Goal: Transaction & Acquisition: Obtain resource

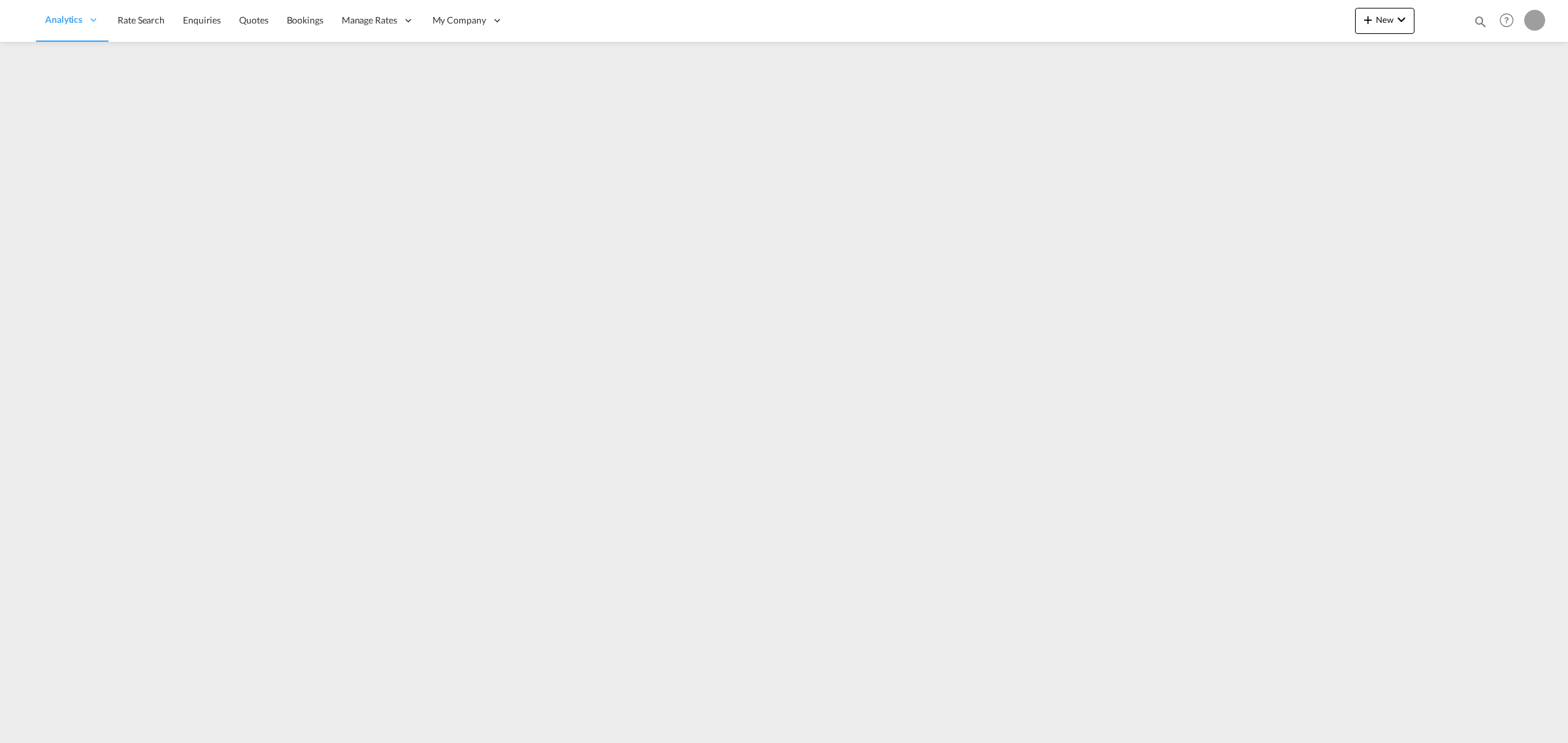
click at [1478, 21] on md-icon "icon-magnify" at bounding box center [1481, 21] width 14 height 14
click at [1270, 21] on select "Bookings Quotes Enquiries" at bounding box center [1273, 21] width 62 height 24
select select "Quotes"
click at [1242, 10] on select "Bookings Quotes Enquiries" at bounding box center [1273, 21] width 62 height 24
click at [1318, 28] on input at bounding box center [1383, 21] width 163 height 23
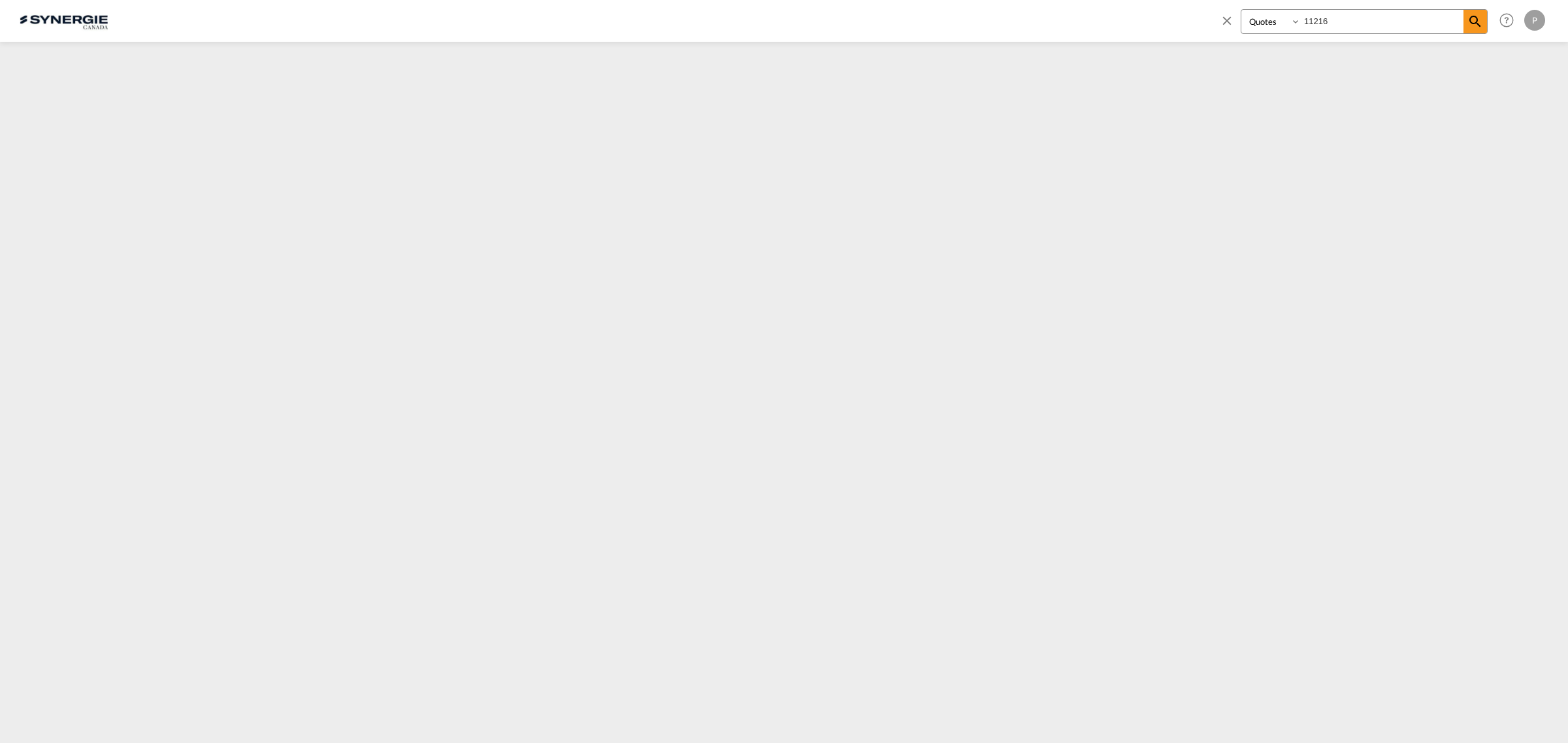
type input "11216"
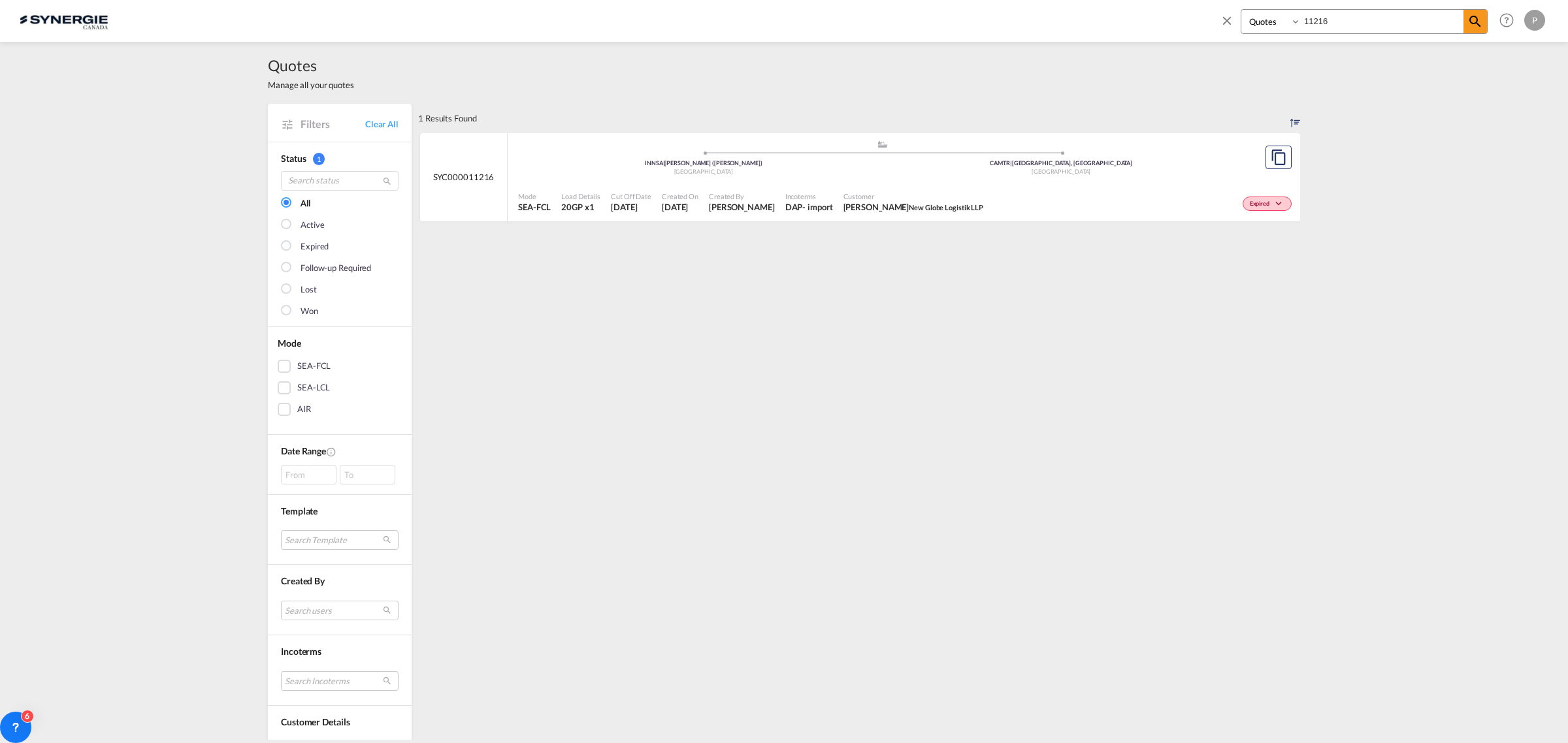
click at [827, 171] on div "India" at bounding box center [703, 172] width 358 height 9
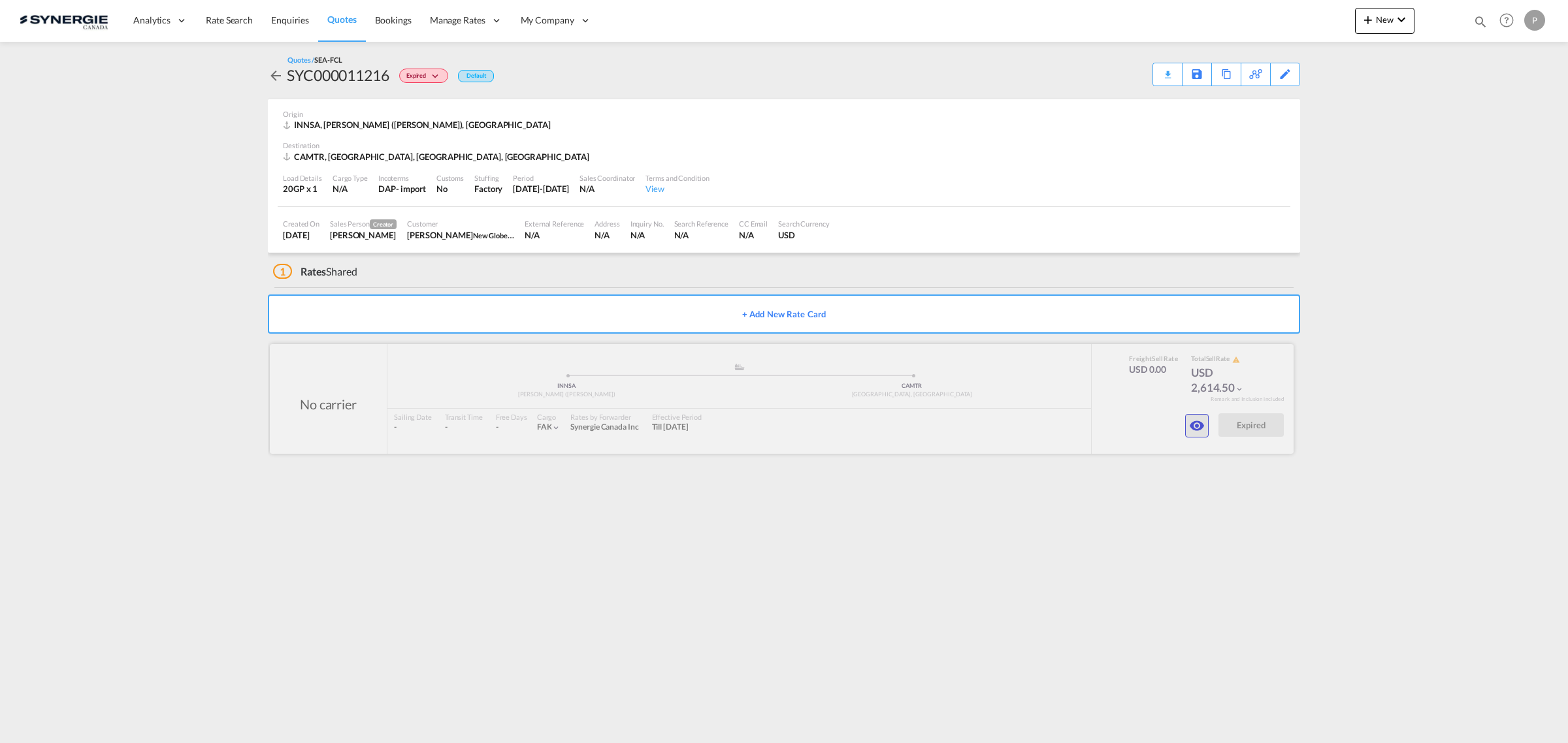
click at [1196, 427] on md-icon "icon-eye" at bounding box center [1197, 426] width 15 height 15
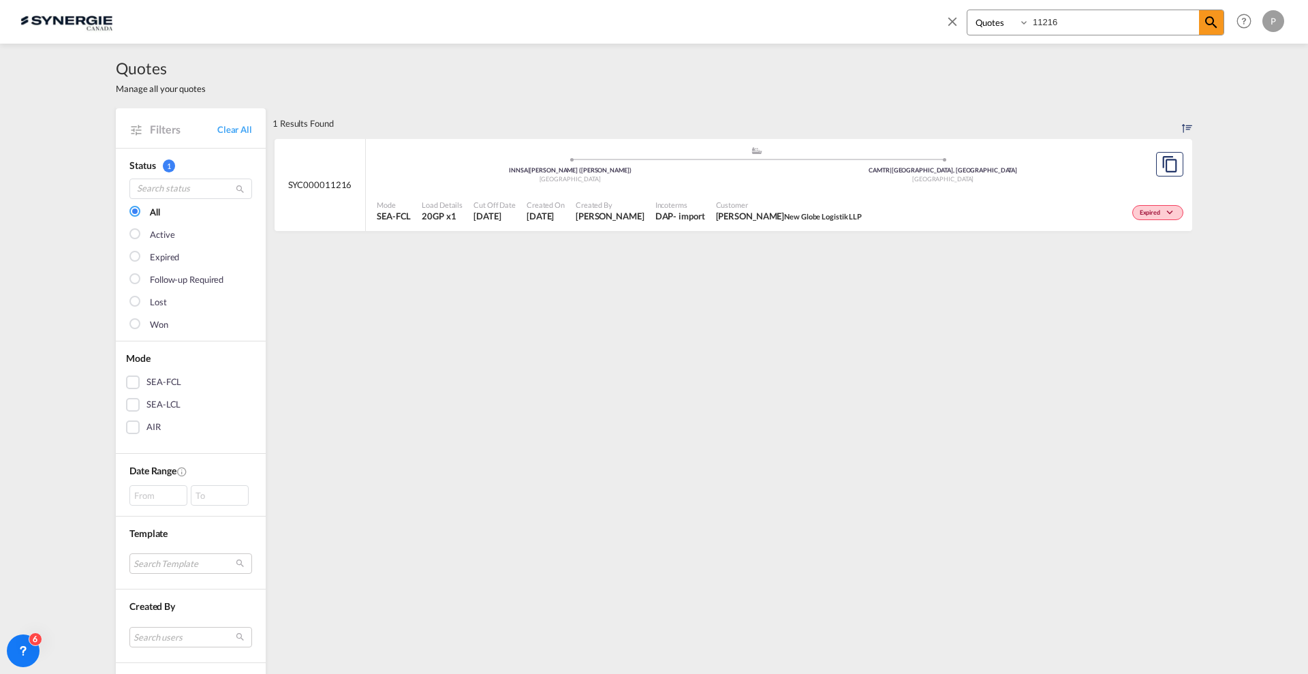
select select "Quotes"
click at [1062, 20] on input "11216" at bounding box center [1115, 22] width 170 height 24
paste input "SYC000013927"
click at [747, 186] on div ".a{fill:#aaa8ad;} .a{fill:#aaa8ad;} NLRTM | Rotterdam Netherlands CAMTR | Montr…" at bounding box center [757, 168] width 760 height 44
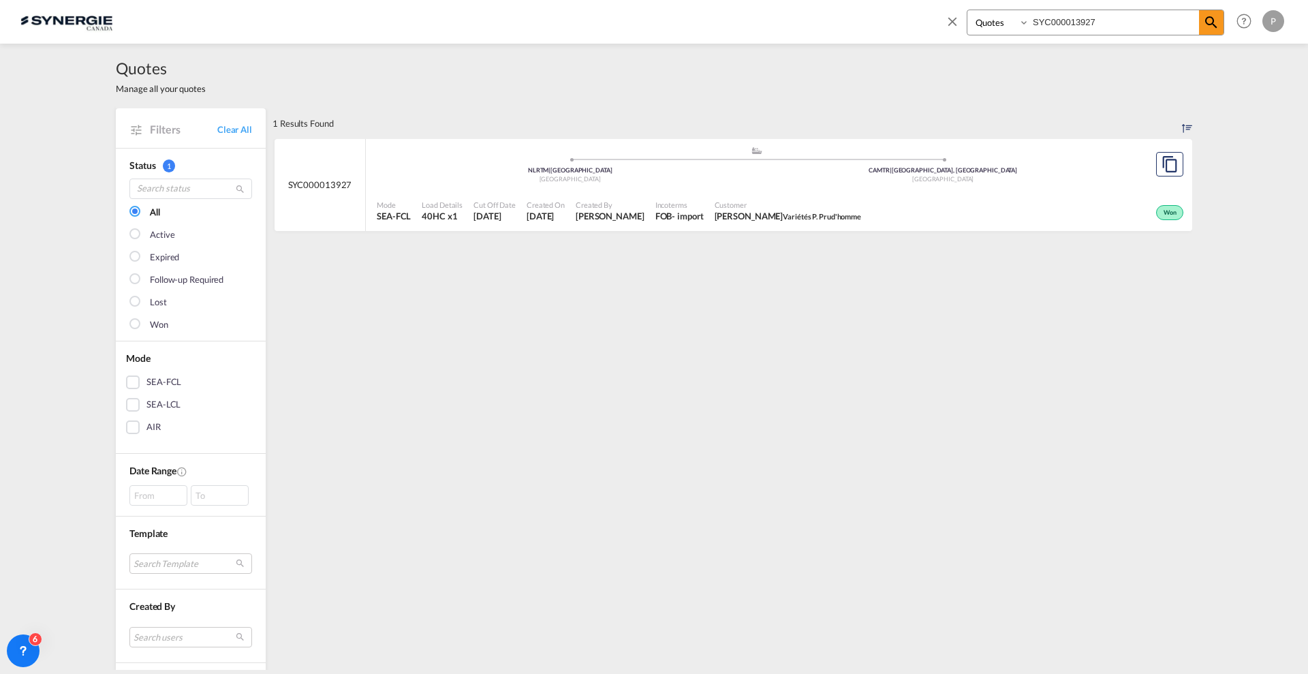
click at [9, 182] on div "Quotes Manage all your quotes Filters Clear All Status 1 All Active Expired Fol…" at bounding box center [654, 357] width 1308 height 626
click at [1091, 15] on input "SYC000013927" at bounding box center [1115, 22] width 170 height 24
paste input "4211"
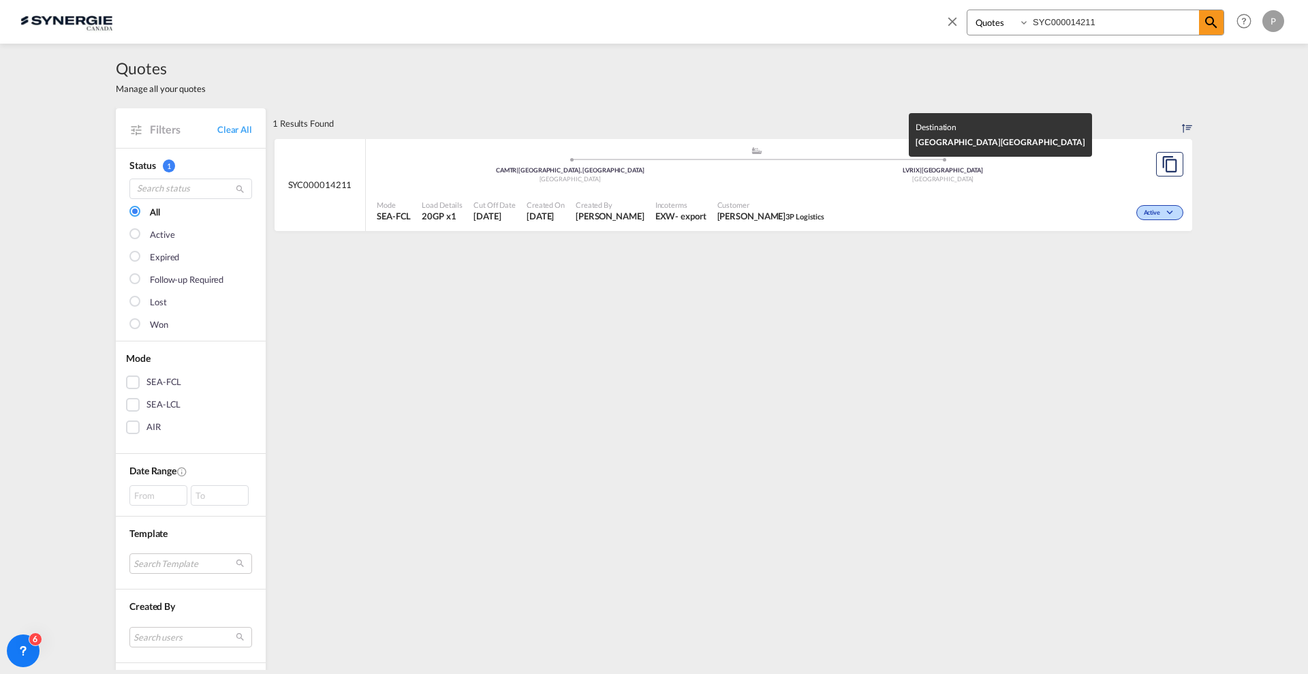
click at [921, 181] on div "Latvia" at bounding box center [943, 179] width 373 height 9
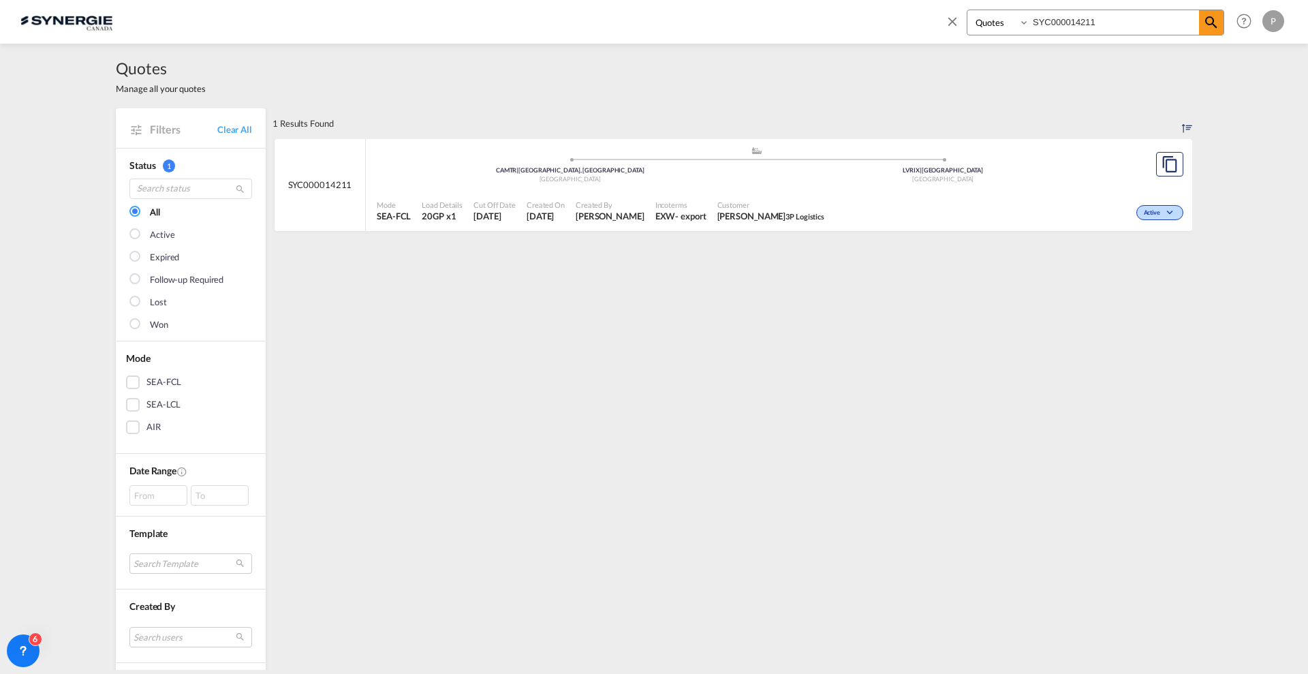
click at [1071, 24] on input "SYC000014211" at bounding box center [1115, 22] width 170 height 24
paste input "3890"
click at [1206, 27] on md-icon "icon-magnify" at bounding box center [1211, 22] width 16 height 16
click at [685, 200] on span "Incoterms" at bounding box center [682, 205] width 52 height 10
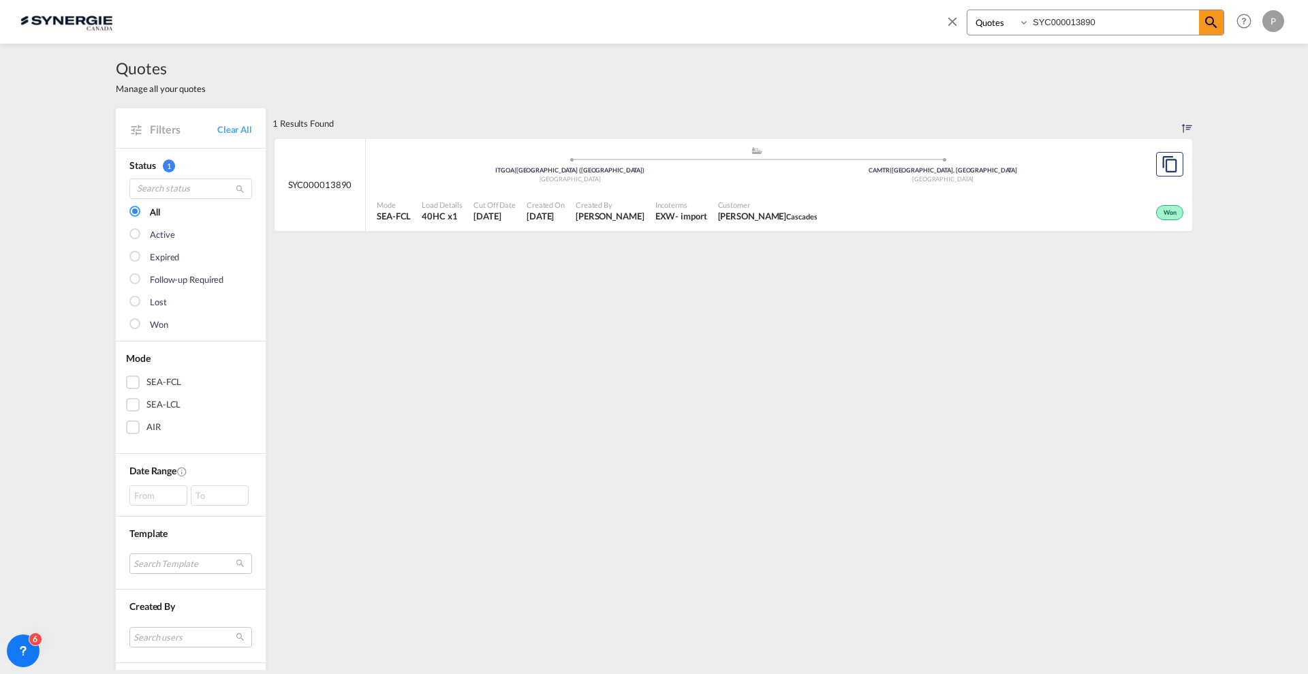
click at [1062, 16] on input "SYC000013890" at bounding box center [1115, 22] width 170 height 24
paste input "4211"
click at [1202, 22] on span at bounding box center [1211, 22] width 25 height 25
click at [914, 195] on div "Won" at bounding box center [1008, 211] width 357 height 34
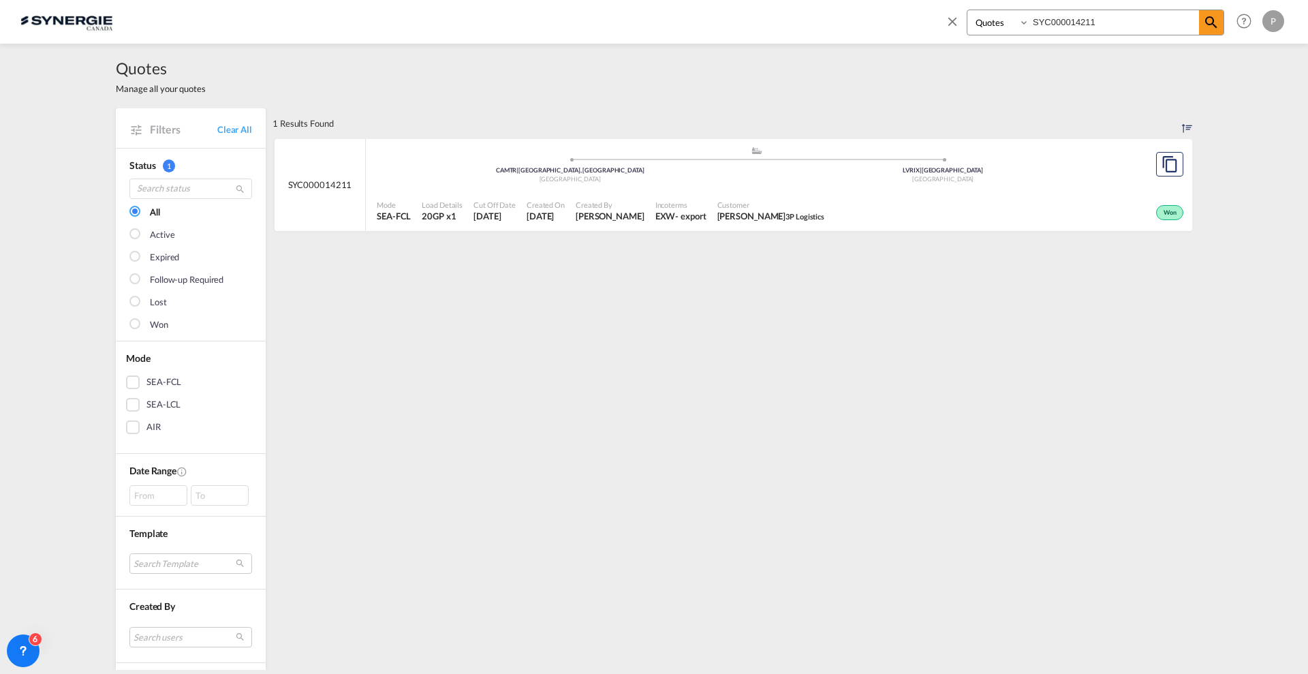
drag, startPoint x: 1101, startPoint y: 25, endPoint x: 1086, endPoint y: 16, distance: 17.4
click at [1086, 16] on input "SYC000014211" at bounding box center [1115, 22] width 170 height 24
click at [764, 225] on div "Customer Valeria Gonzalez Maison Orphee" at bounding box center [778, 211] width 130 height 34
click at [1071, 31] on input "SYC000014190" at bounding box center [1115, 22] width 170 height 24
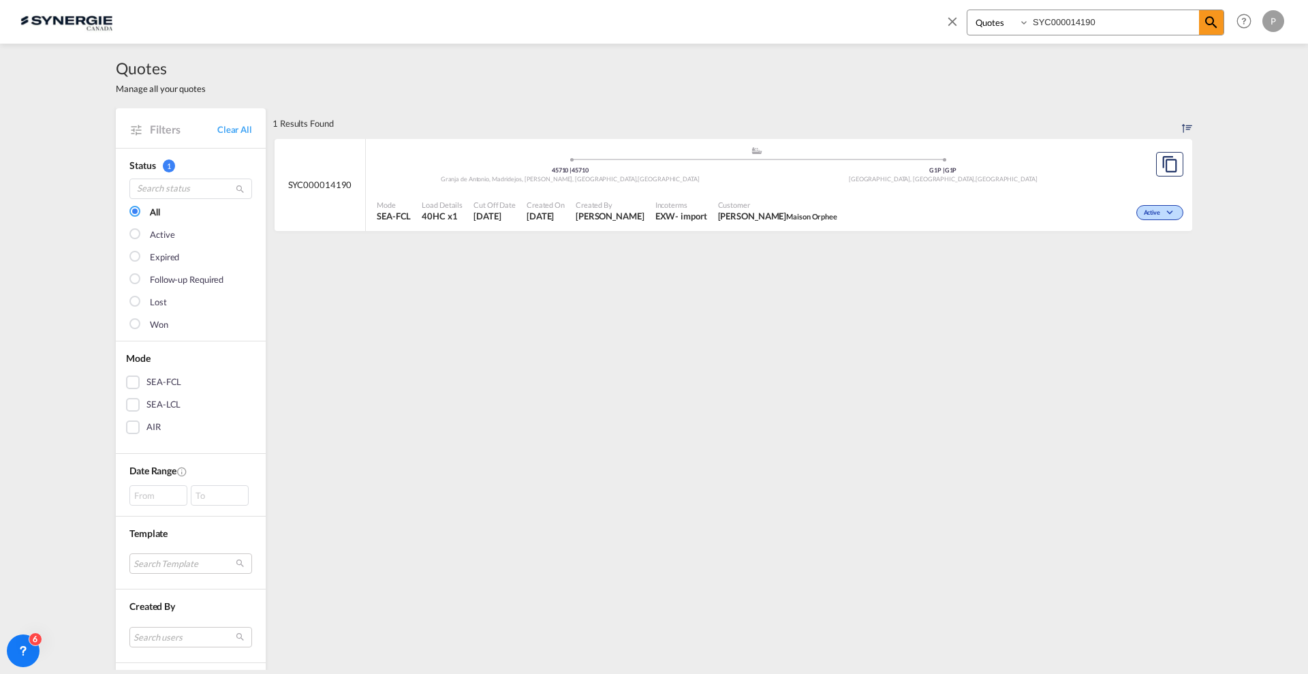
paste input "046"
type input "SYC000014046"
click at [1218, 24] on md-icon "icon-magnify" at bounding box center [1211, 22] width 16 height 16
click at [677, 369] on div "1 Results Found .a{fill:#e6e6e6;}.b{fill:#cecece;}.c{fill:#2f2e41;}.d{fill:#a06…" at bounding box center [733, 574] width 920 height 932
click at [1164, 172] on md-icon "assets/icons/custom/copyQuote.svg" at bounding box center [1170, 164] width 16 height 16
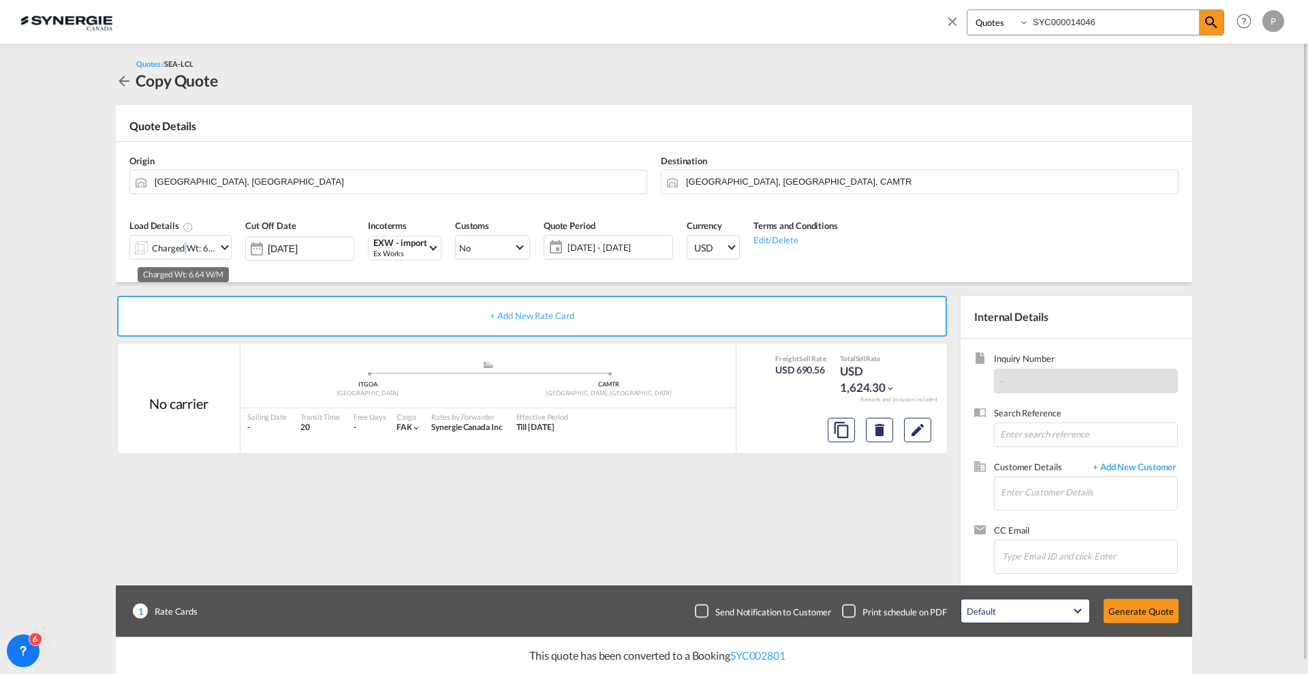
click at [183, 243] on div "Charged Wt: 6.64 W/M" at bounding box center [184, 247] width 64 height 19
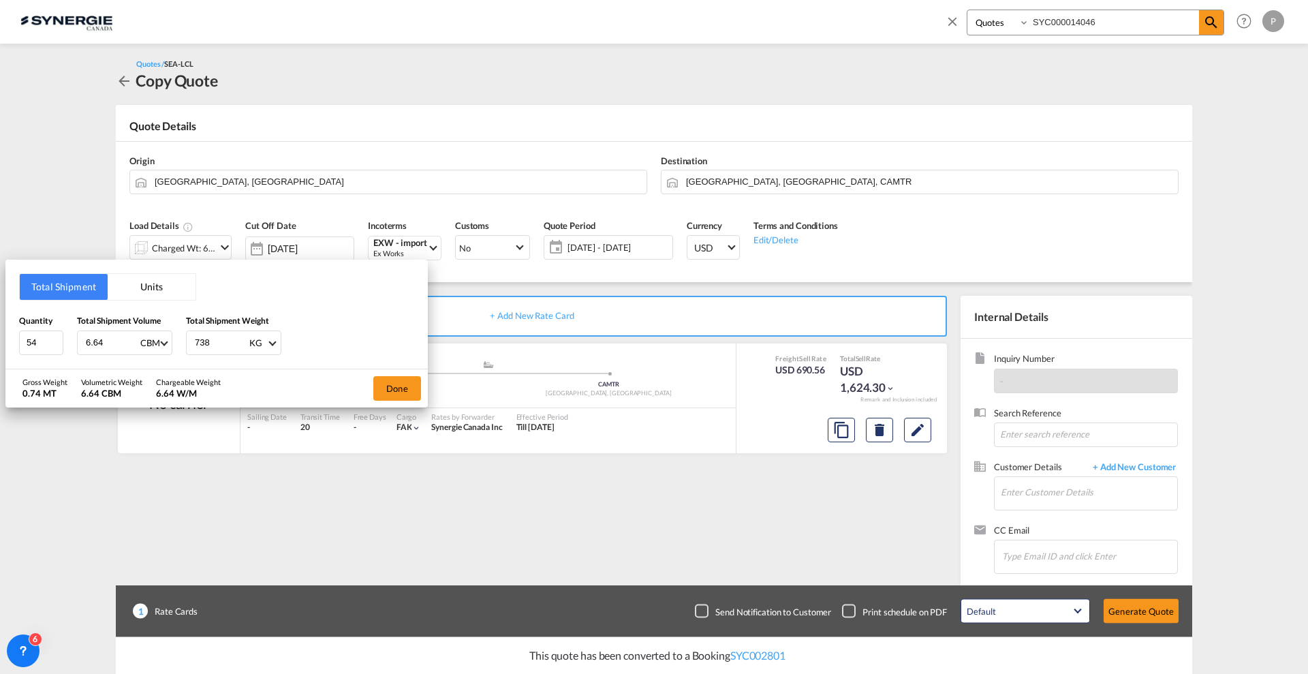
click at [104, 338] on input "6.64" at bounding box center [111, 342] width 55 height 23
type input "8"
type input "8.04"
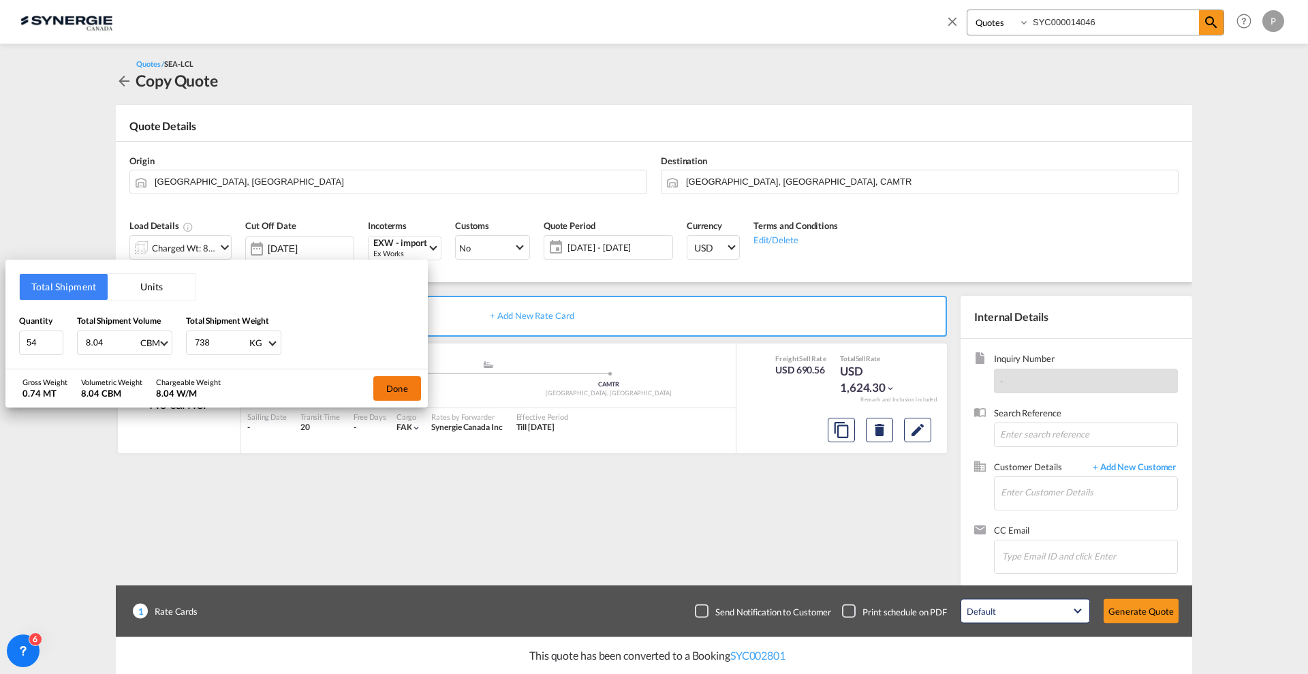
click at [393, 389] on button "Done" at bounding box center [397, 388] width 48 height 25
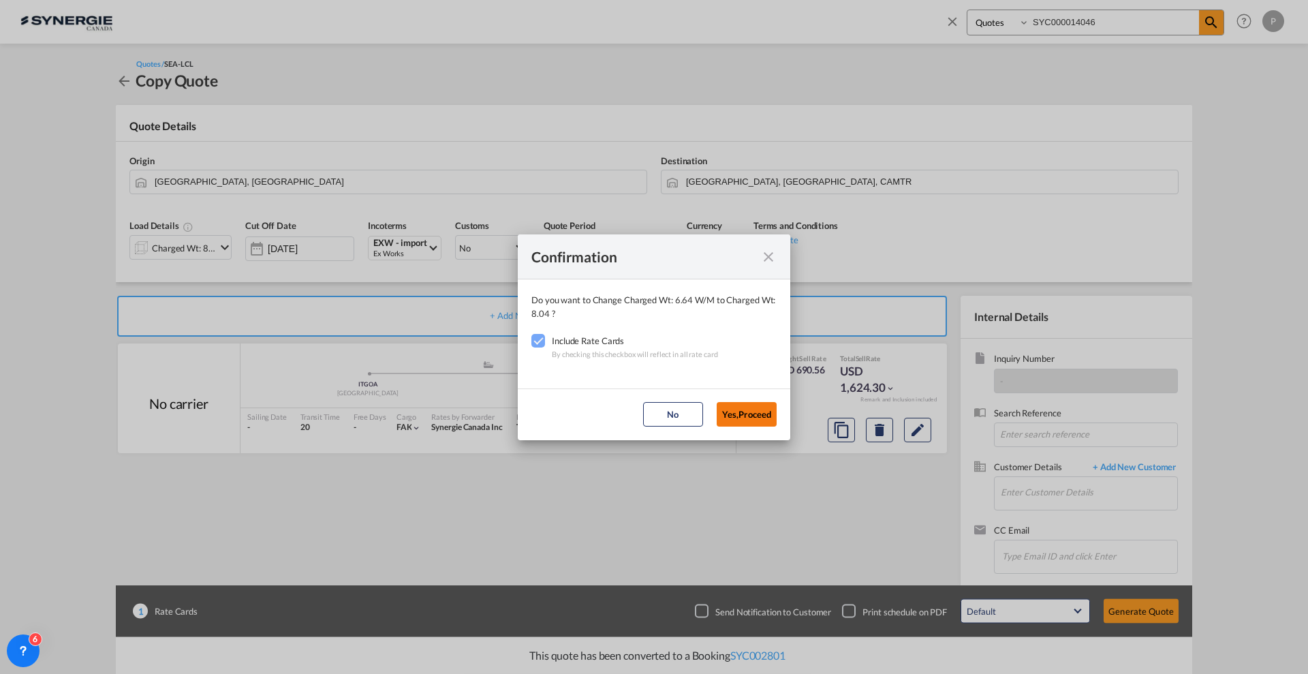
click at [738, 411] on button "Yes,Proceed" at bounding box center [747, 414] width 60 height 25
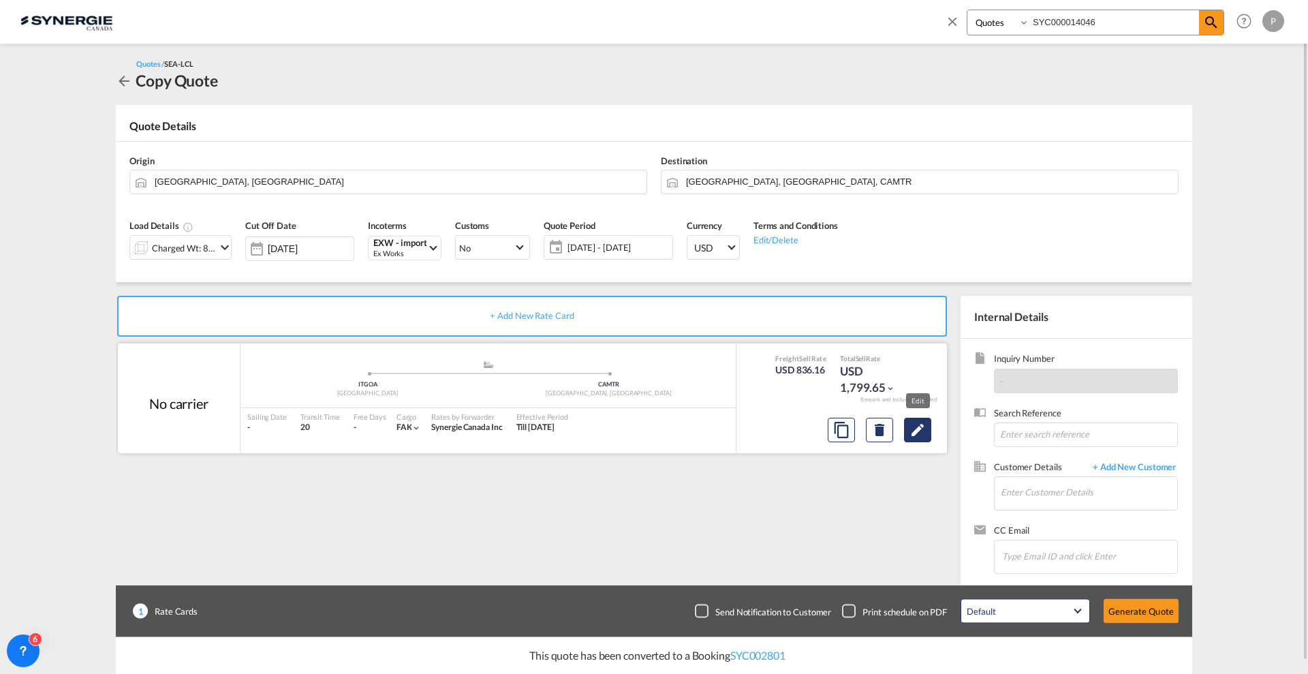
click at [917, 435] on md-icon "Edit" at bounding box center [918, 430] width 16 height 16
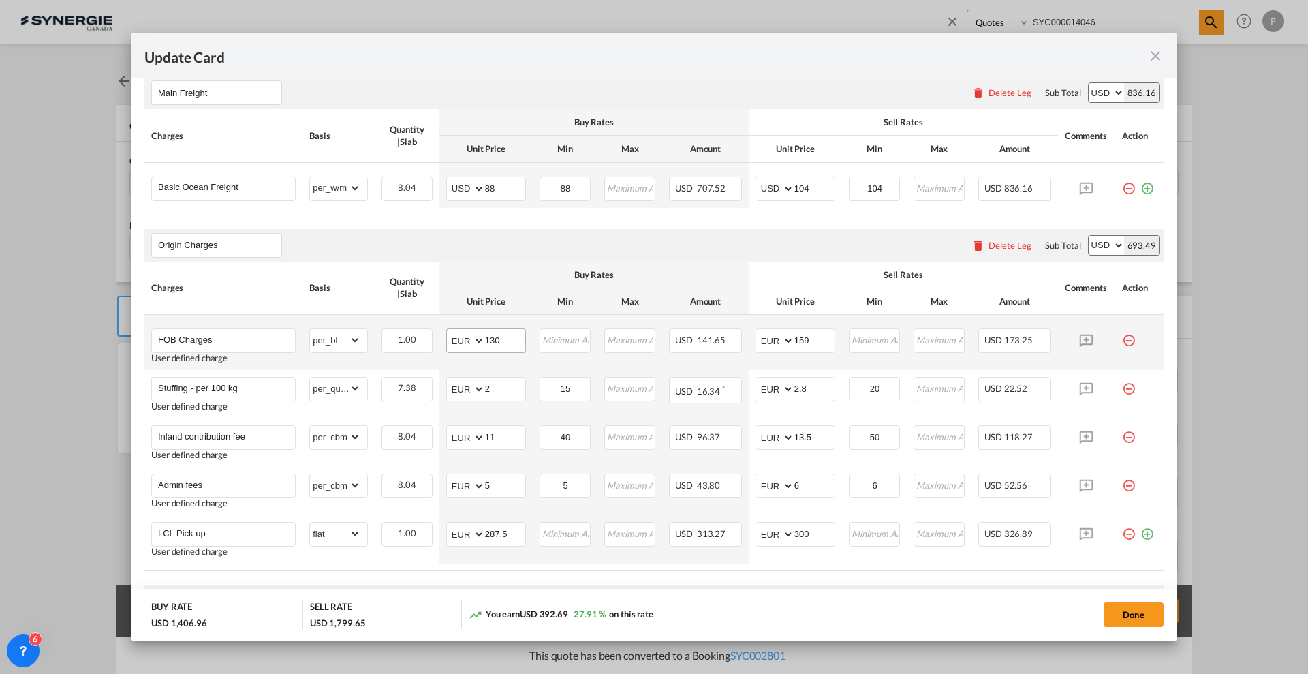
scroll to position [341, 0]
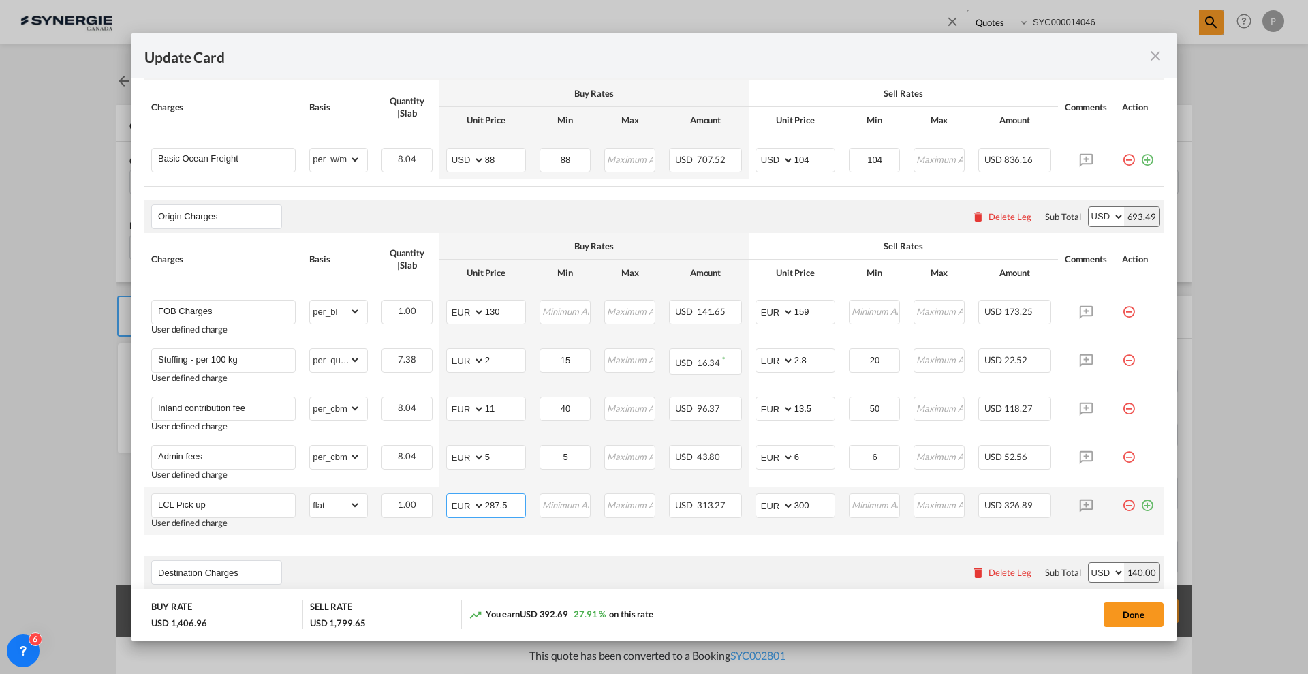
click at [508, 506] on input "287.5" at bounding box center [505, 504] width 40 height 20
type input "360"
click at [801, 505] on input "300" at bounding box center [815, 504] width 40 height 20
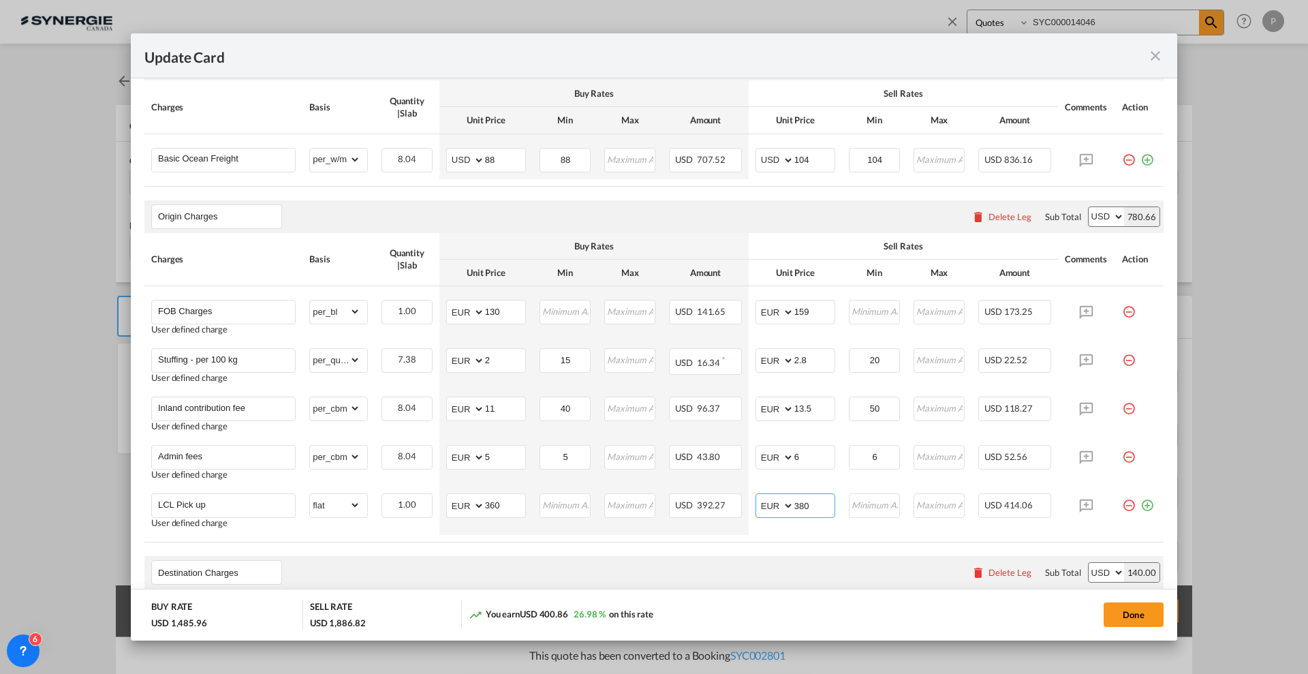
type input "380"
click at [737, 196] on air-lcl-rate-modification "Main Freight Please enter leg name Leg Name Already Exists Delete Leg Sub Total…" at bounding box center [653, 648] width 1019 height 1228
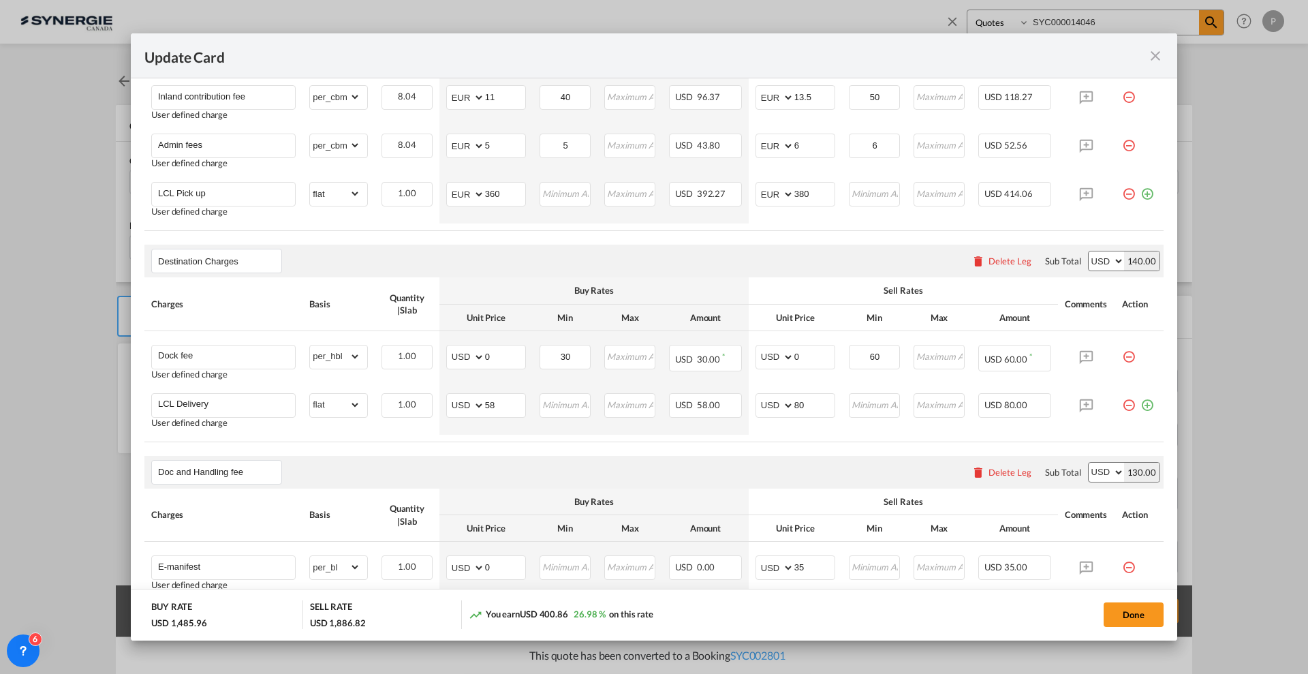
scroll to position [681, 0]
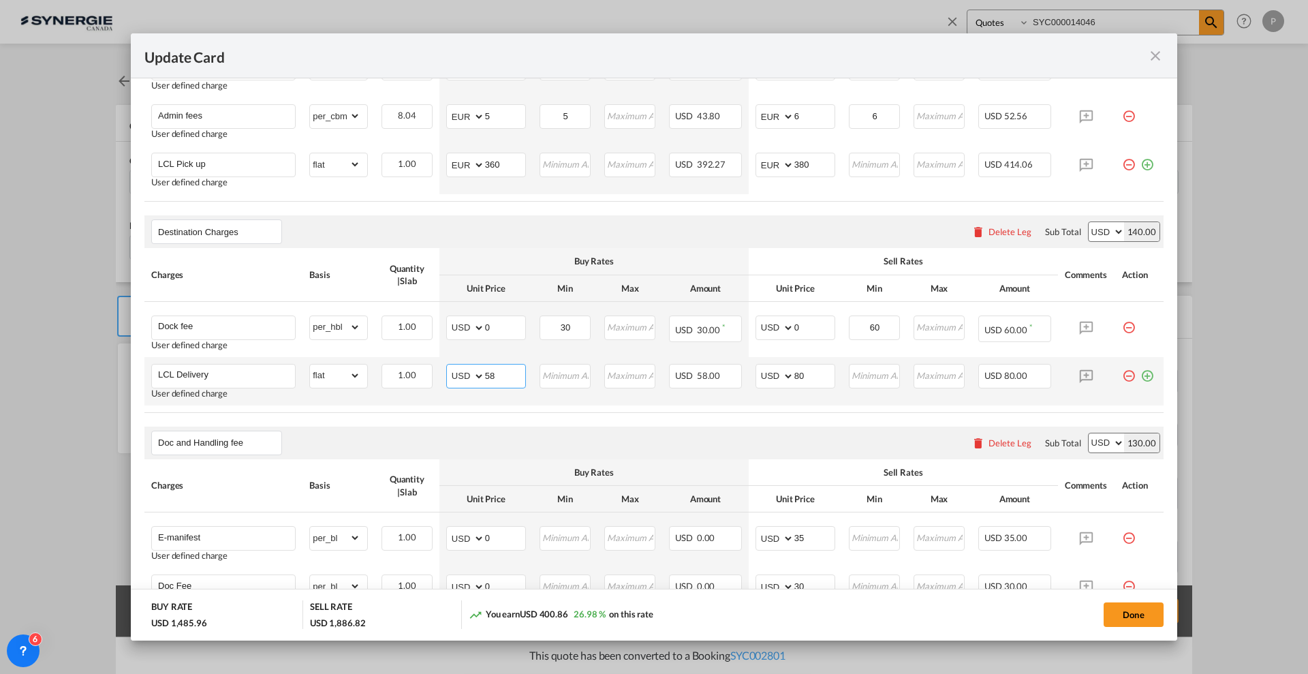
click at [507, 373] on input "58" at bounding box center [505, 375] width 40 height 20
click at [506, 373] on input "58" at bounding box center [505, 375] width 40 height 20
type input "70"
click at [524, 403] on td "AED AFN ALL AMD ANG AOA ARS AUD AWG AZN BAM BBD BDT BGN BHD BIF BMD BND BOB BRL…" at bounding box center [485, 381] width 93 height 48
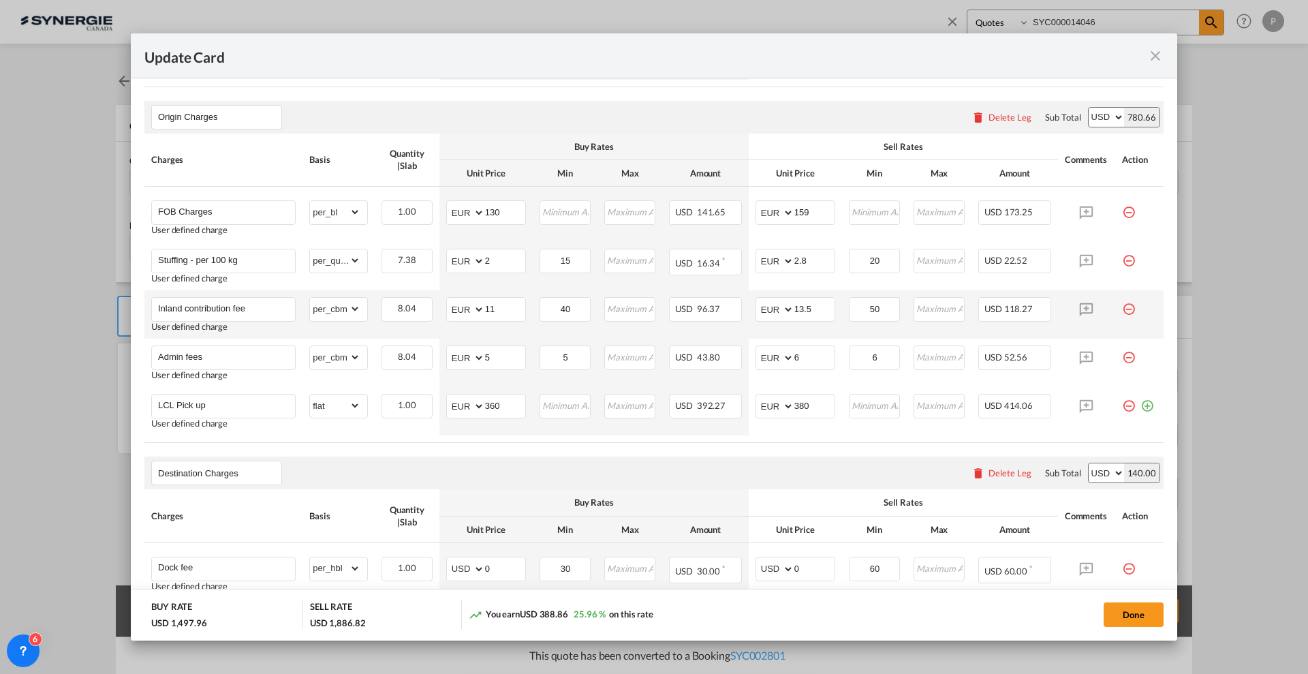
scroll to position [596, 0]
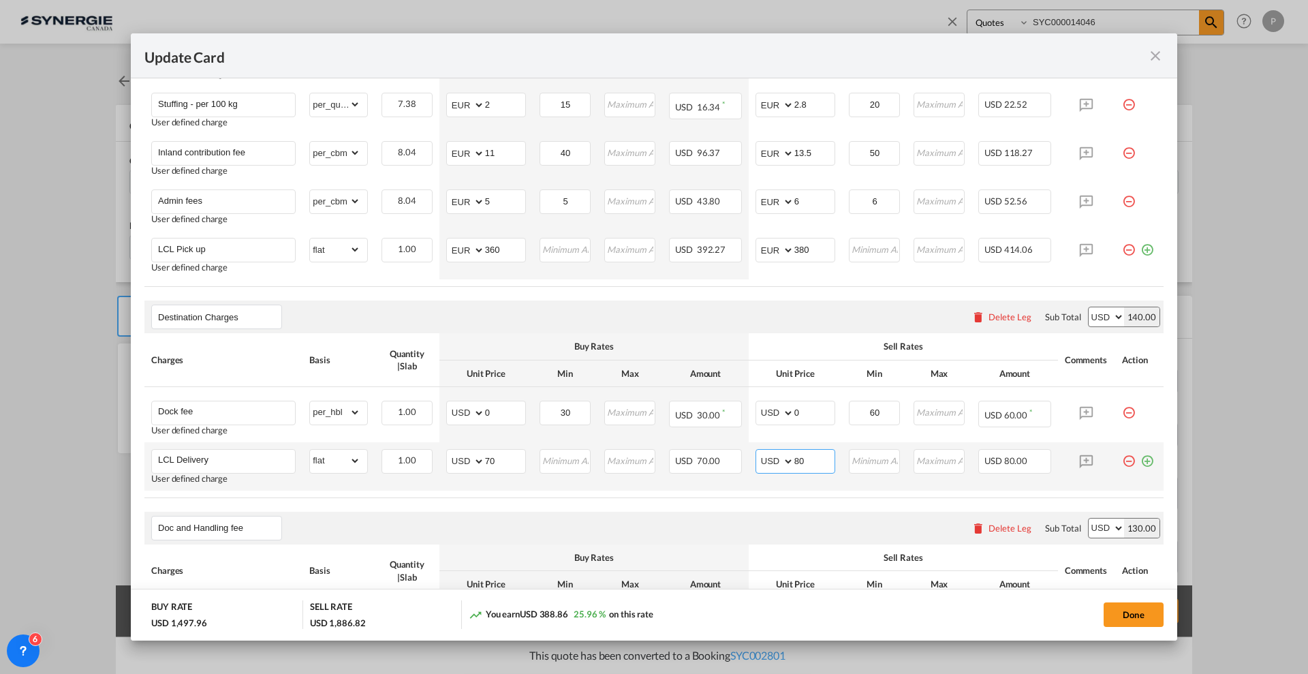
click at [795, 454] on input "80" at bounding box center [815, 460] width 40 height 20
type input "90"
click at [800, 515] on div "Doc and Handling fee Please enter leg name Leg Name Already Exists Delete Leg S…" at bounding box center [653, 528] width 1019 height 33
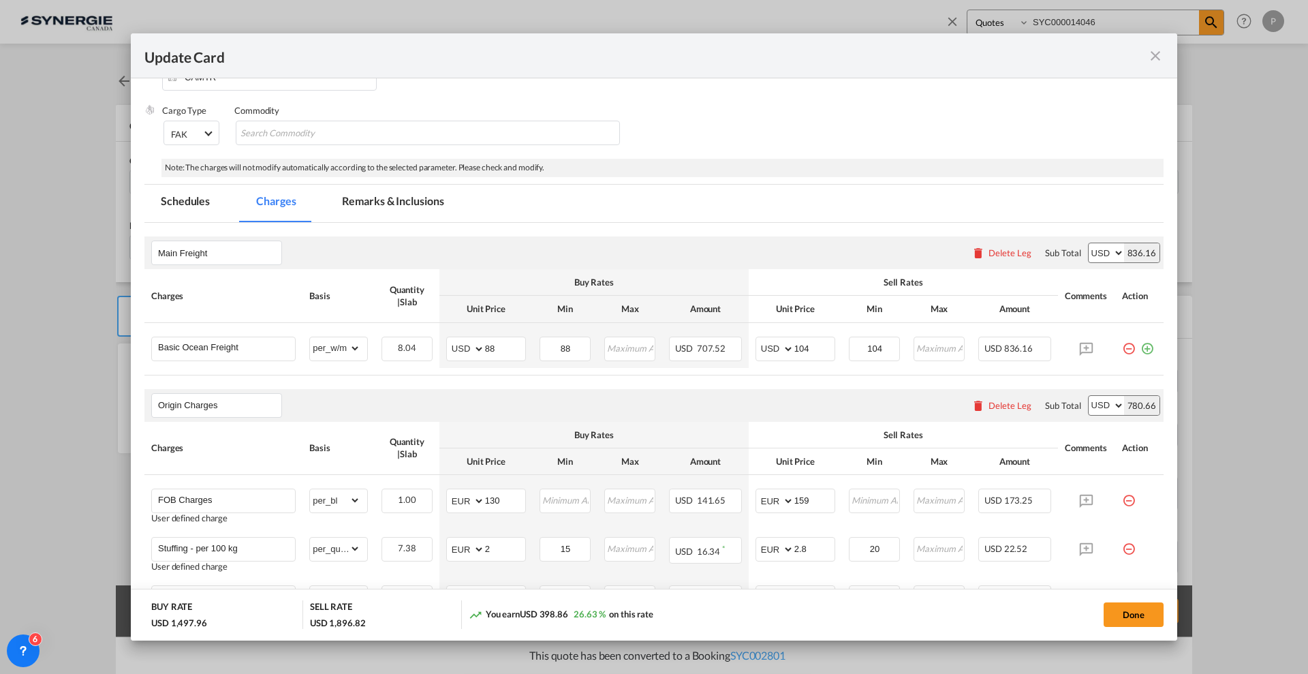
scroll to position [341, 0]
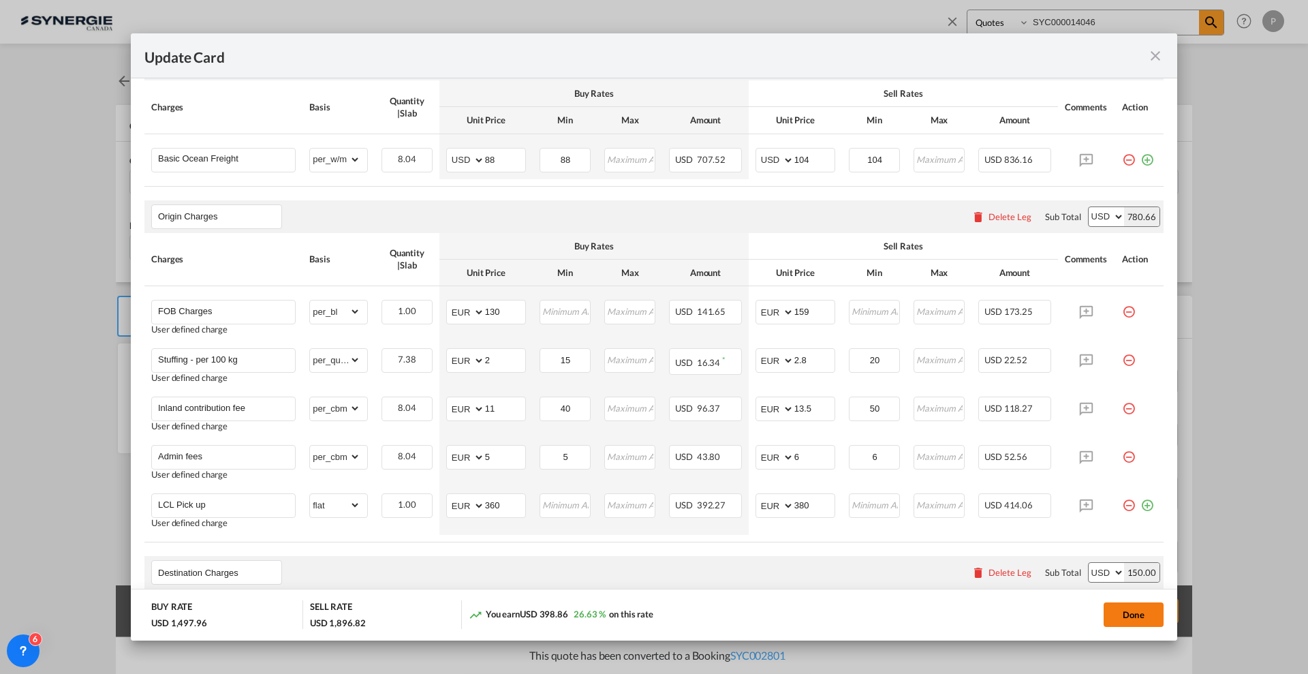
click at [1147, 612] on button "Done" at bounding box center [1134, 614] width 60 height 25
type input "13 Sep 2025"
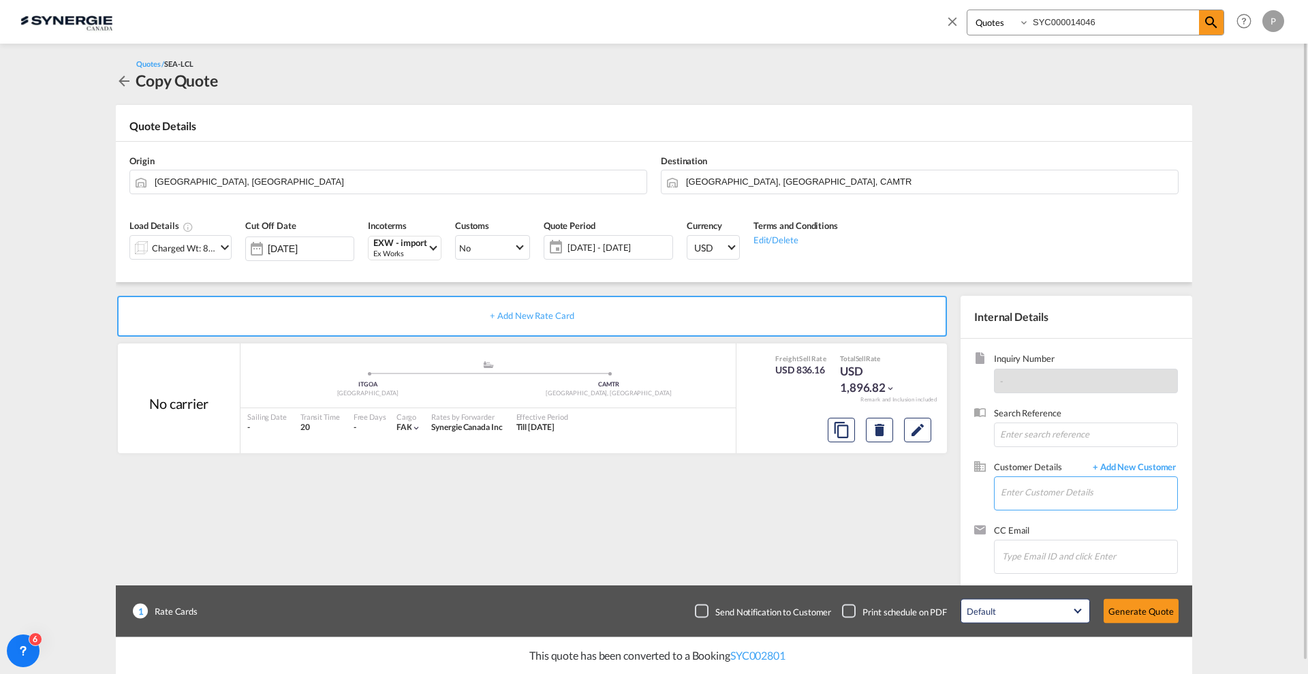
click at [1071, 497] on input "Enter Customer Details" at bounding box center [1089, 492] width 176 height 31
click at [1038, 436] on input at bounding box center [1086, 434] width 184 height 25
click at [923, 429] on md-icon "Edit" at bounding box center [918, 430] width 16 height 16
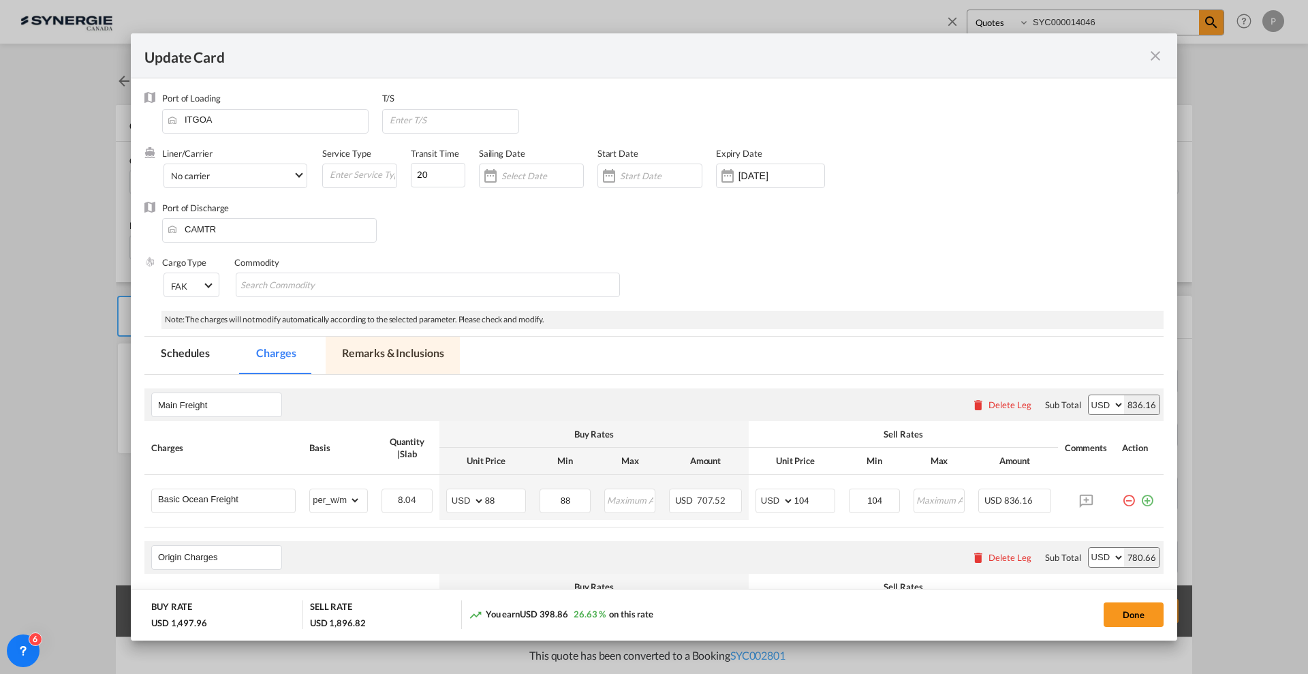
click at [384, 356] on md-tab-item "Remarks & Inclusions" at bounding box center [393, 355] width 134 height 37
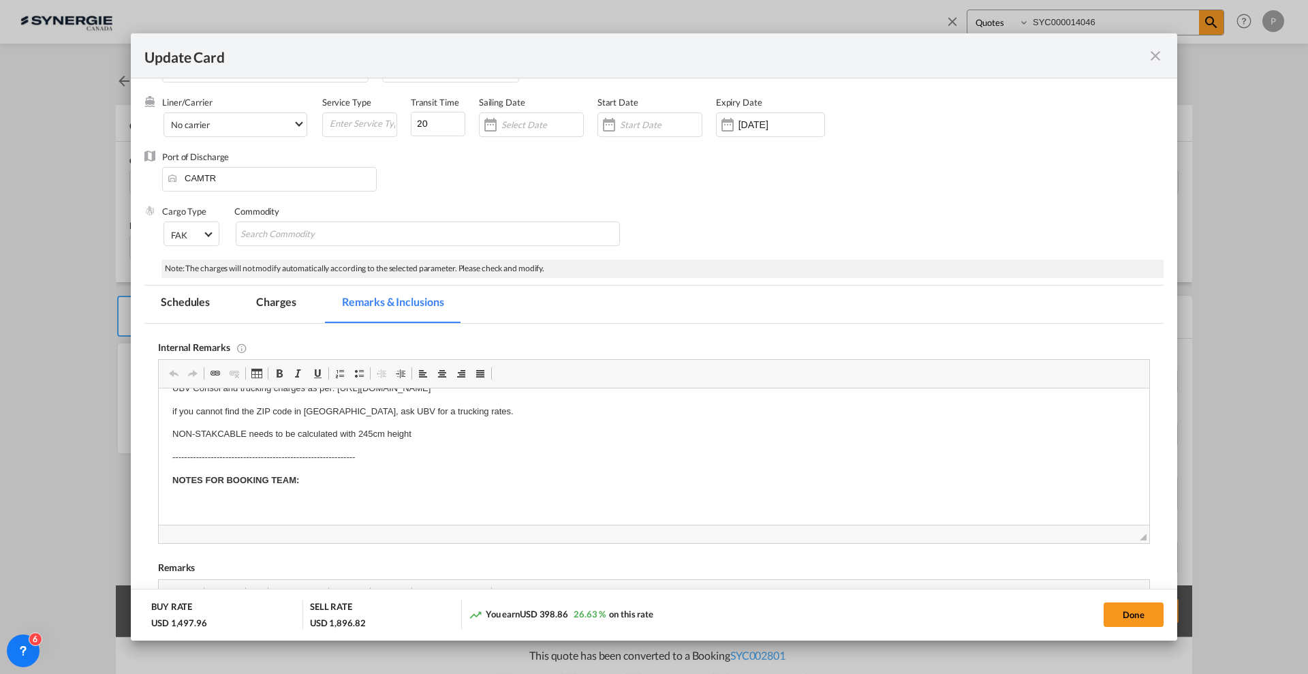
scroll to position [221, 0]
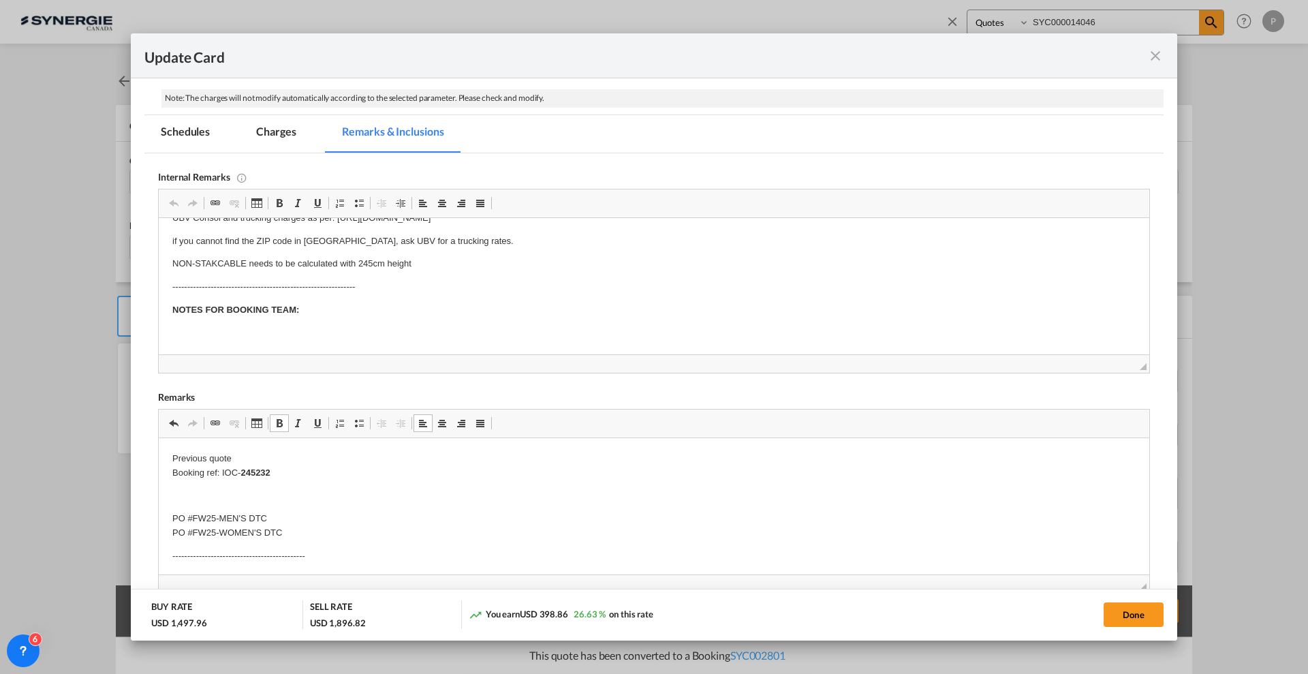
drag, startPoint x: 322, startPoint y: 469, endPoint x: 287, endPoint y: 469, distance: 35.4
click at [287, 469] on p "Previous quote Booking ref: IOC- 245232" at bounding box center [653, 466] width 963 height 29
click at [287, 455] on p "Previous quote Booking ref: IOC- 245232" at bounding box center [653, 466] width 963 height 29
click at [352, 457] on p "Previous quote SYC000014046 Booking ref: IOC- 245232" at bounding box center [653, 466] width 963 height 29
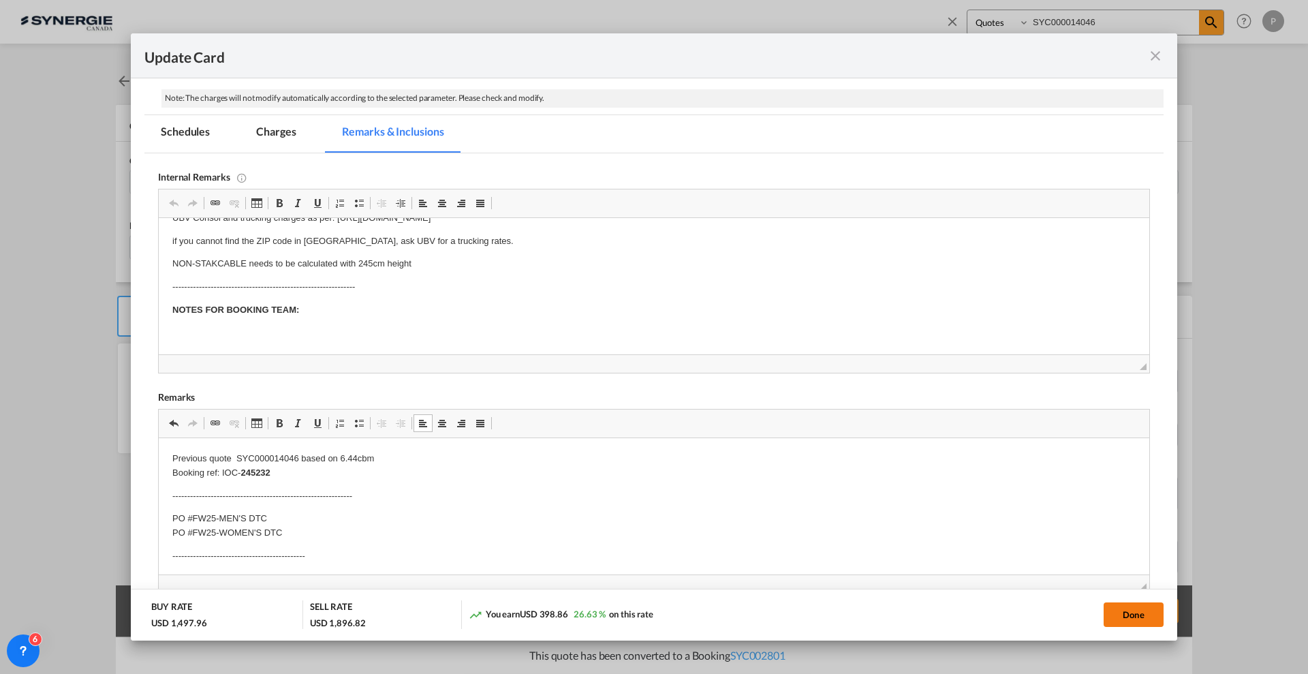
click at [1129, 614] on button "Done" at bounding box center [1134, 614] width 60 height 25
type input "13 Sep 2025"
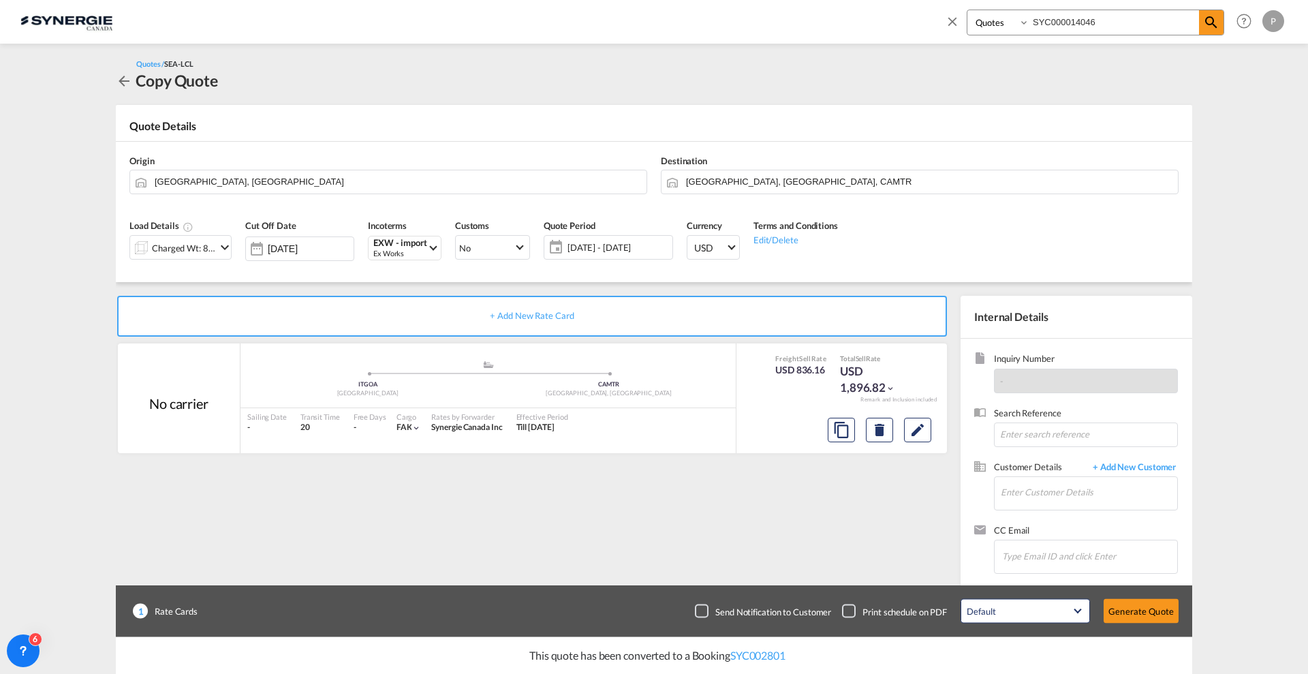
scroll to position [52, 0]
click at [1060, 484] on input "Enter Customer Details" at bounding box center [1089, 492] width 176 height 31
click at [1042, 489] on input "Enter Customer Details" at bounding box center [1089, 492] width 176 height 31
paste input "ingrid@lacanadienneshoes.com"
click at [1104, 525] on div "Ingrid Muroff ingrid@lacanadienneshoes.com | La Canadienne shoes" at bounding box center [1088, 515] width 177 height 37
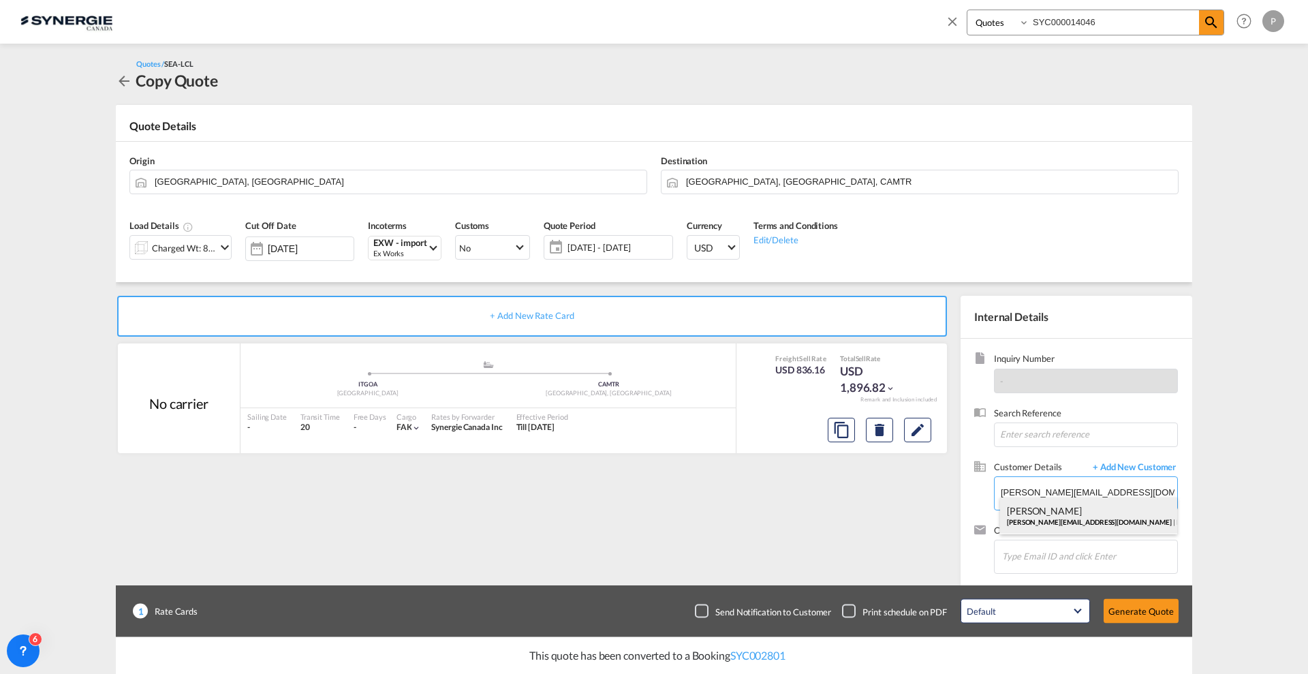
type input "La Canadienne shoes, Ingrid Muroff, ingrid@lacanadienneshoes.com"
click at [1141, 608] on button "Generate Quote" at bounding box center [1141, 611] width 75 height 25
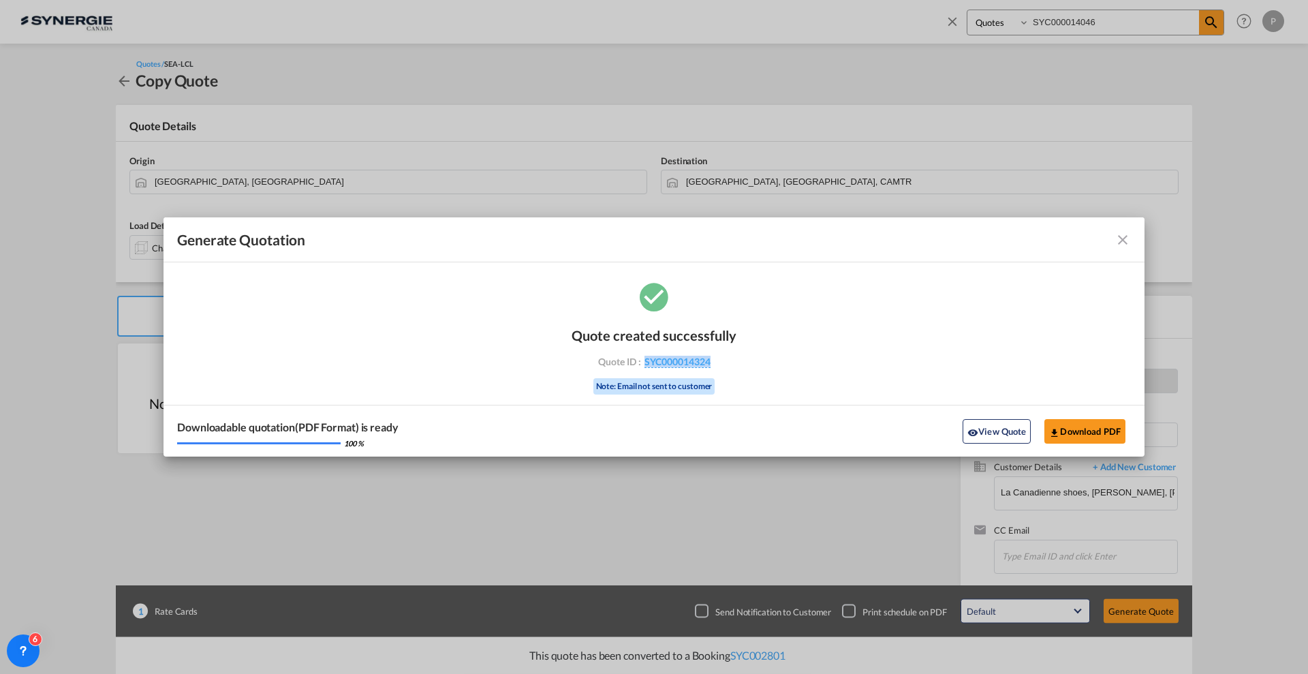
drag, startPoint x: 724, startPoint y: 373, endPoint x: 643, endPoint y: 367, distance: 81.9
click at [643, 367] on div "Quote created successfully Quote ID : SYC000014324 Note: Email not sent to cust…" at bounding box center [654, 359] width 165 height 92
copy span "SYC000014324"
click at [1091, 423] on button "Download PDF" at bounding box center [1085, 431] width 81 height 25
click at [1121, 237] on md-icon "icon-close fg-AAA8AD cursor m-0" at bounding box center [1123, 240] width 16 height 16
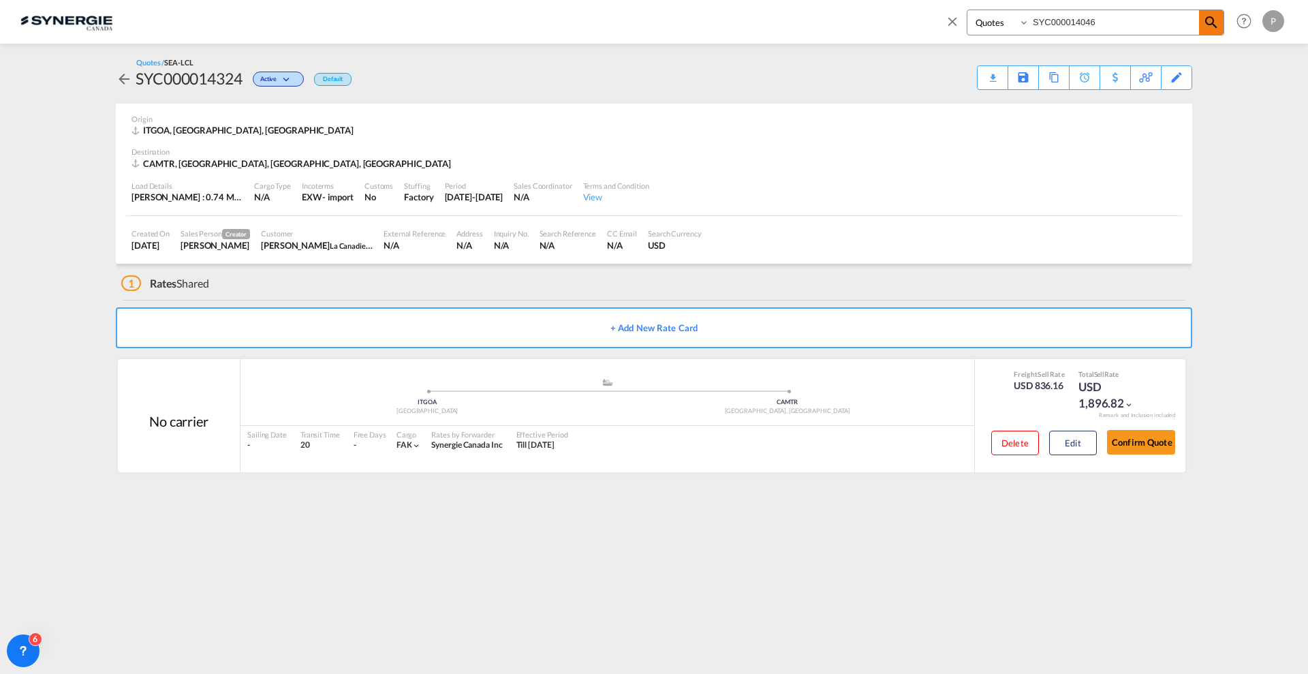
click at [1214, 12] on span at bounding box center [1211, 22] width 25 height 25
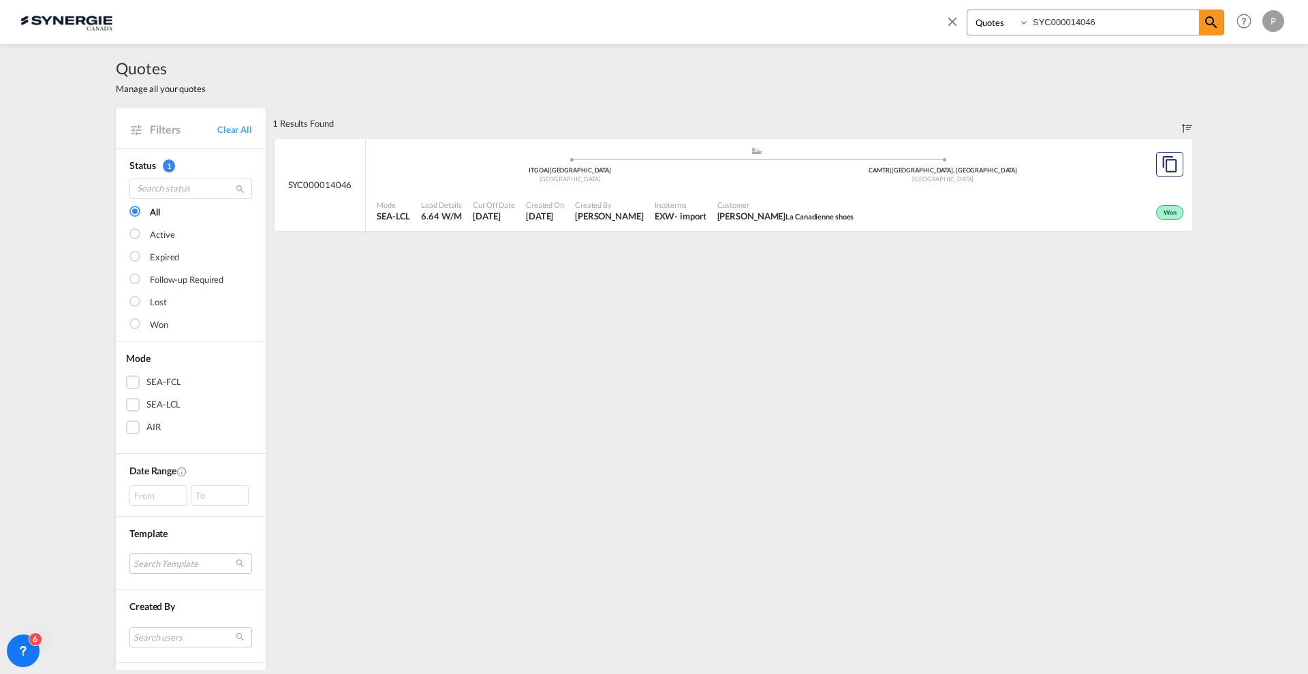
click at [646, 185] on div ".a{fill:#aaa8ad;} .a{fill:#aaa8ad;} ITGOA | Genova Italy CAMTR | Montreal, QC C…" at bounding box center [757, 166] width 760 height 41
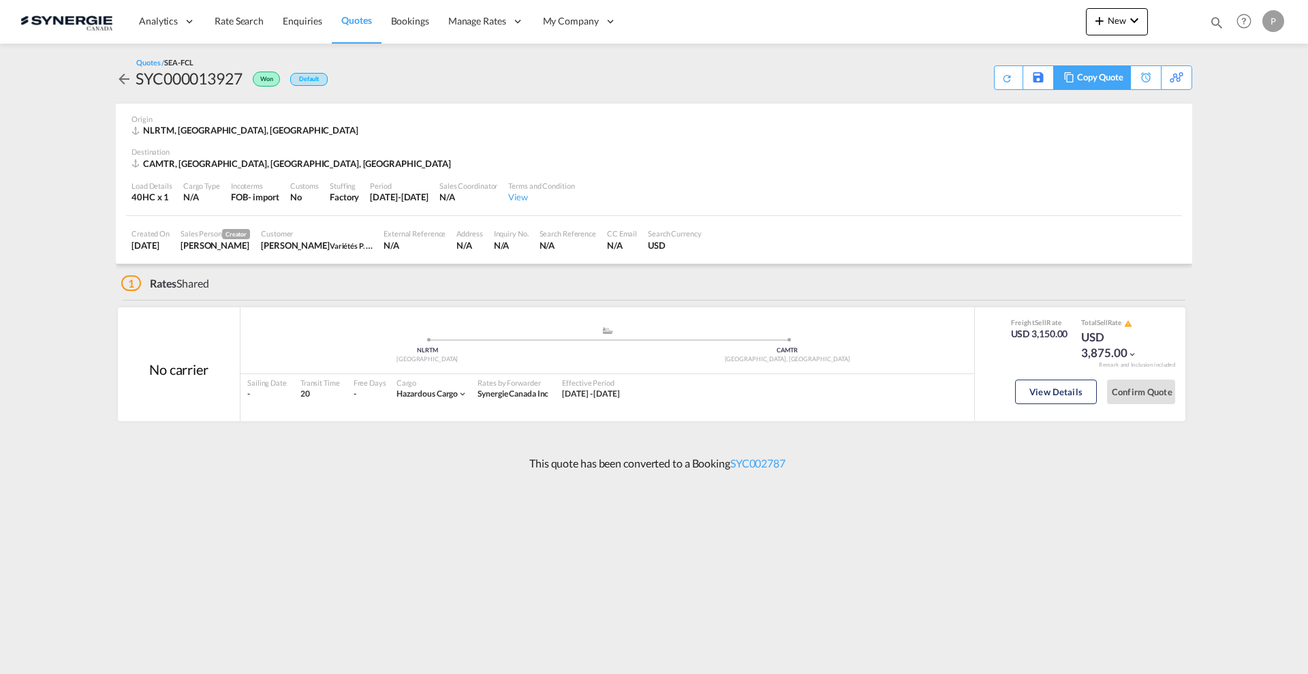
click at [1101, 80] on div "Copy Quote" at bounding box center [1100, 77] width 46 height 23
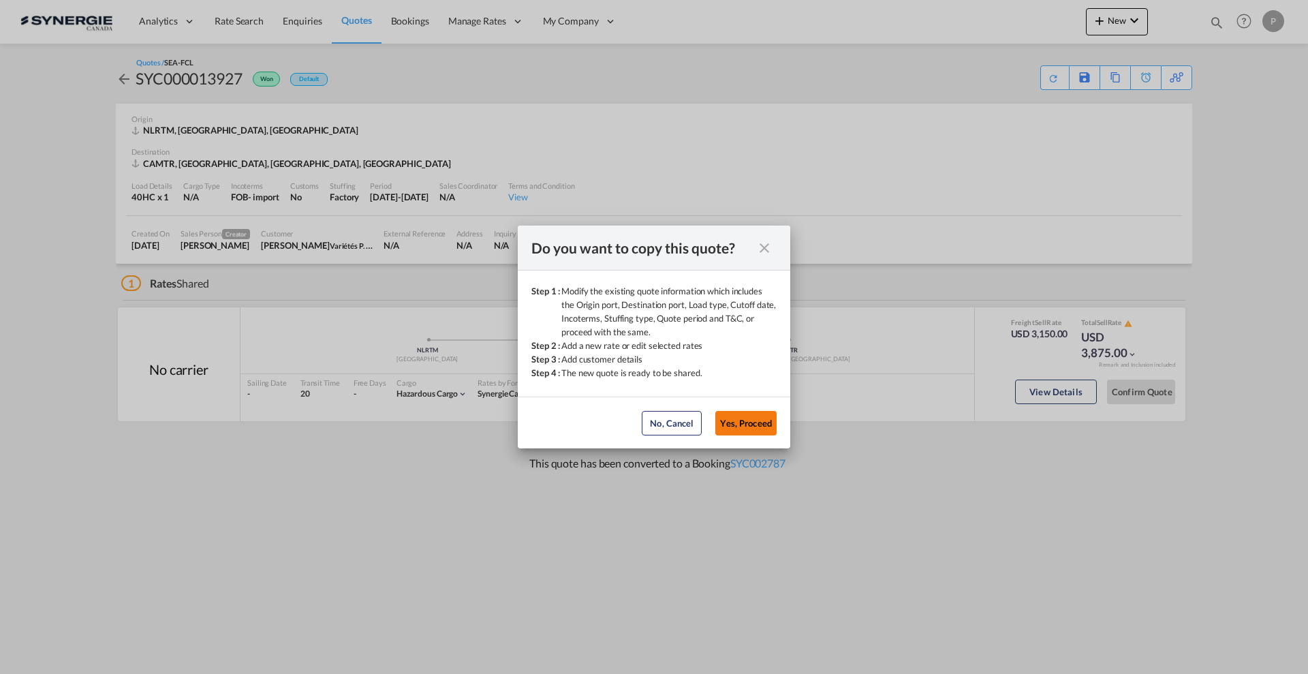
click at [746, 420] on button "Yes, Proceed" at bounding box center [745, 423] width 61 height 25
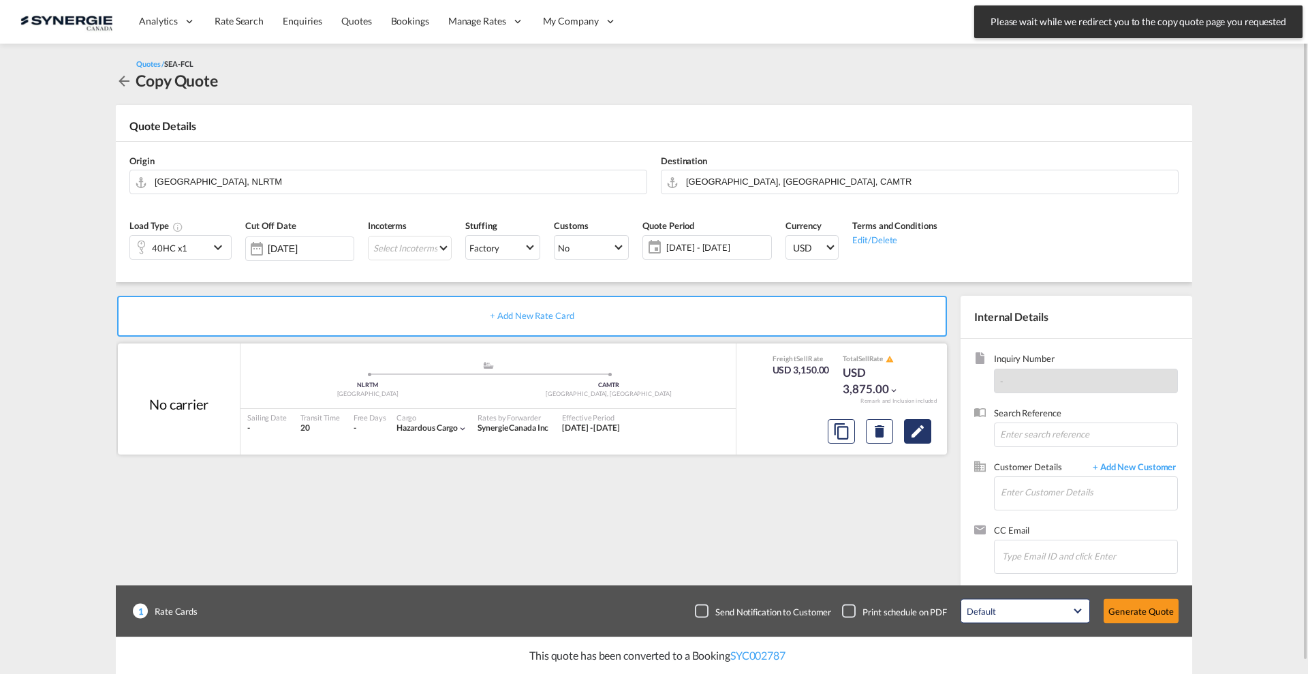
click at [919, 437] on md-icon "Edit" at bounding box center [918, 431] width 16 height 16
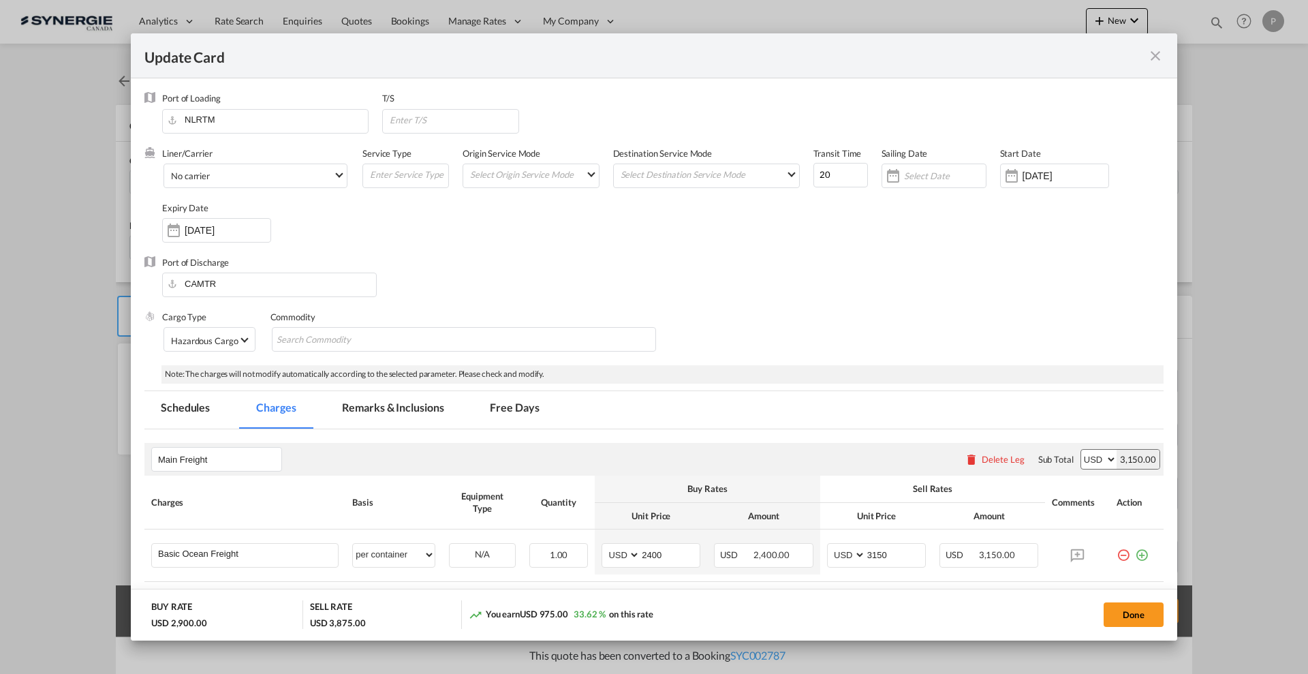
select select "per container"
select select "per shipment"
select select "per B/L"
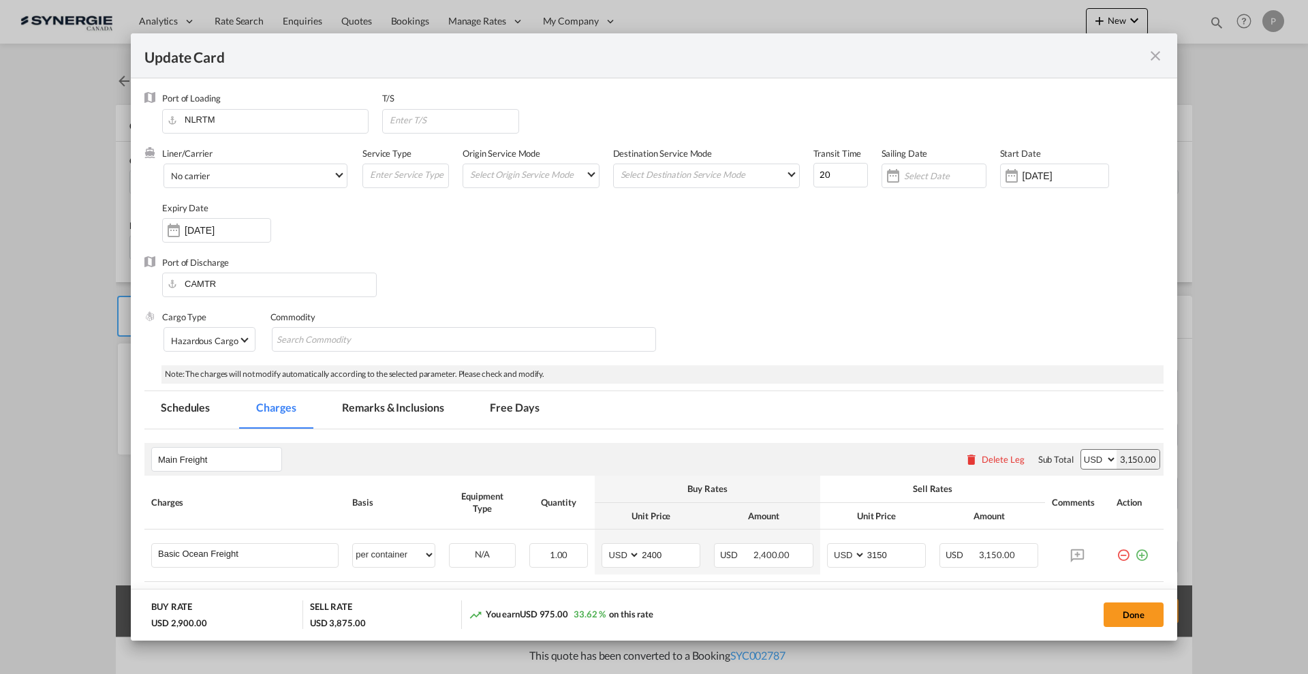
select select "per B/L"
click at [1155, 48] on md-icon "icon-close fg-AAA8AD m-0 pointer" at bounding box center [1155, 56] width 16 height 16
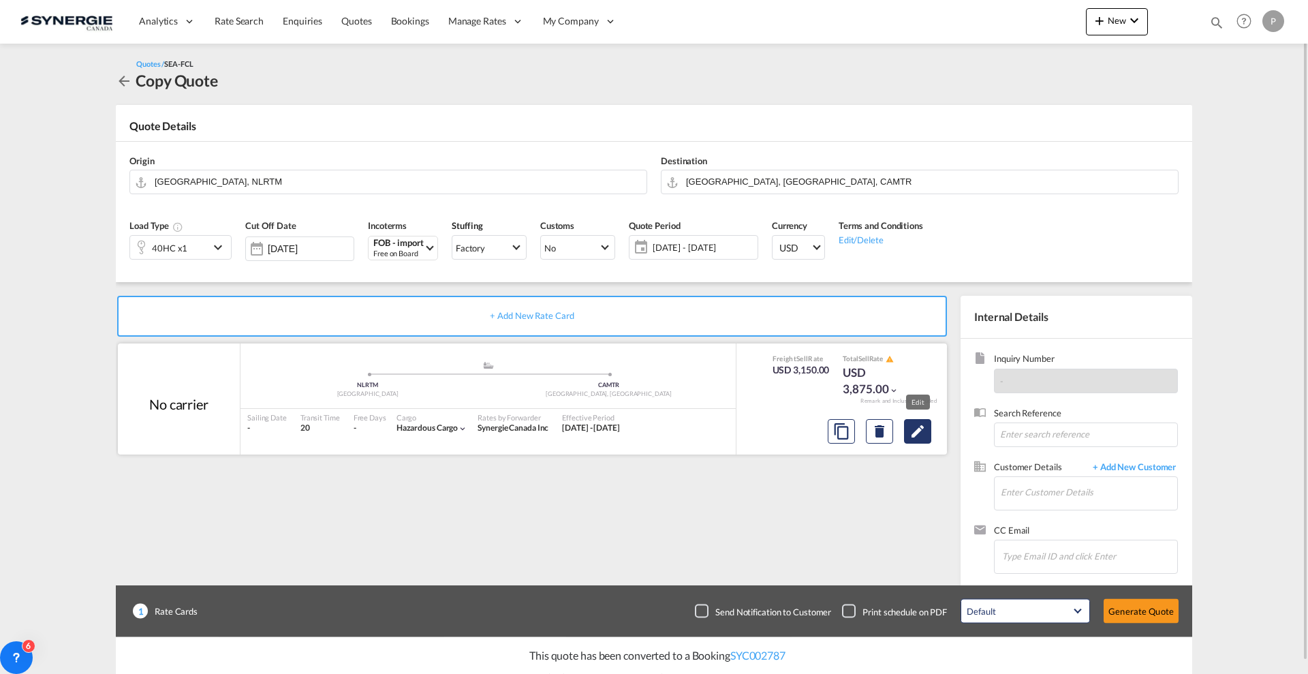
click at [910, 436] on md-icon "Edit" at bounding box center [918, 431] width 16 height 16
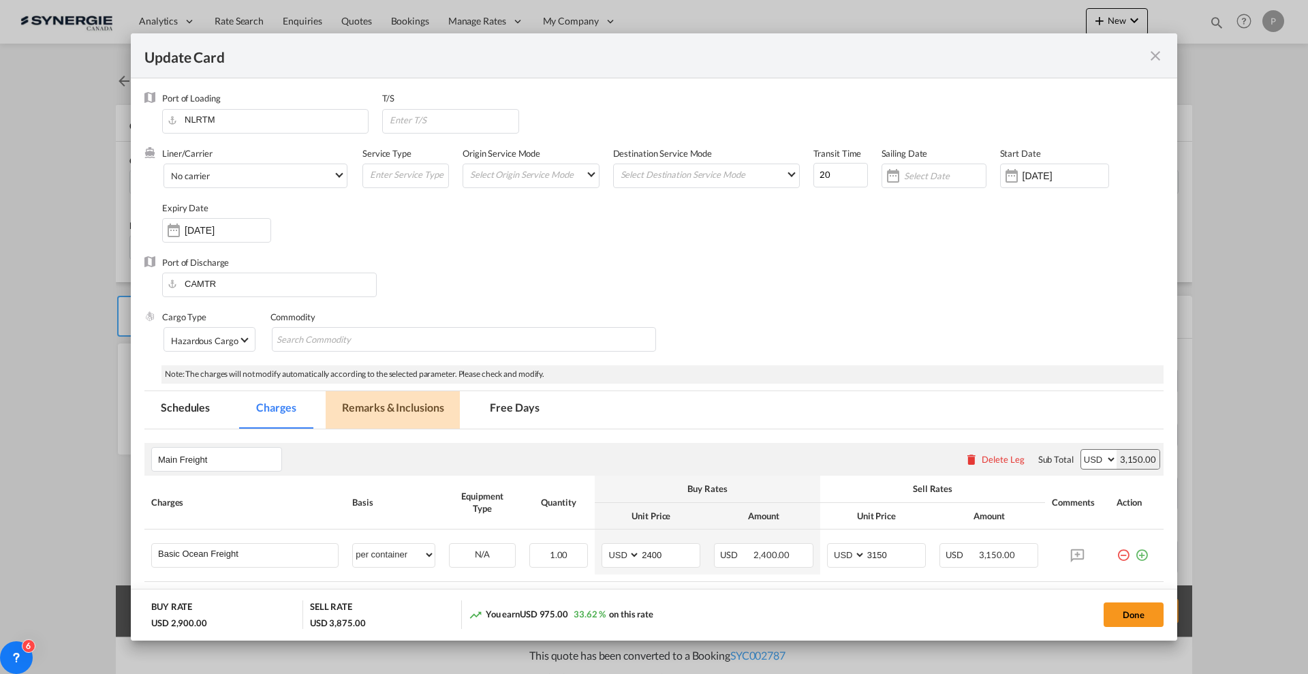
click at [414, 415] on md-tab-item "Remarks & Inclusions" at bounding box center [393, 409] width 134 height 37
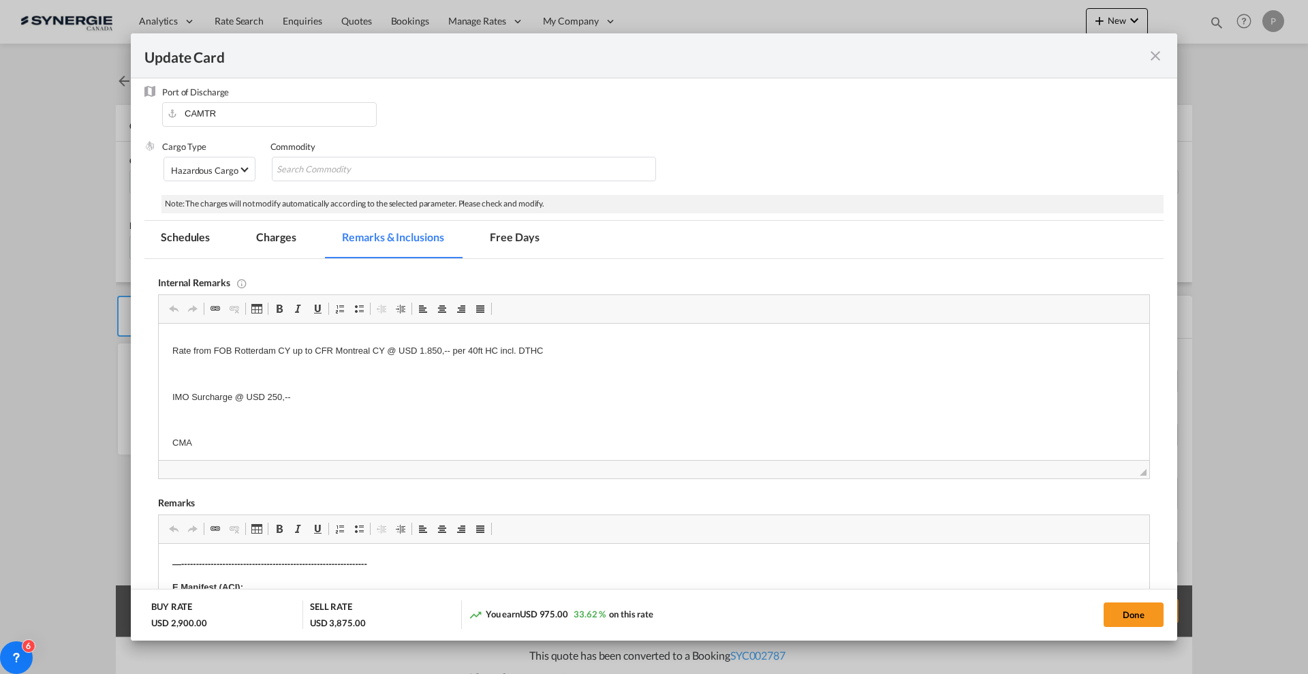
scroll to position [85, 0]
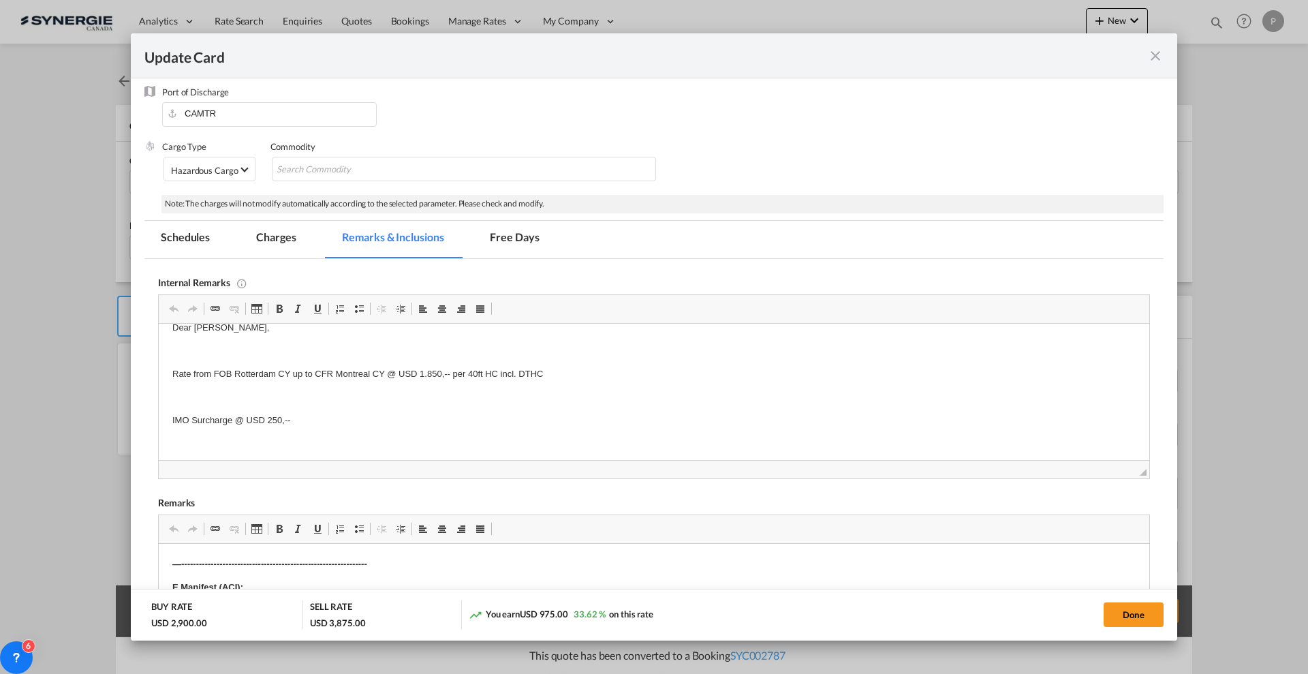
click at [282, 238] on md-tab-item "Charges" at bounding box center [276, 239] width 72 height 37
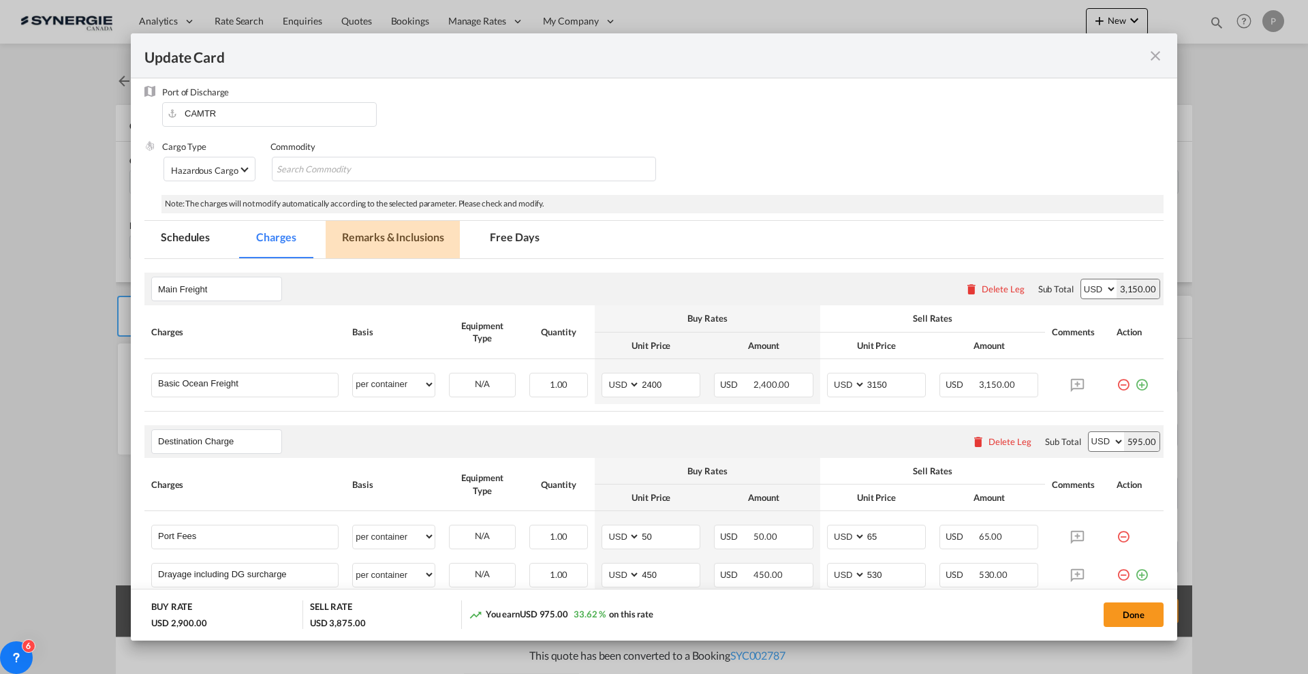
click at [416, 238] on md-tab-item "Remarks & Inclusions" at bounding box center [393, 239] width 134 height 37
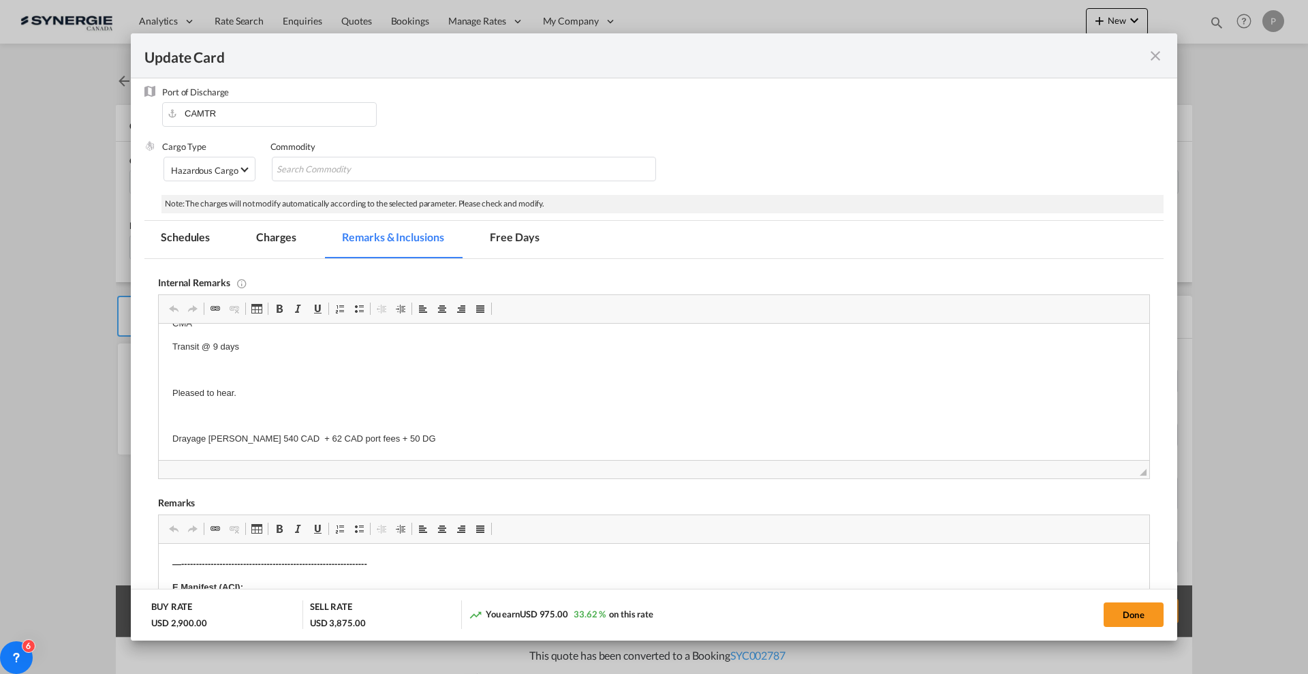
scroll to position [256, 0]
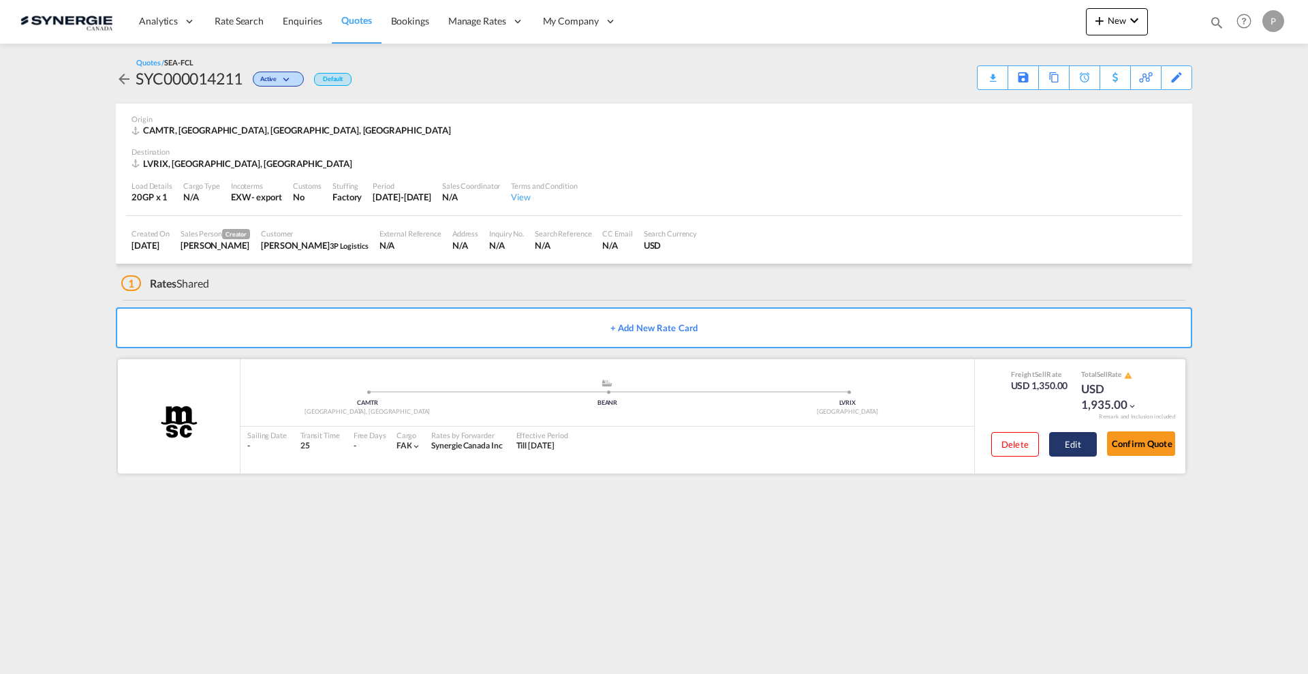
click at [1062, 450] on button "Edit" at bounding box center [1073, 444] width 48 height 25
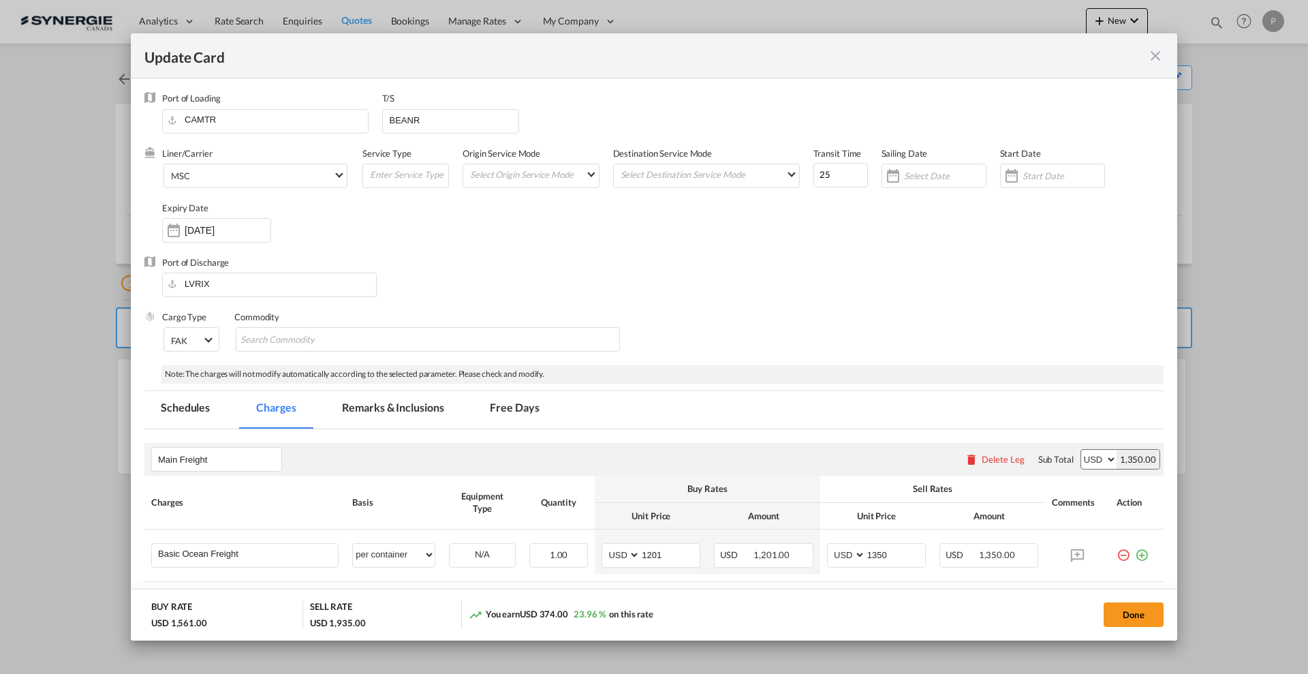
select select "per container"
select select "per B/L"
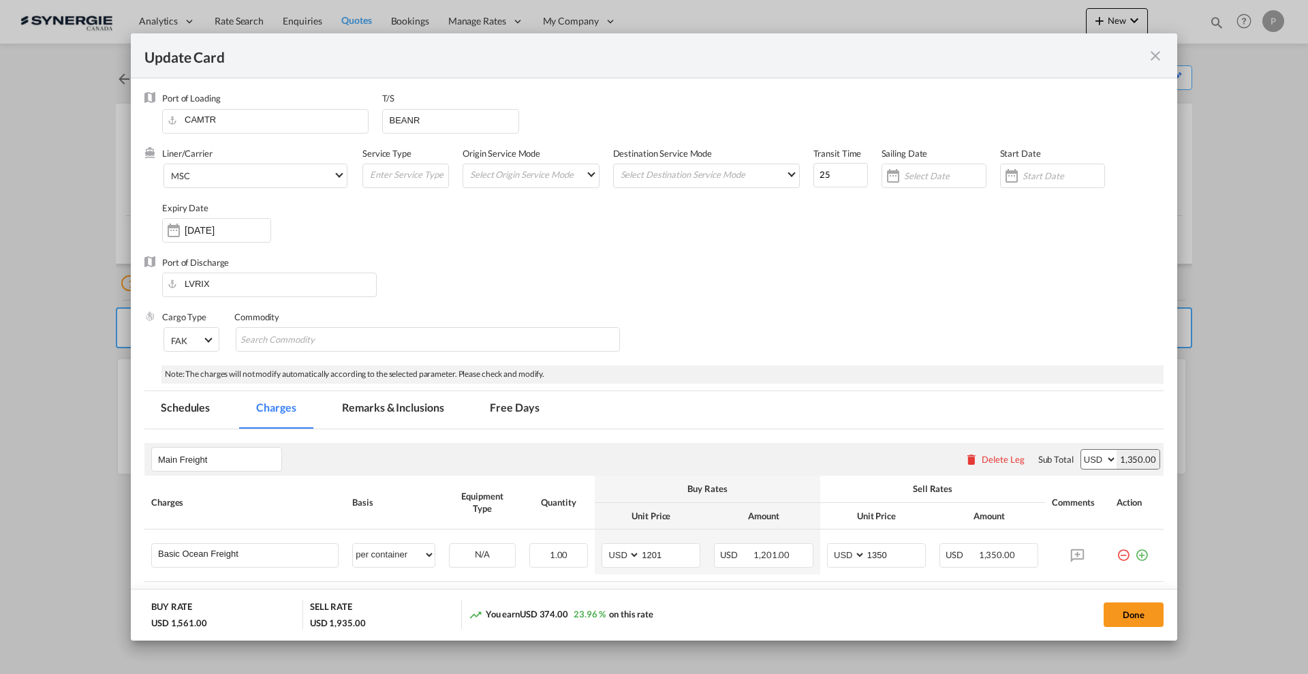
select select "per B/L"
select select "per shipment"
click at [397, 417] on md-tab-item "Remarks & Inclusions" at bounding box center [393, 409] width 134 height 37
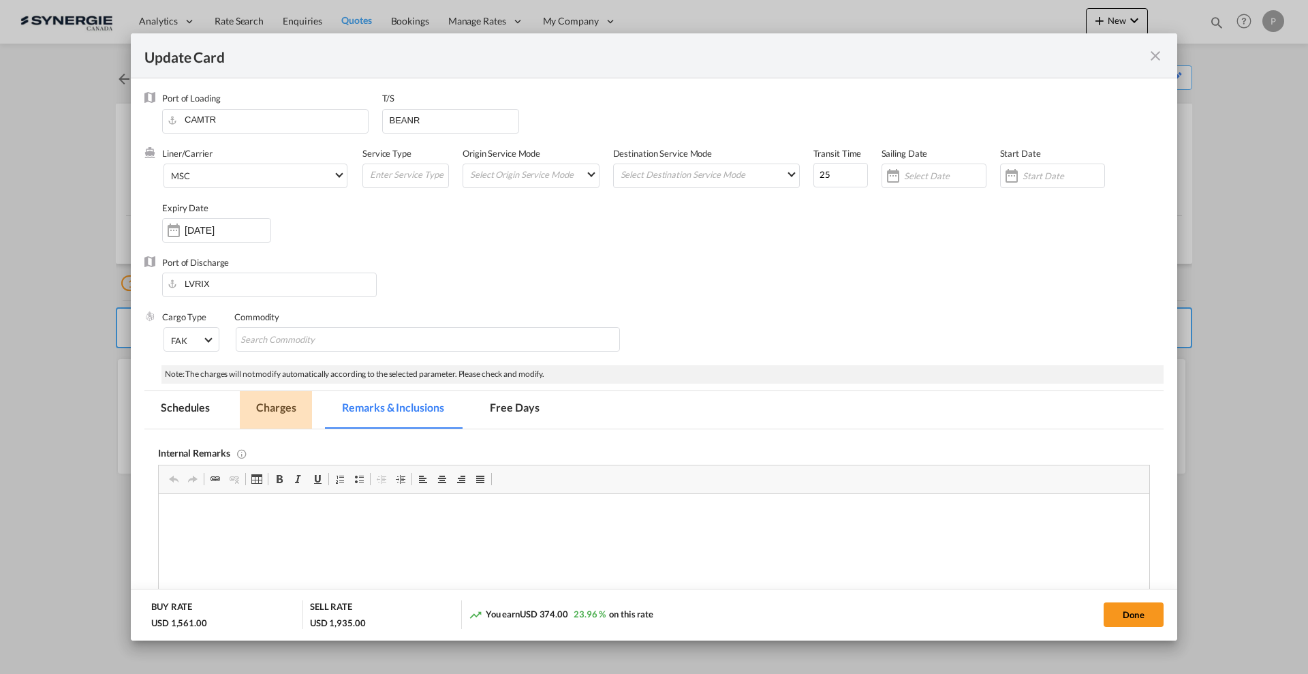
click at [277, 396] on md-tab-item "Charges" at bounding box center [276, 409] width 72 height 37
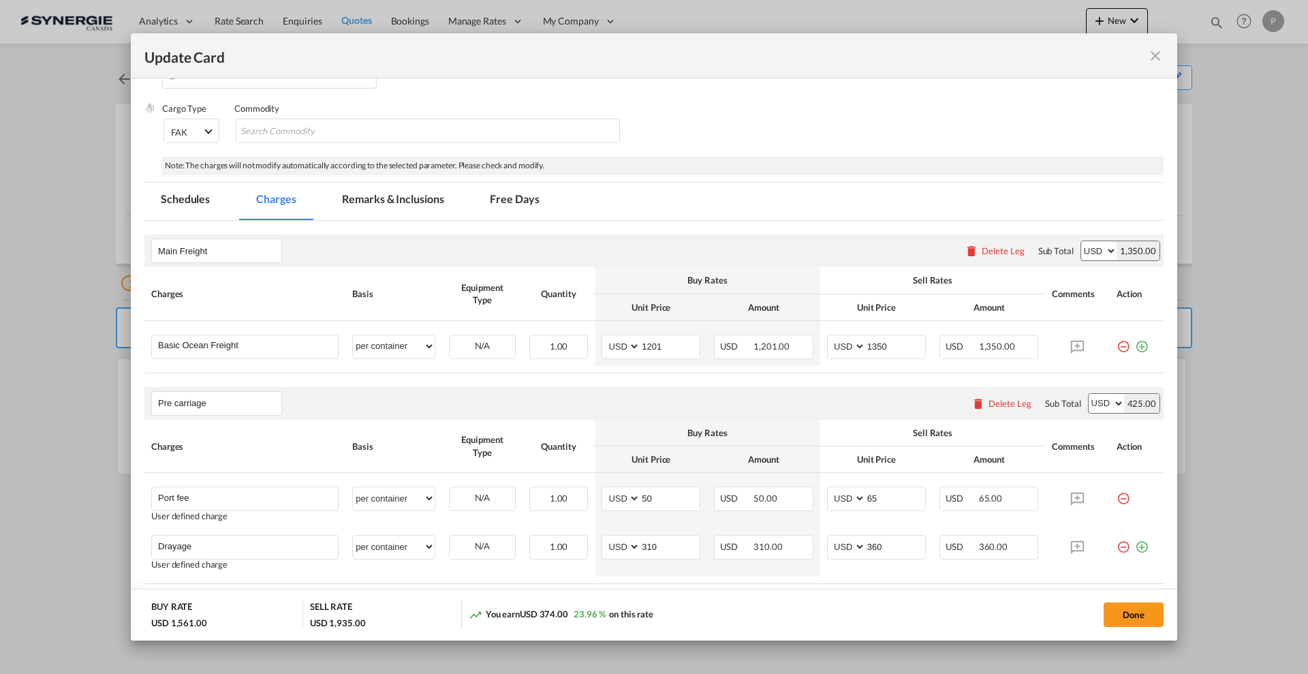
scroll to position [85, 0]
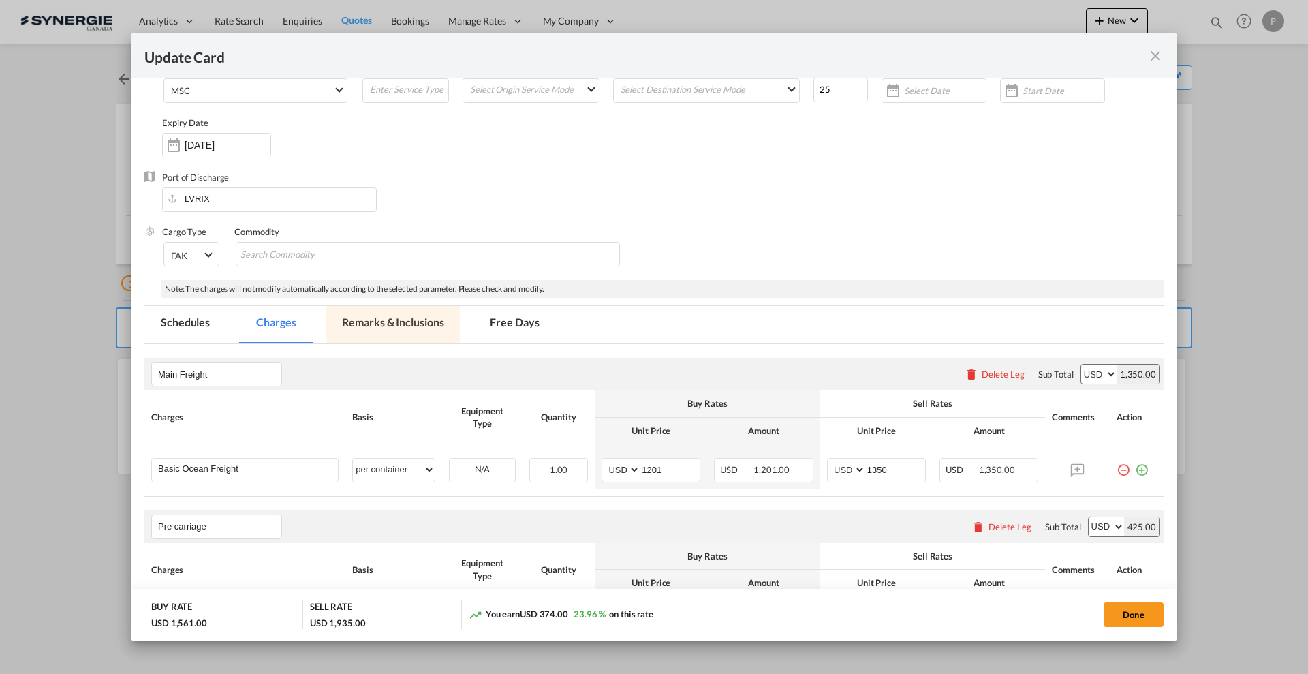
click at [405, 324] on md-tab-item "Remarks & Inclusions" at bounding box center [393, 324] width 134 height 37
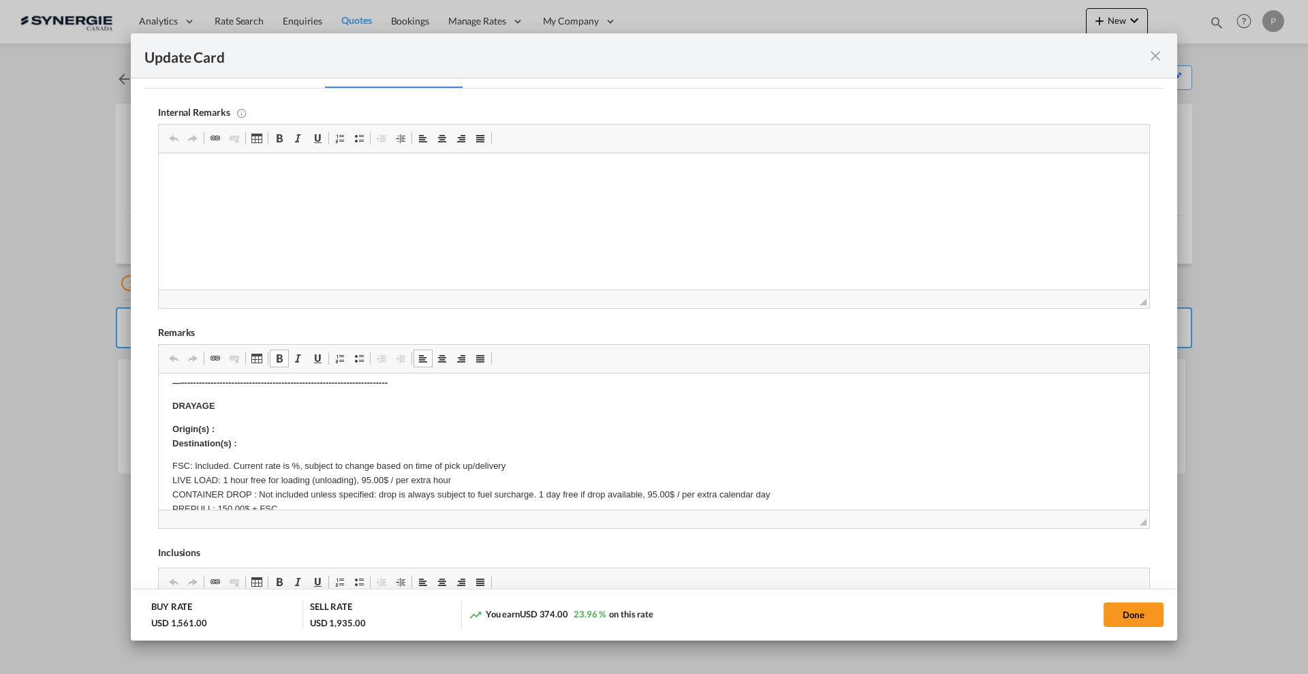
click at [275, 446] on p "Origin(s) : Destination(s) :" at bounding box center [653, 436] width 963 height 29
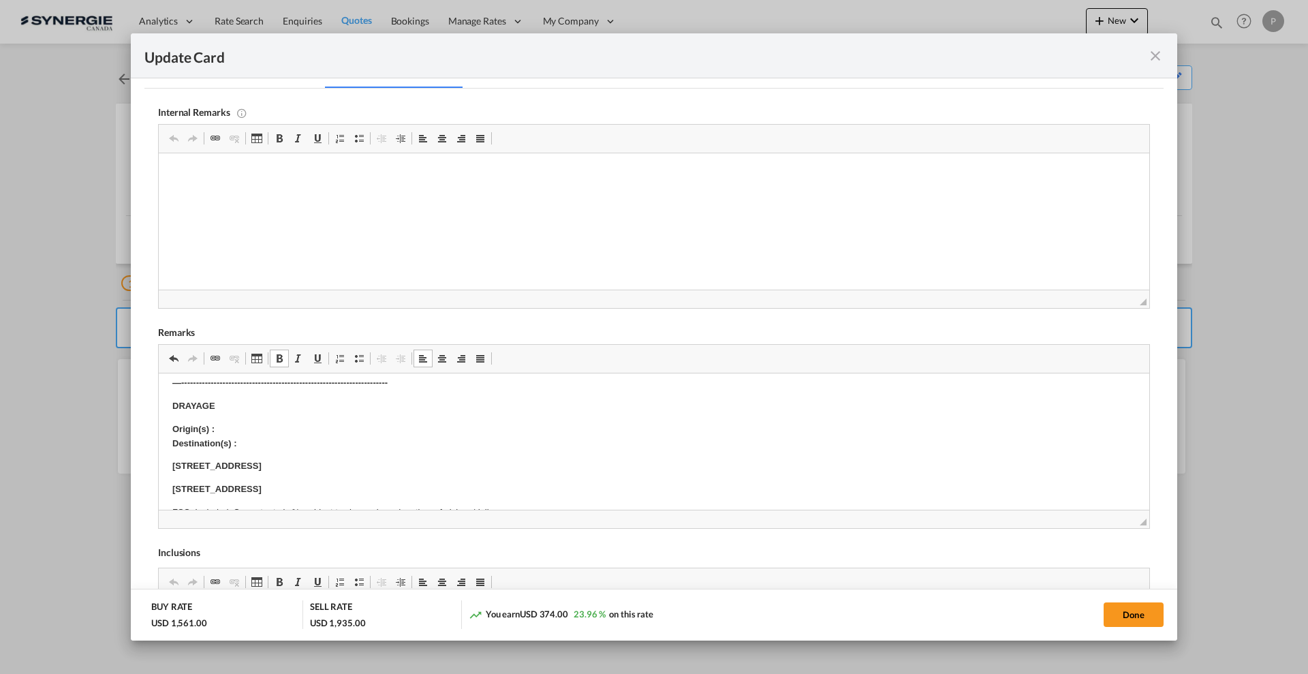
click at [288, 437] on p "Origin(s) : Destination(s) :" at bounding box center [653, 436] width 963 height 29
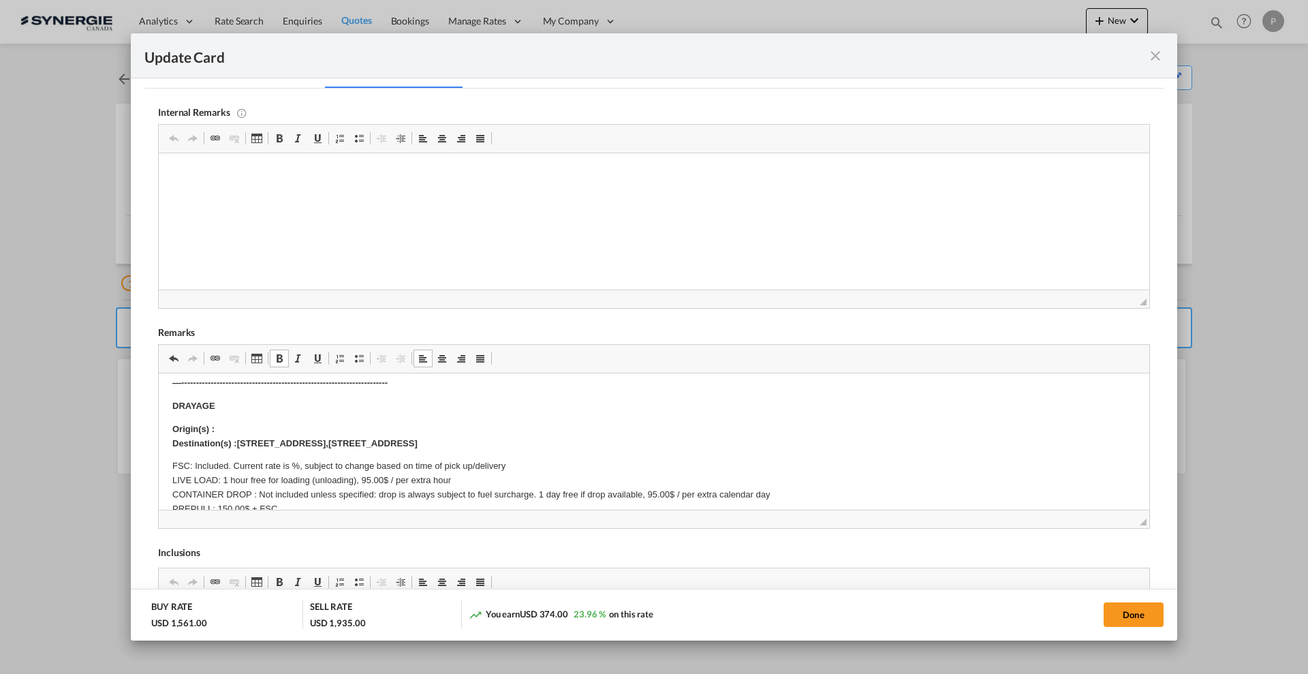
drag, startPoint x: 472, startPoint y: 441, endPoint x: 241, endPoint y: 448, distance: 231.8
click at [241, 448] on p "Origin(s) : Destination(s) : 5655 RUE DE MARSEILLE, MONTREAL, QC, H1N 1J4" at bounding box center [653, 436] width 963 height 29
click at [243, 433] on p "Origin(s) : Destination(s) :" at bounding box center [653, 436] width 963 height 29
click at [256, 439] on p "Origin(s) : 5655 RUE DE MARSEILLE, MONTREAL, QC, H1N 1J4 Destination(s) :" at bounding box center [653, 436] width 963 height 29
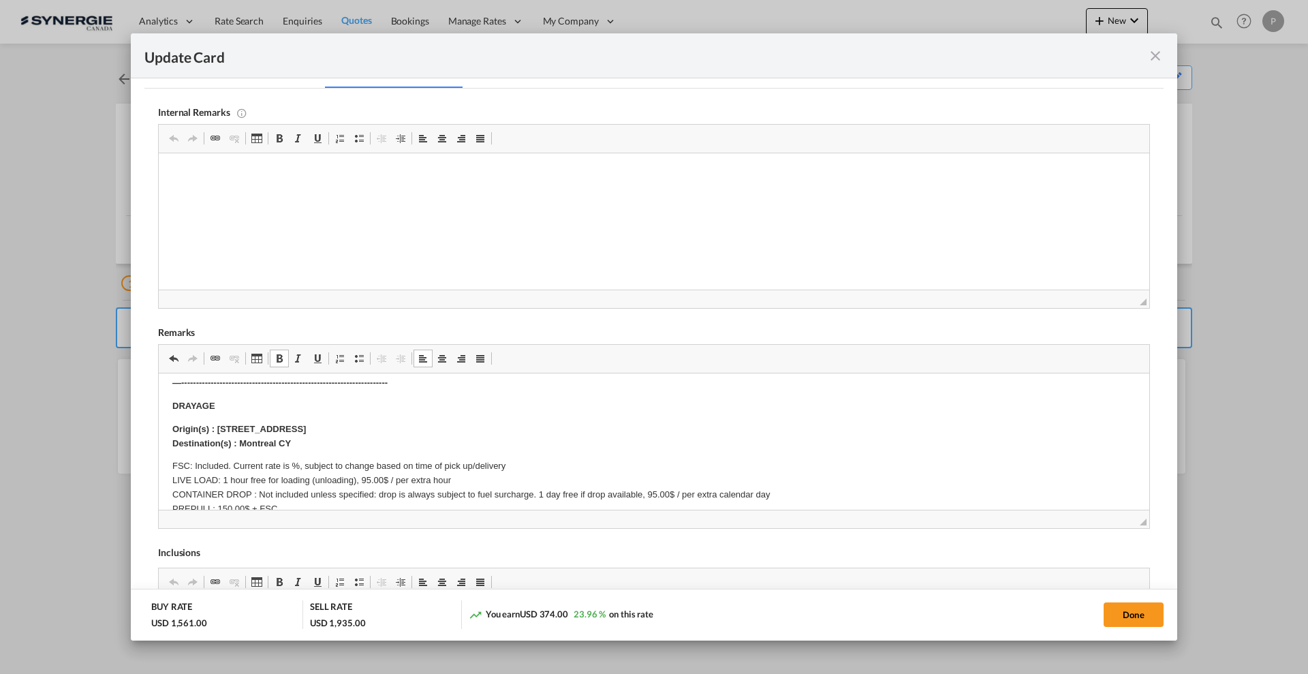
click at [290, 461] on p "FSC: Included. Current rate is %, subject to change based on time of pick up/de…" at bounding box center [653, 501] width 963 height 85
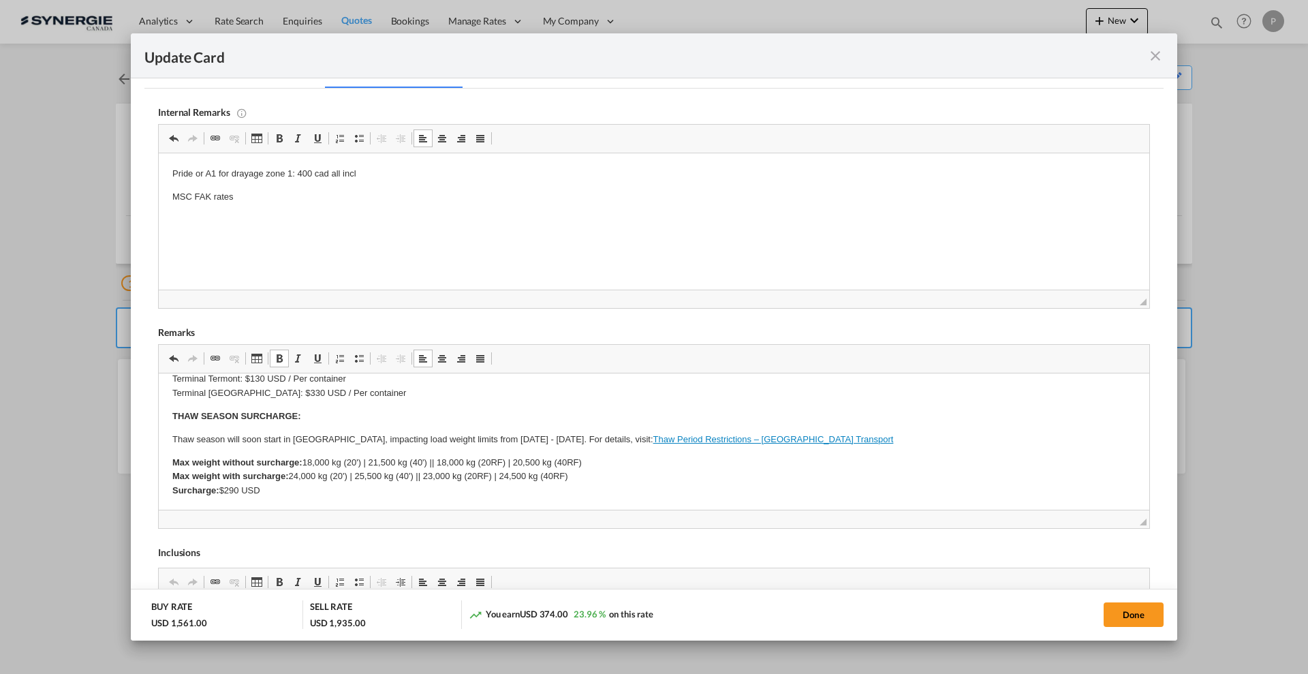
scroll to position [0, 0]
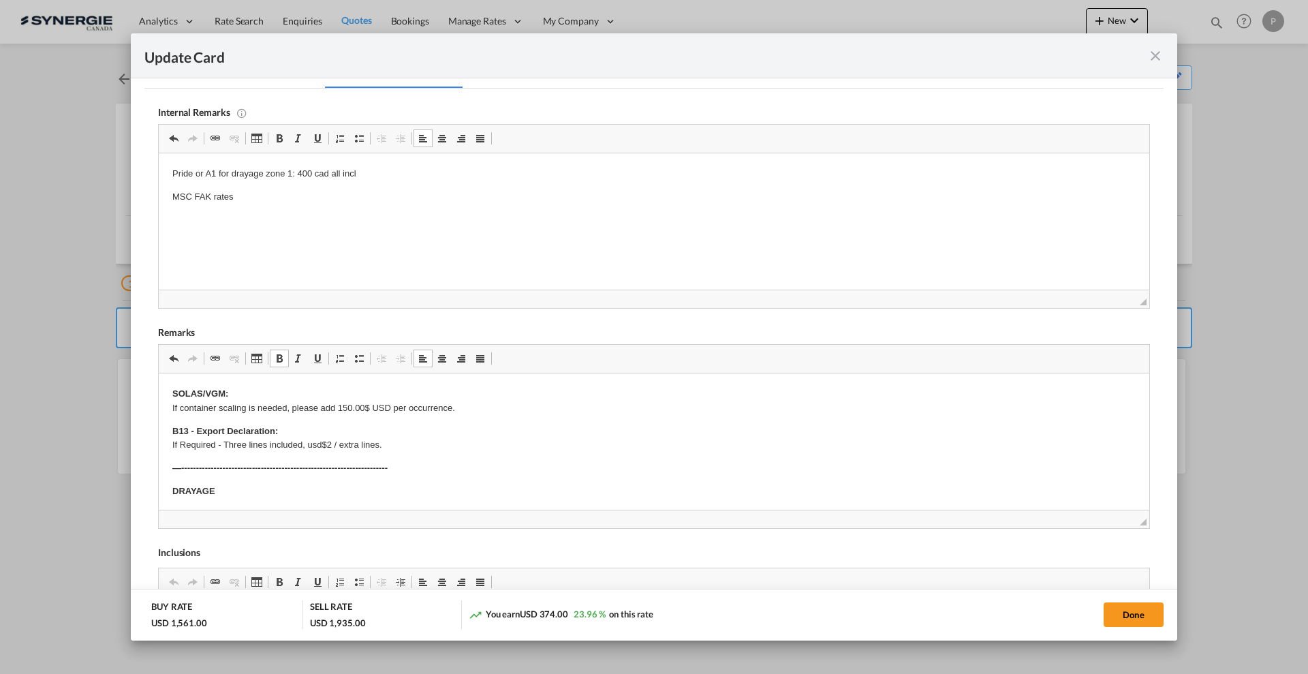
drag, startPoint x: 173, startPoint y: 416, endPoint x: 204, endPoint y: 425, distance: 32.4
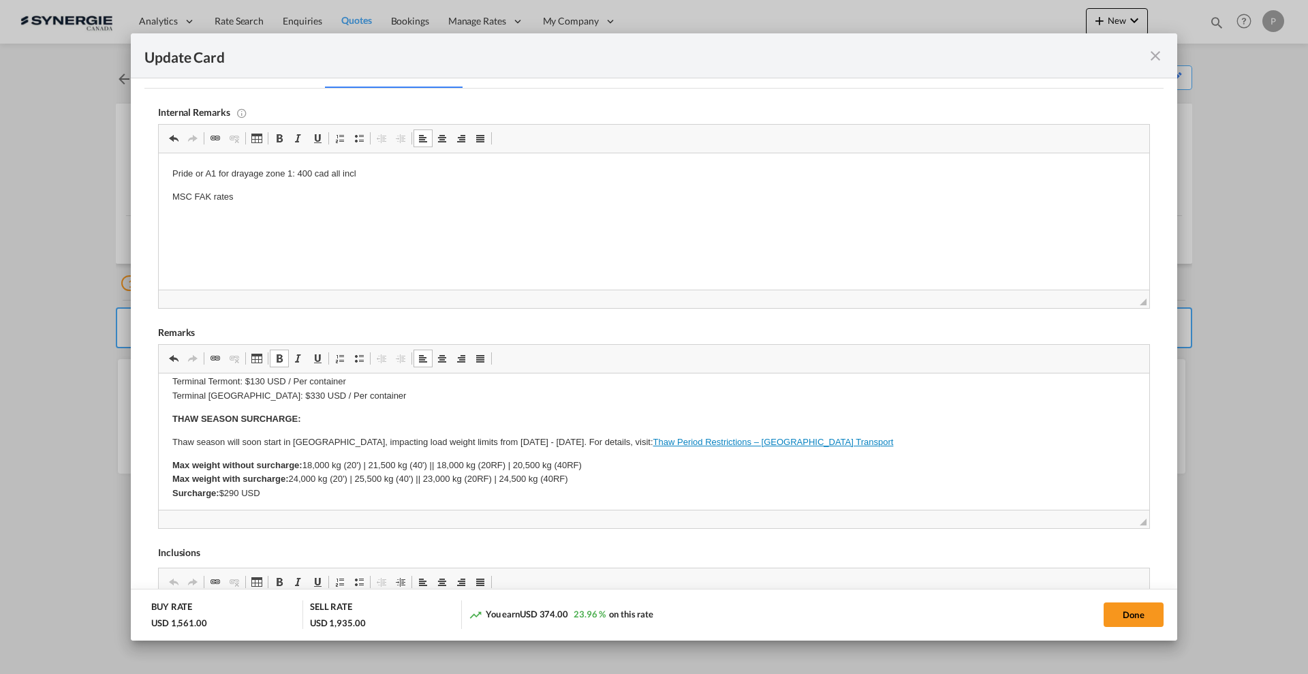
scroll to position [341, 0]
drag, startPoint x: 170, startPoint y: 416, endPoint x: 359, endPoint y: 493, distance: 203.8
click at [359, 493] on html "SOLAS/VGM: If container scaling is needed, please add 150.00$ USD per occurrenc…" at bounding box center [654, 441] width 991 height 817
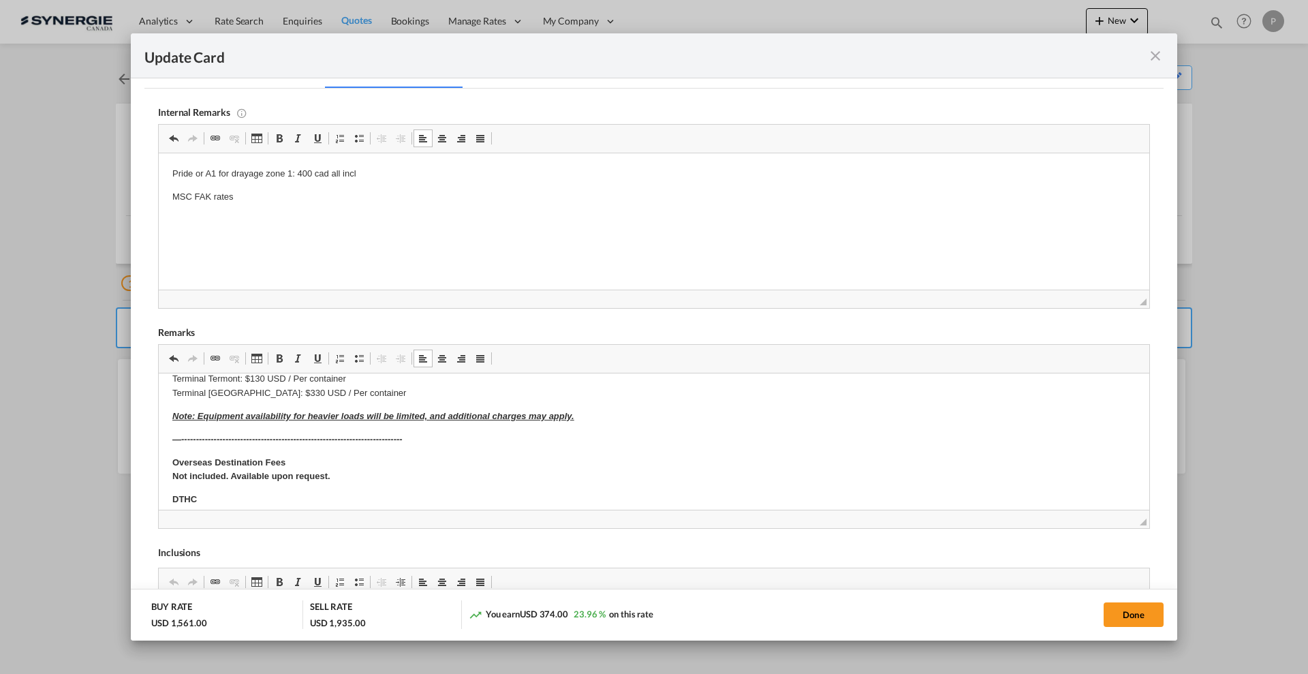
click at [303, 415] on em "Note: Equipment availability for heavier loads will be limited, and additional …" at bounding box center [373, 416] width 402 height 10
click at [303, 414] on em "Note: Equipment availability for heavier loads will be limited, and additional …" at bounding box center [373, 416] width 402 height 10
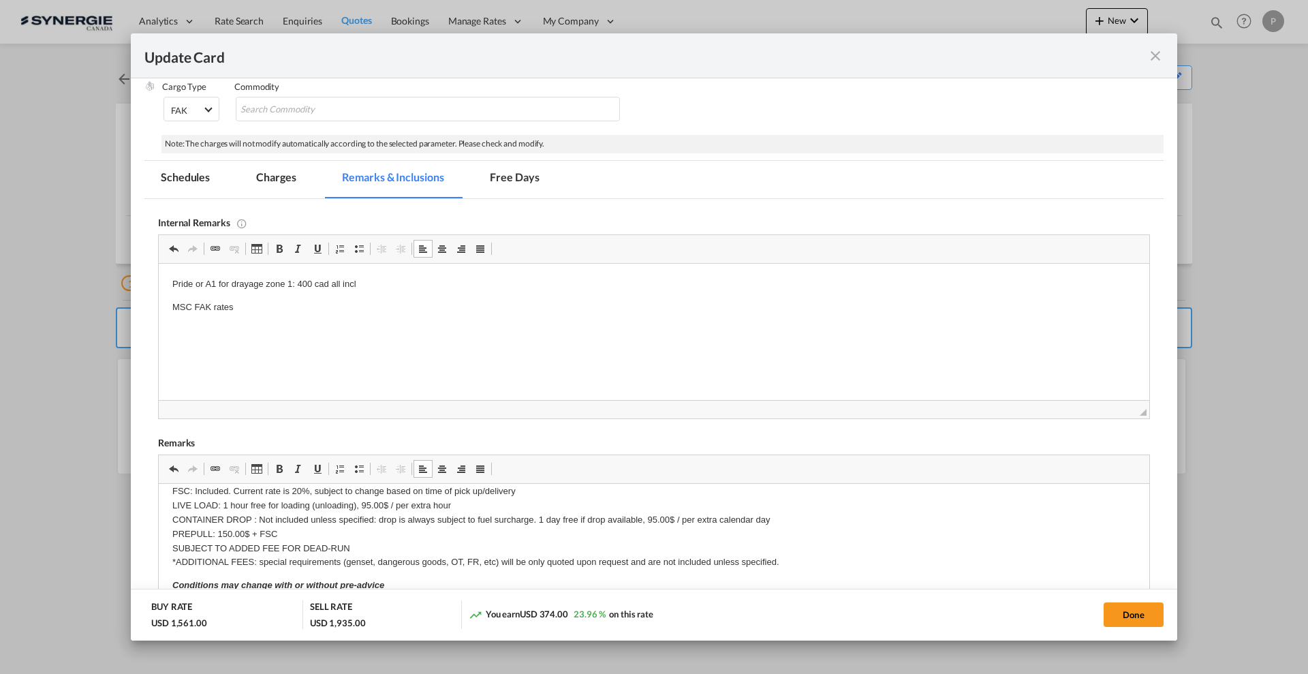
scroll to position [0, 0]
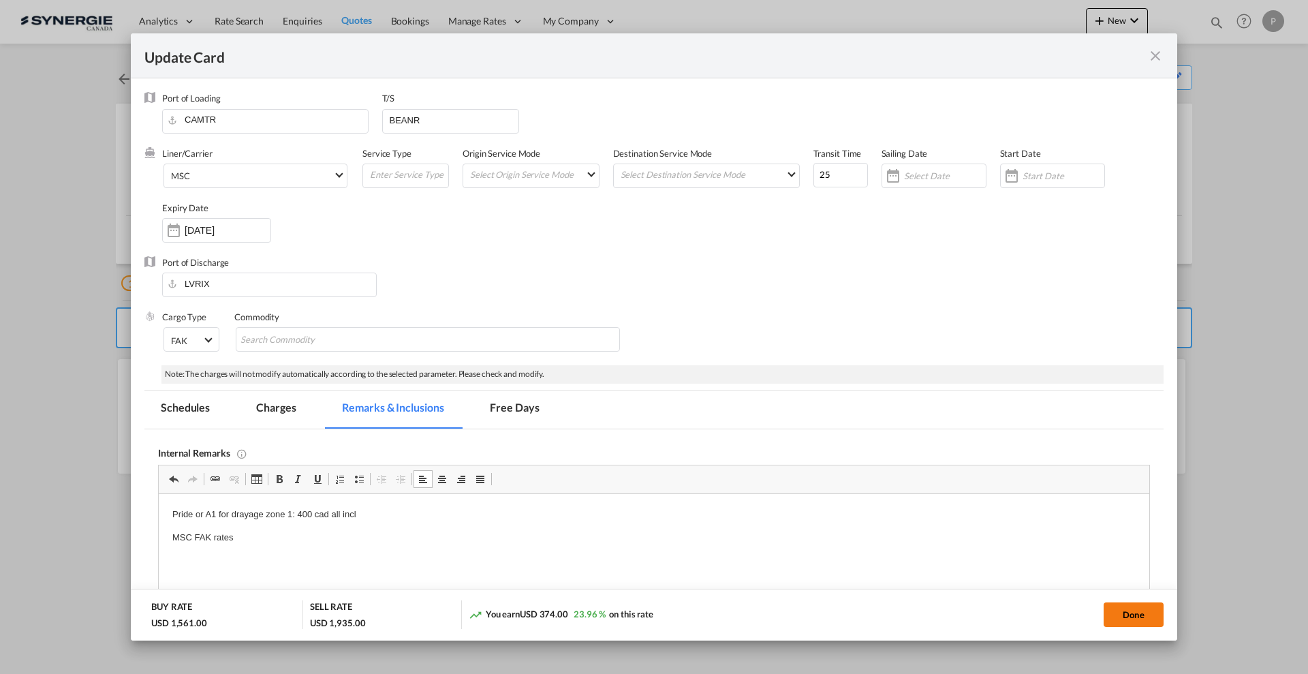
click at [1143, 613] on button "Done" at bounding box center [1134, 614] width 60 height 25
type input "18 Sep 2025"
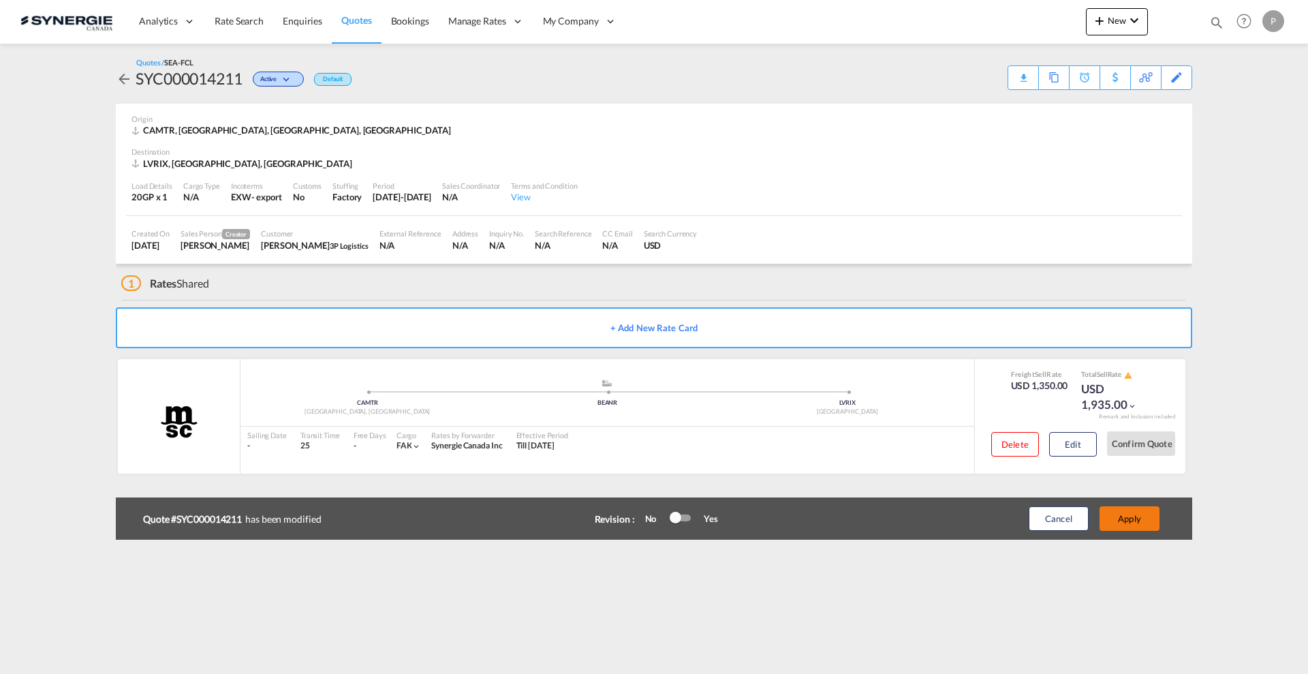
click at [1145, 513] on button "Apply" at bounding box center [1130, 518] width 60 height 25
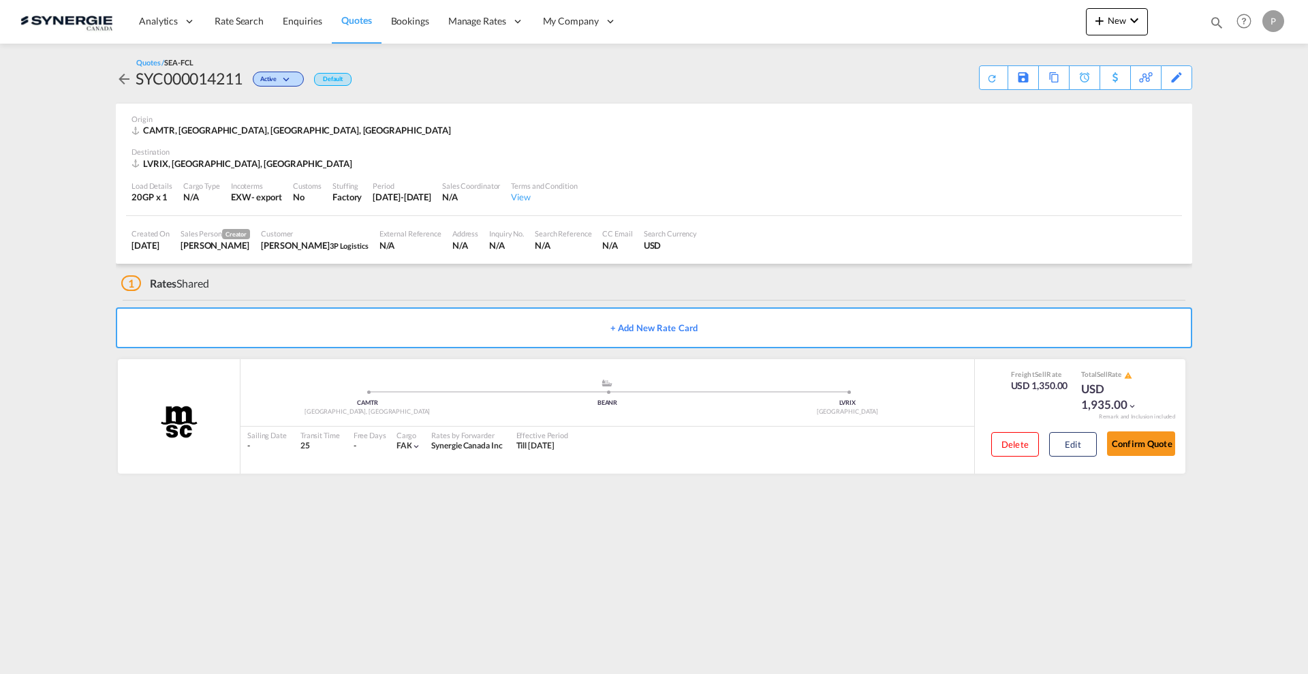
click at [207, 81] on div "SYC000014211" at bounding box center [189, 78] width 107 height 22
copy div "SYC000014211"
click at [1137, 444] on button "Confirm Quote" at bounding box center [1141, 443] width 68 height 25
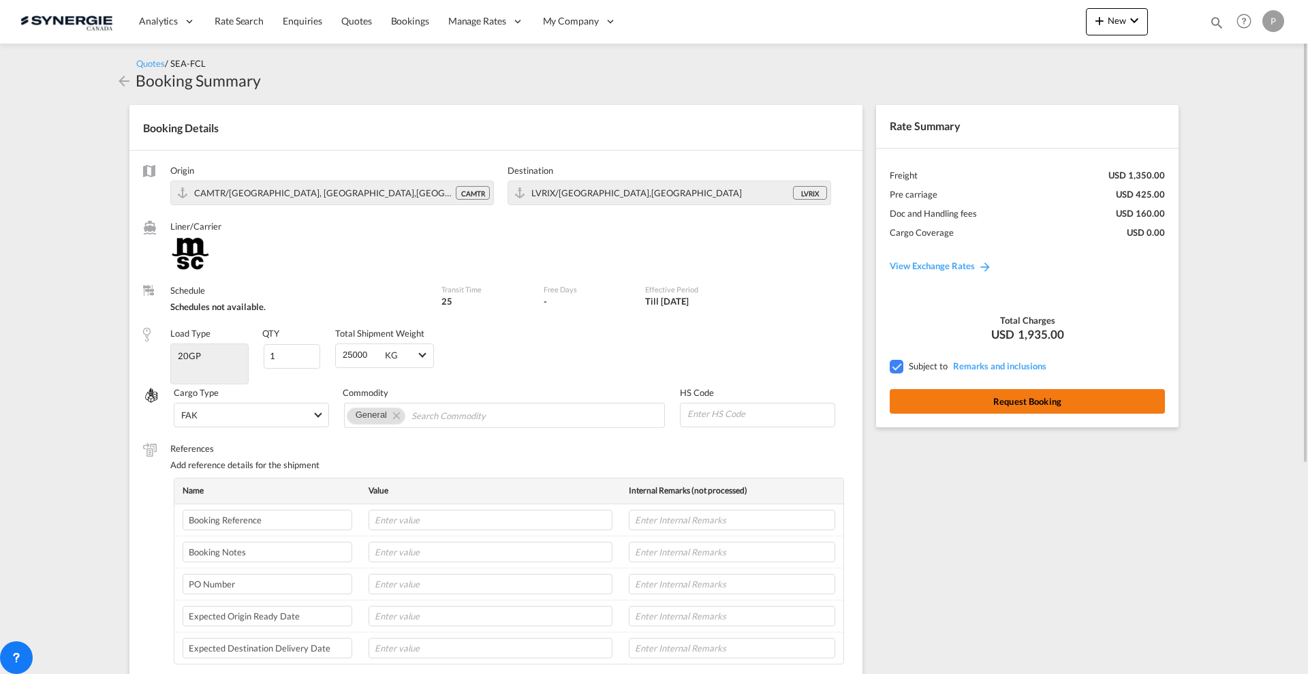
click at [1075, 401] on button "Request Booking" at bounding box center [1027, 401] width 275 height 25
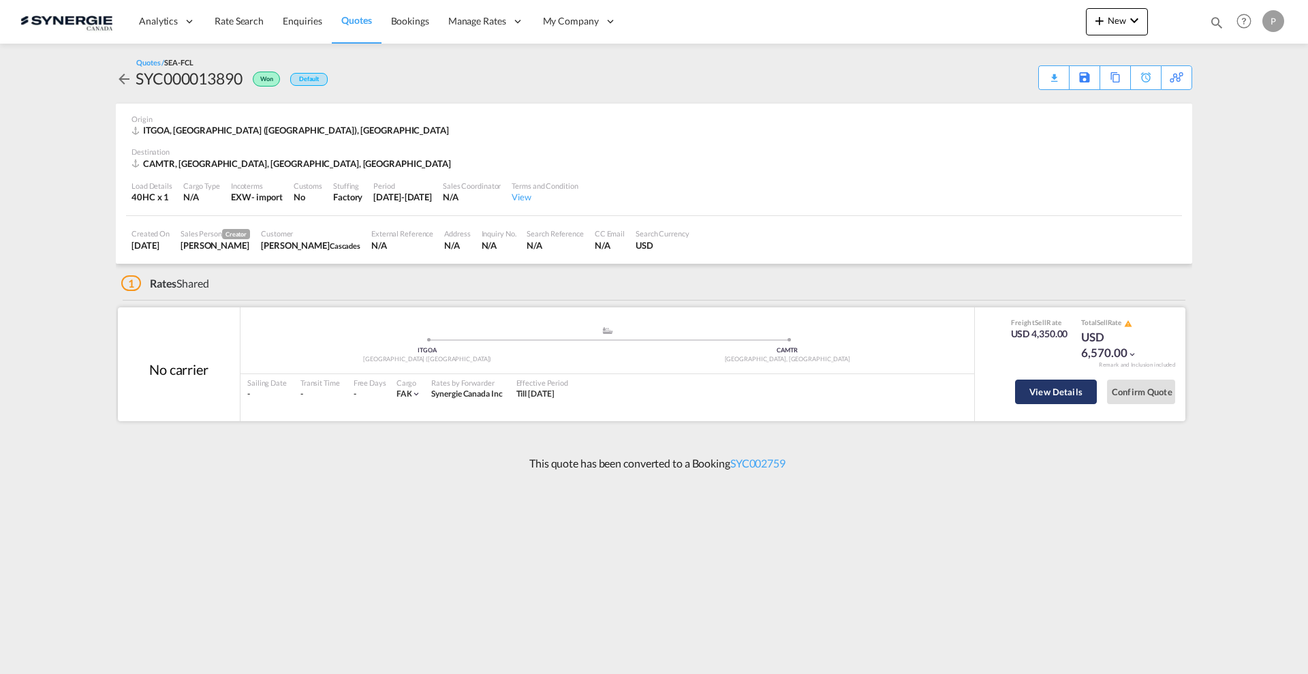
click at [1037, 388] on button "View Details" at bounding box center [1056, 392] width 82 height 25
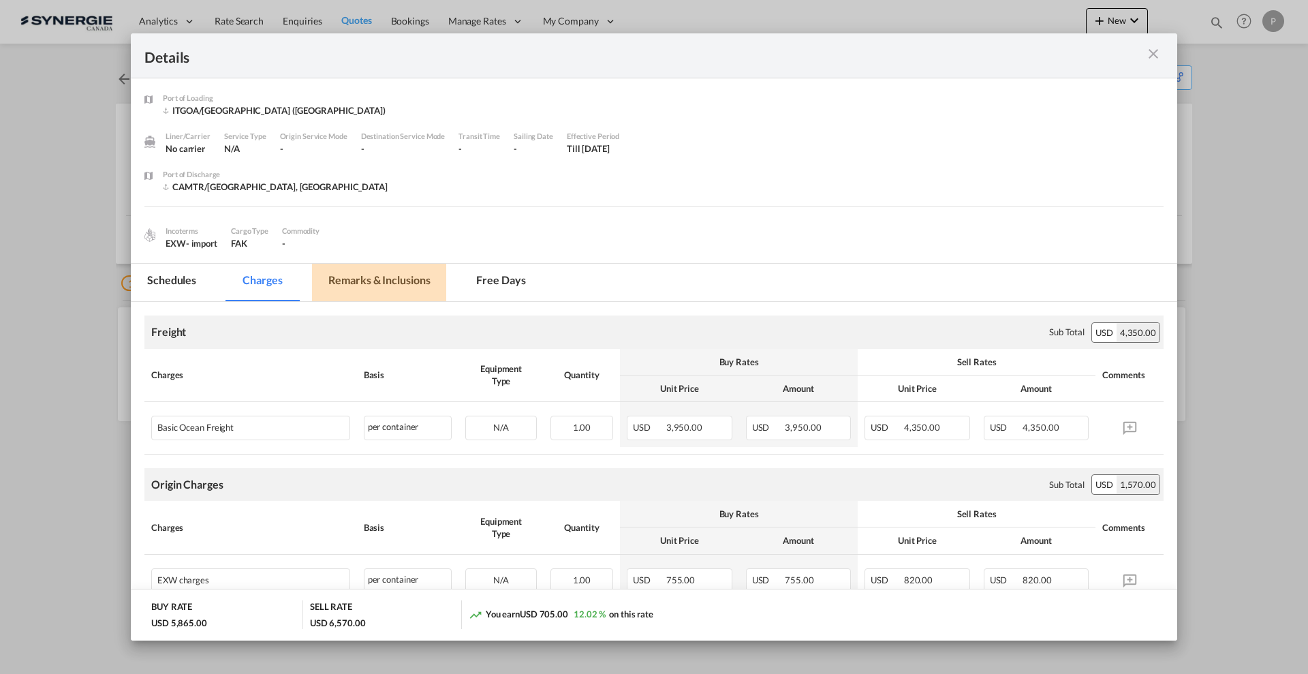
click at [359, 279] on md-tab-item "Remarks & Inclusions" at bounding box center [379, 282] width 134 height 37
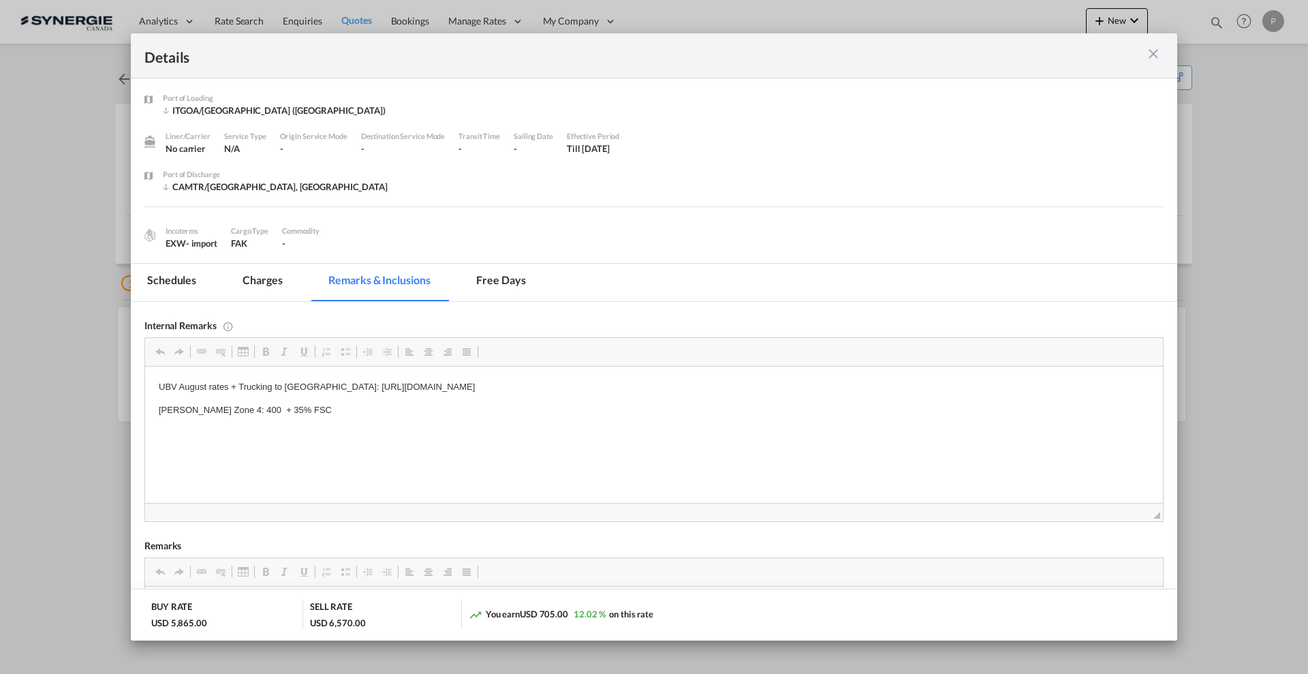
drag, startPoint x: 698, startPoint y: 384, endPoint x: 342, endPoint y: 387, distance: 355.7
drag, startPoint x: 322, startPoint y: 387, endPoint x: 737, endPoint y: 384, distance: 414.3
click at [737, 384] on p "UBV August rates + Trucking to Genova: https://app.frontapp.com/open/cnv_q4465q…" at bounding box center [654, 387] width 991 height 14
click at [737, 385] on p "UBV August rates + Trucking to Genova: https://app.frontapp.com/open/cnv_q4465q…" at bounding box center [654, 387] width 991 height 14
drag, startPoint x: 708, startPoint y: 377, endPoint x: 319, endPoint y: 387, distance: 389.2
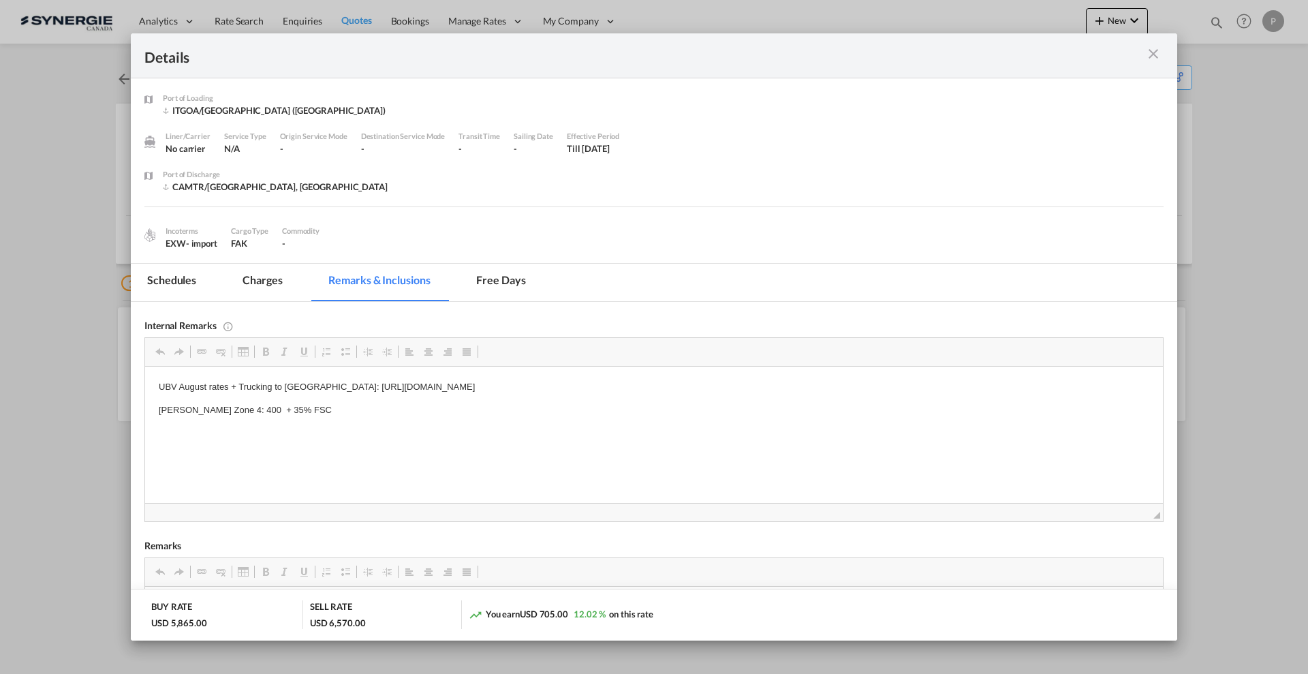
click at [319, 387] on html "UBV August rates + Trucking to Genova: https://app.frontapp.com/open/cnv_q4465q…" at bounding box center [654, 399] width 1018 height 65
copy p "https://app.frontapp.com/open/cnv_q4465qn?key=uc4KrlwWWQY_74j6ywP0ebl_jgPYU7XZ"
click at [266, 281] on md-tab-item "Charges" at bounding box center [262, 282] width 72 height 37
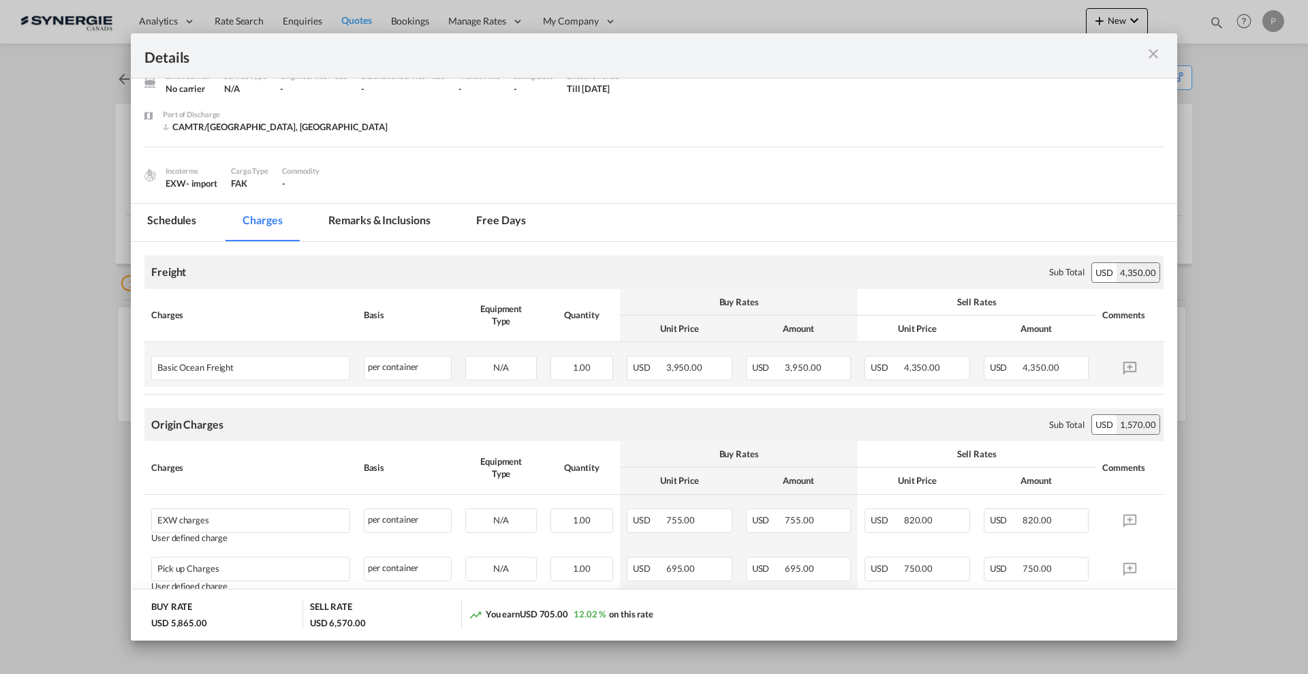
scroll to position [85, 0]
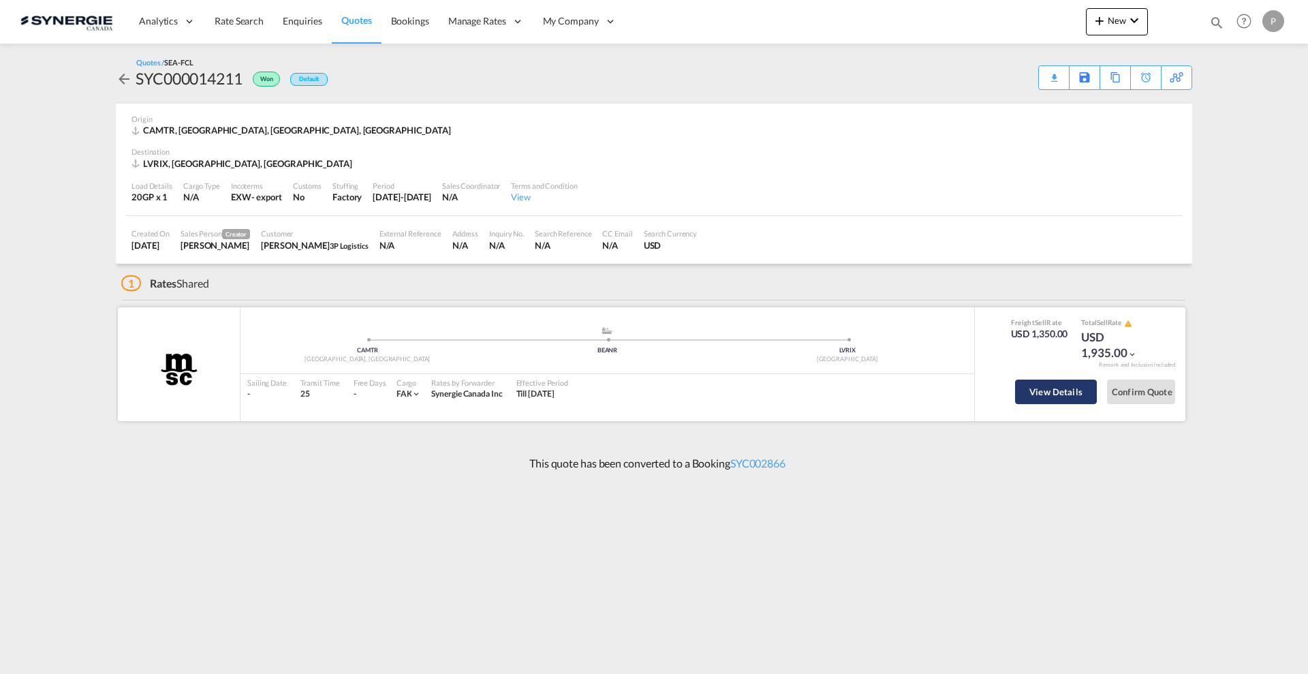
click at [1041, 386] on button "View Details" at bounding box center [1056, 392] width 82 height 25
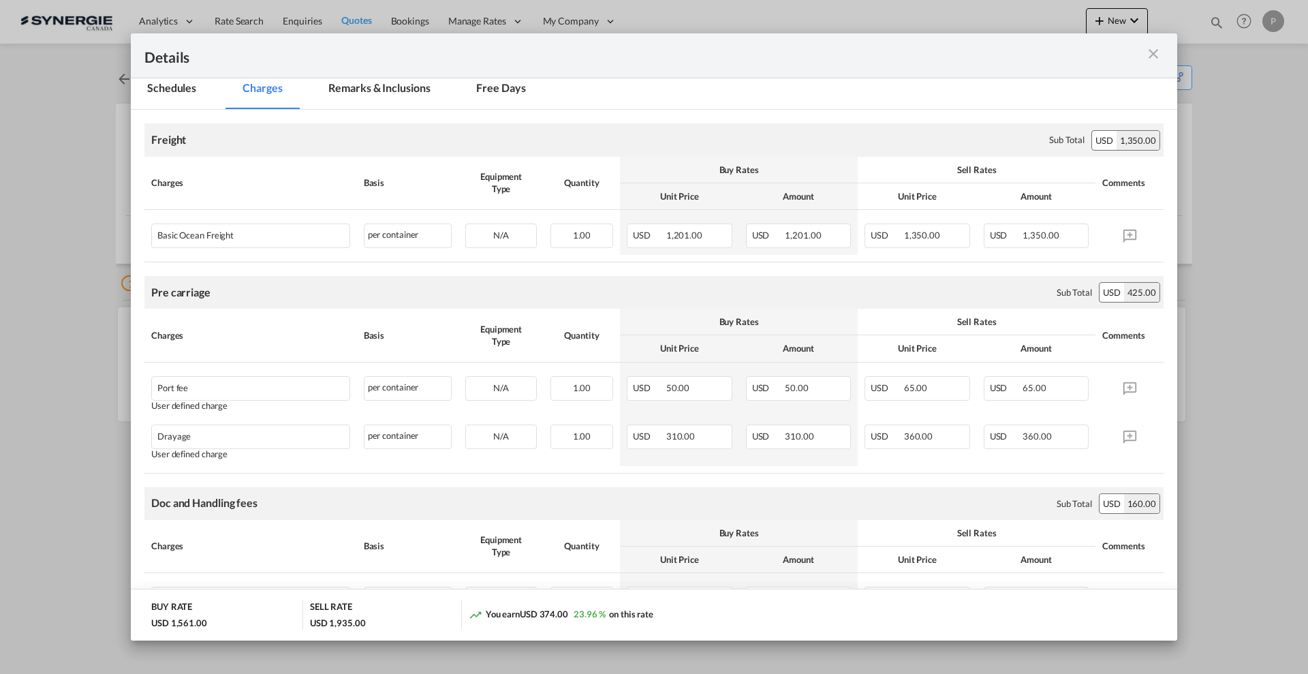
scroll to position [170, 0]
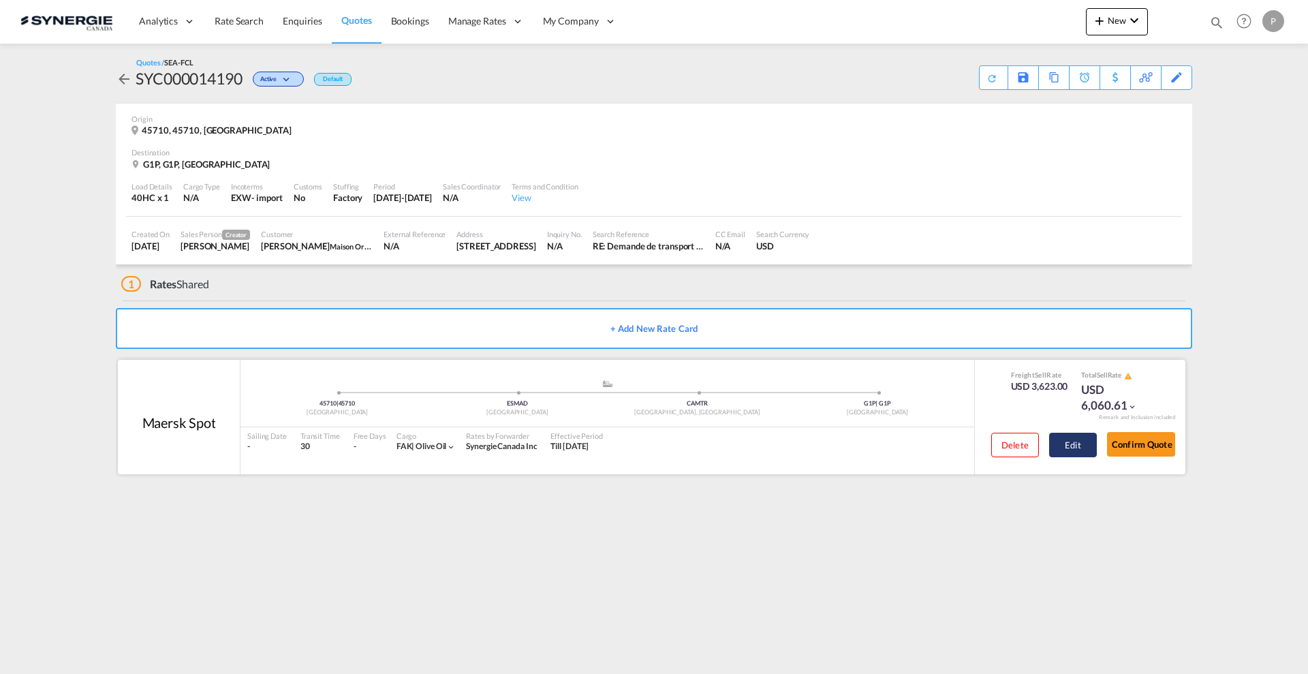
click at [1083, 448] on button "Edit" at bounding box center [1073, 445] width 48 height 25
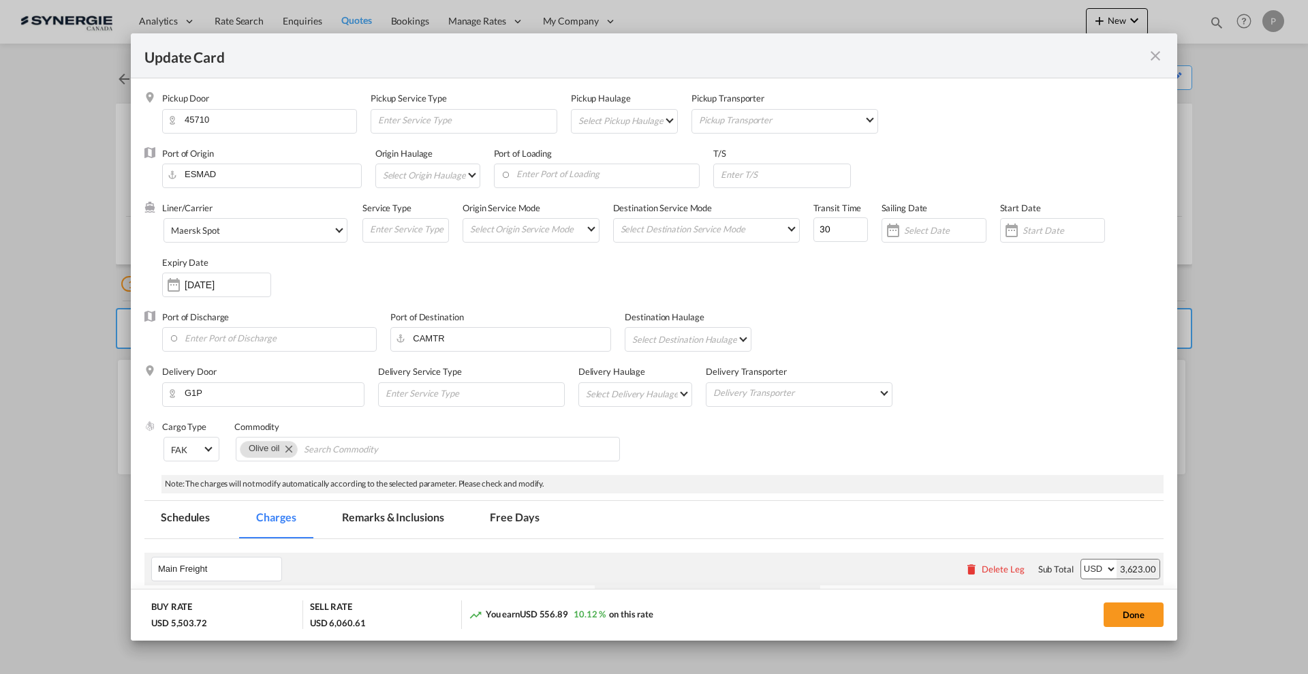
select select "per container"
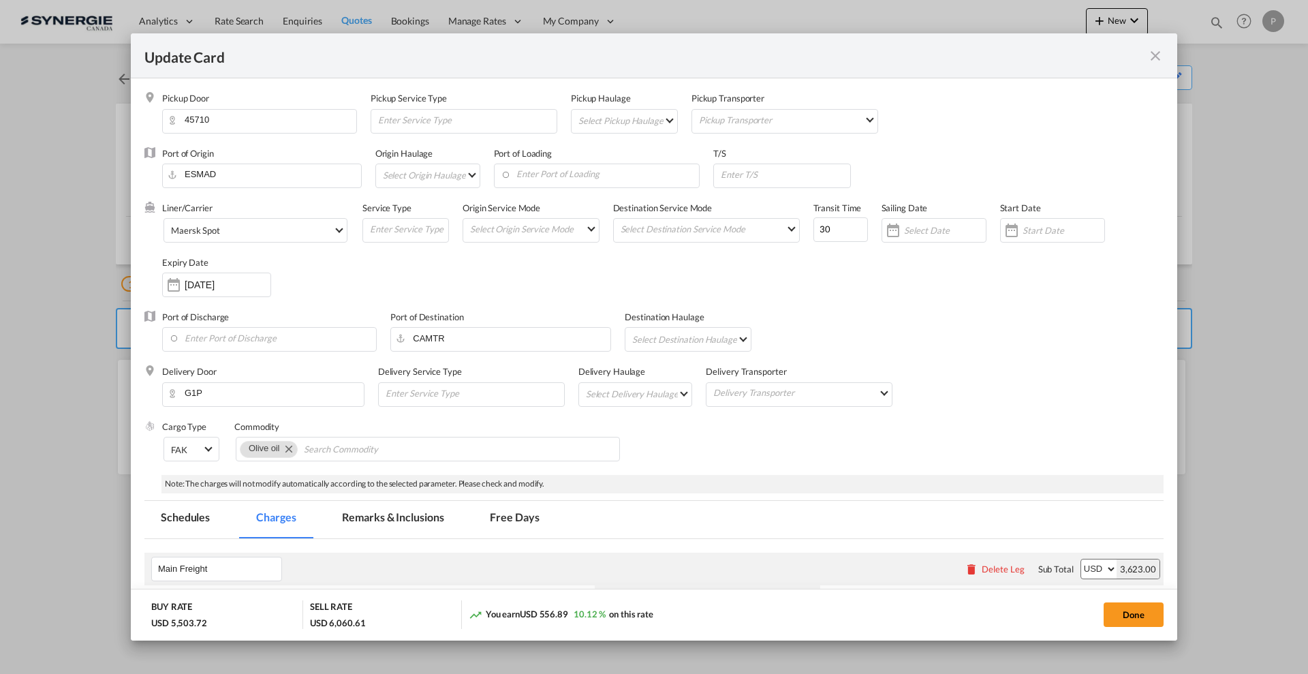
select select "per container"
select select "per B/L"
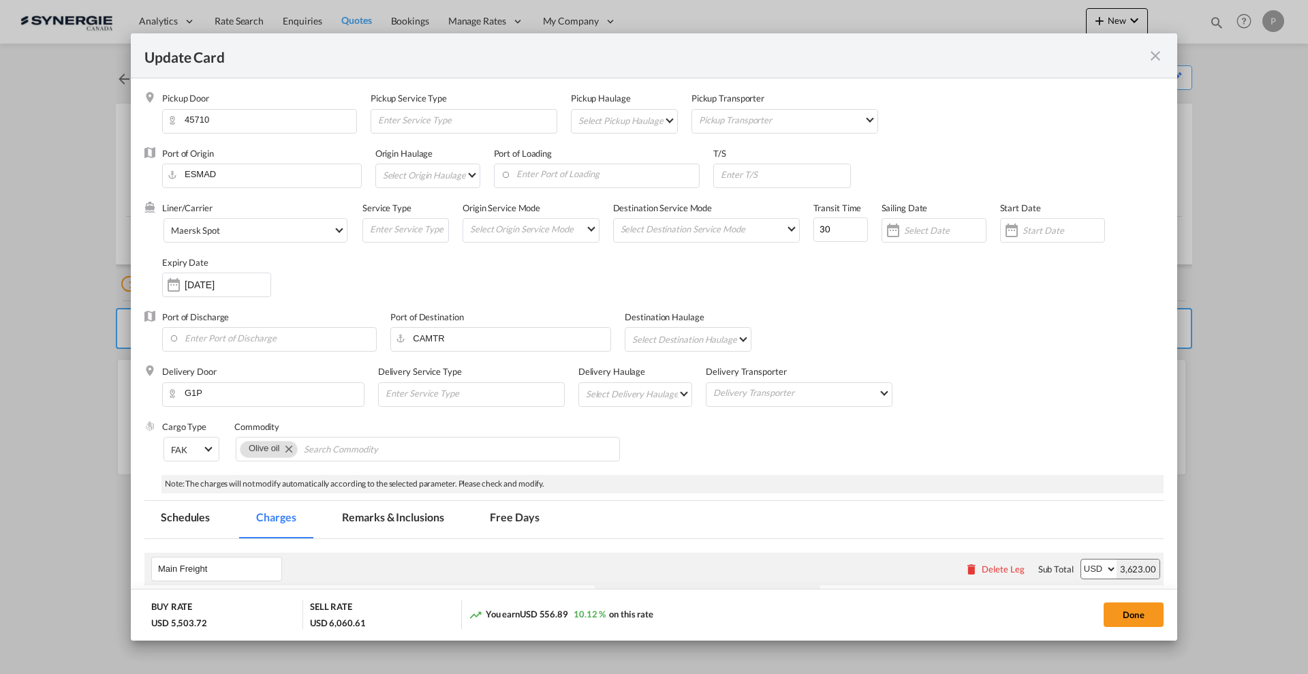
select select "per shipment"
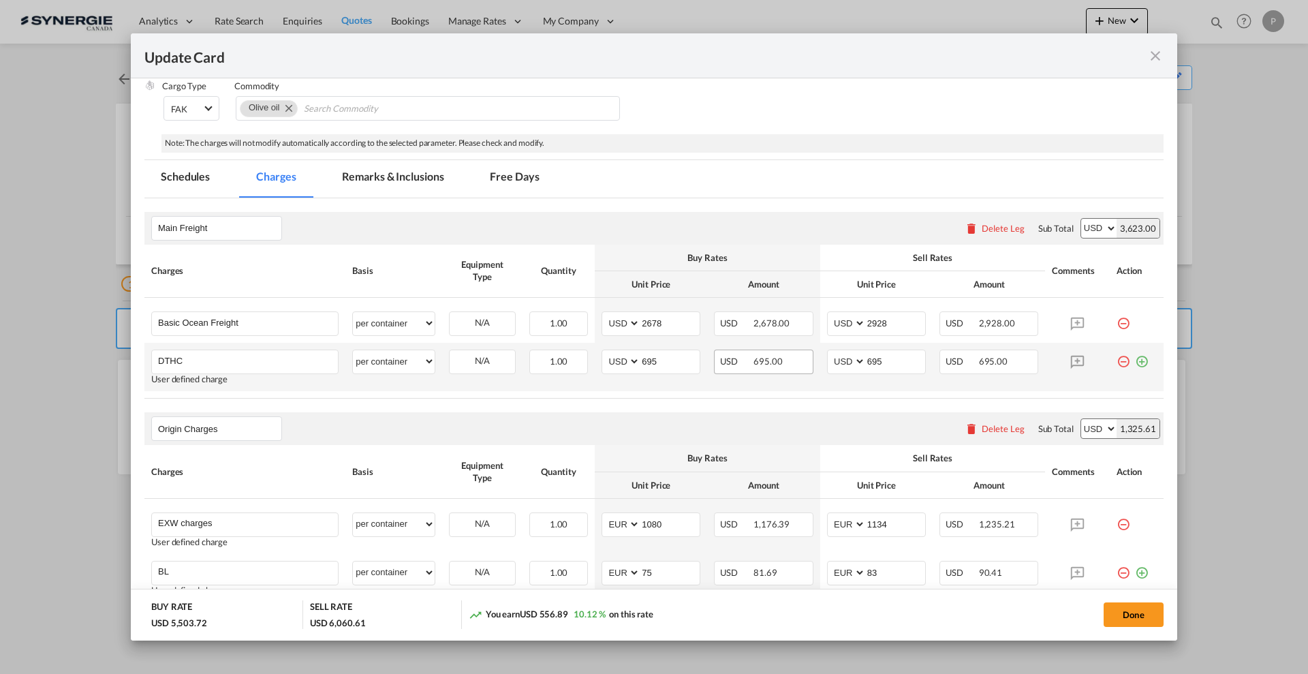
scroll to position [426, 0]
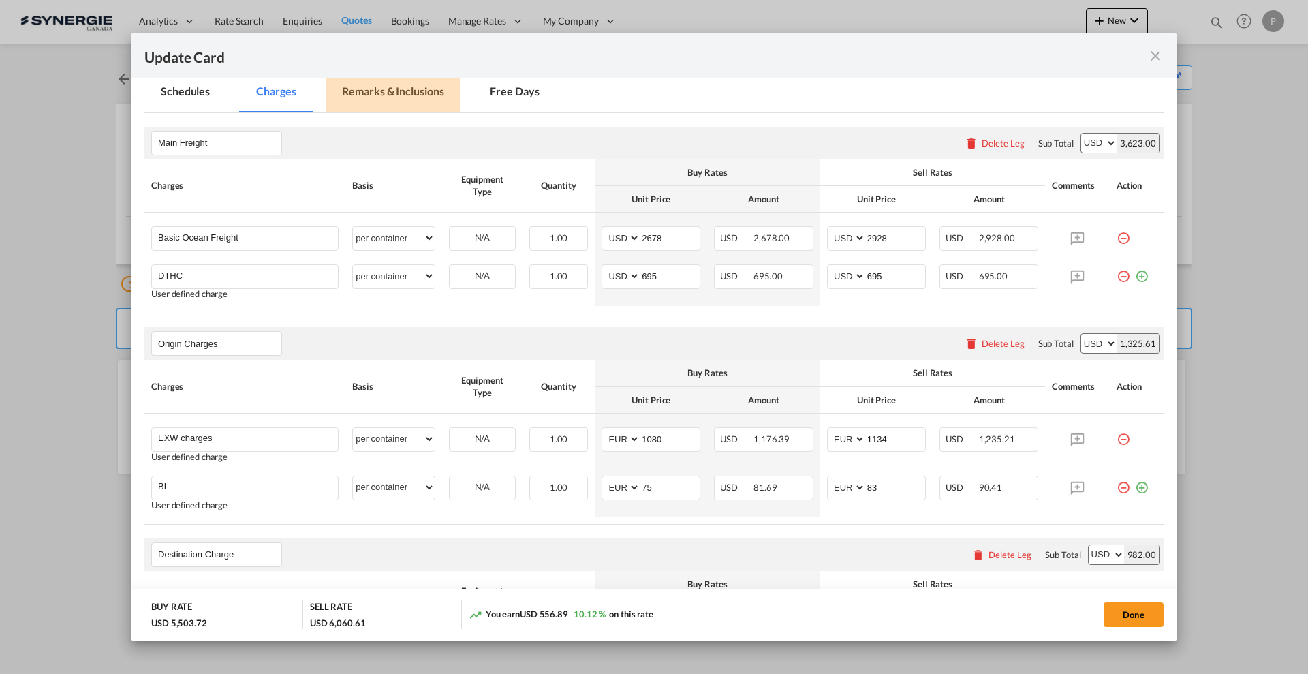
click at [412, 93] on md-tab-item "Remarks & Inclusions" at bounding box center [393, 93] width 134 height 37
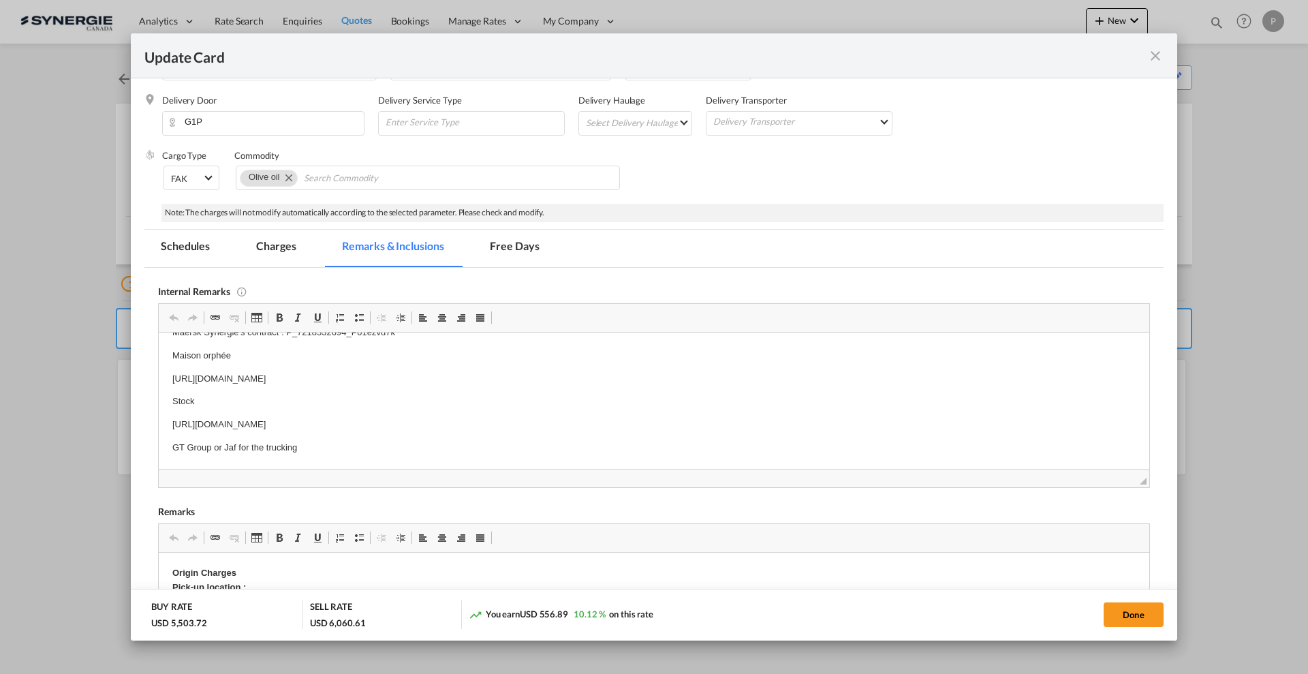
scroll to position [300, 0]
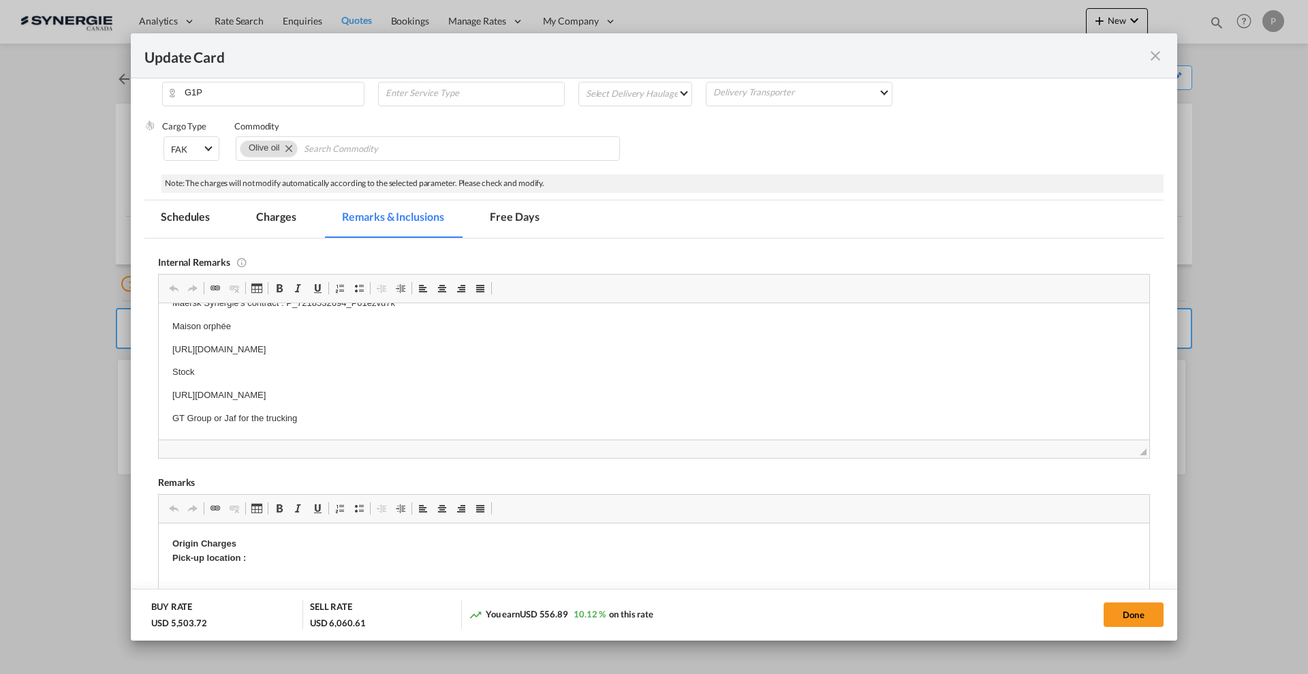
click at [279, 226] on md-tab-item "Charges" at bounding box center [276, 218] width 72 height 37
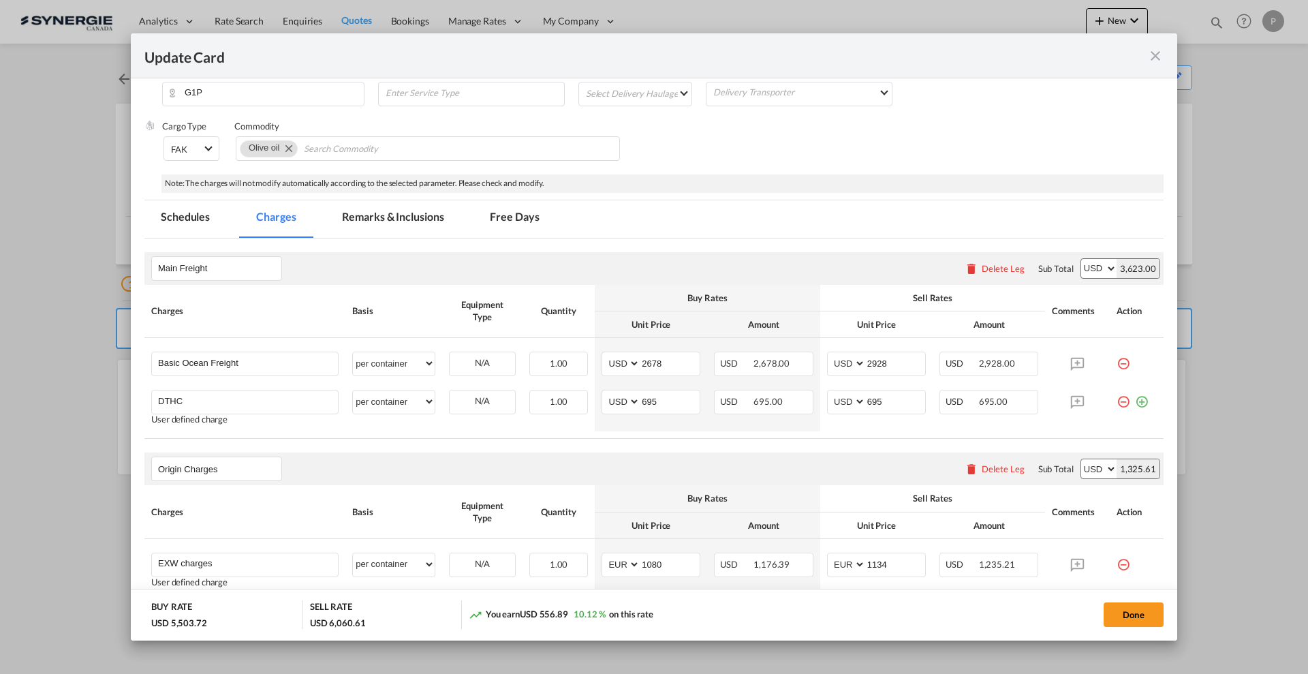
click at [322, 434] on table "Charges Basis Equipment Type Quantity Buy Rates Sell Rates Comments Action Unit…" at bounding box center [653, 362] width 1019 height 154
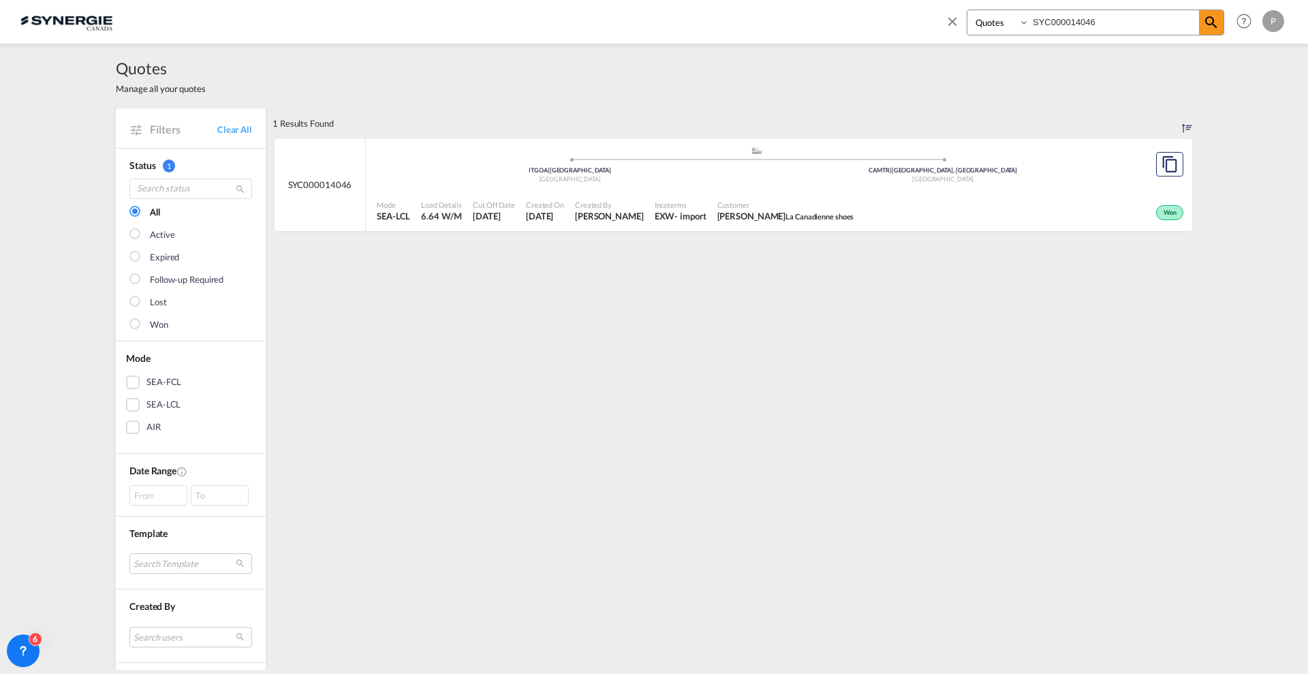
select select "Quotes"
click at [953, 22] on md-icon "icon-close" at bounding box center [952, 21] width 15 height 15
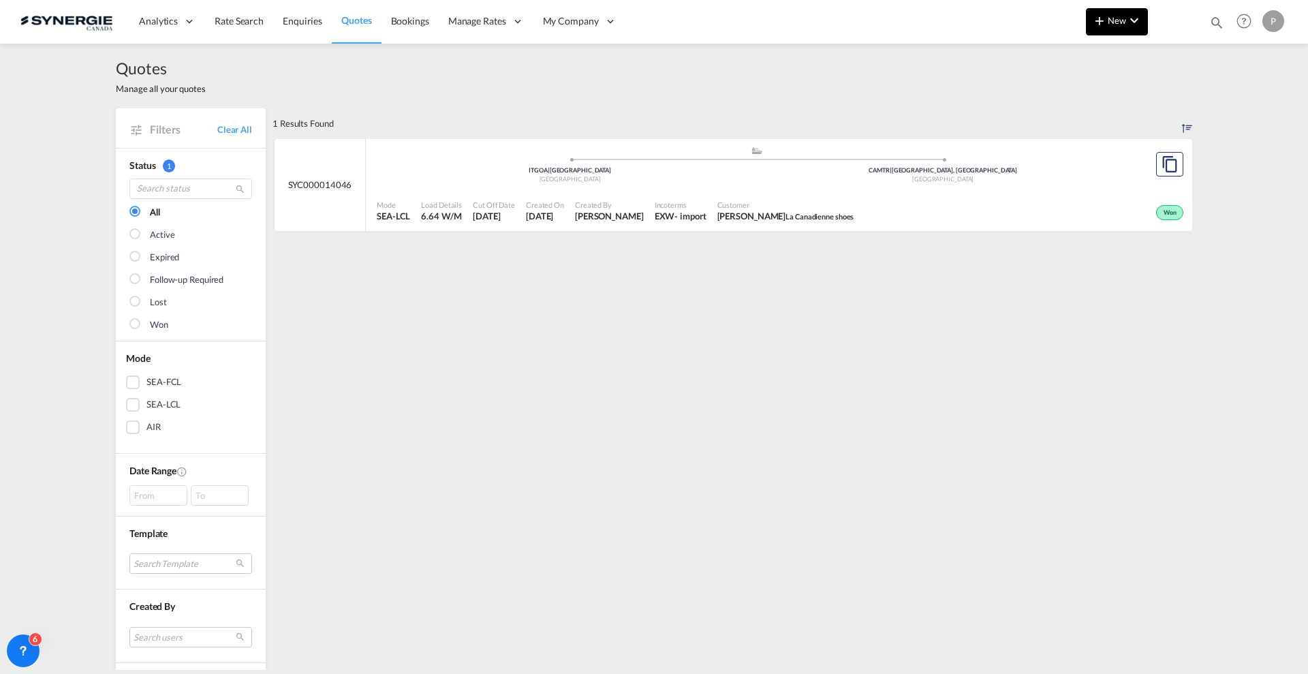
click at [1126, 24] on md-icon "icon-chevron-down" at bounding box center [1134, 20] width 16 height 16
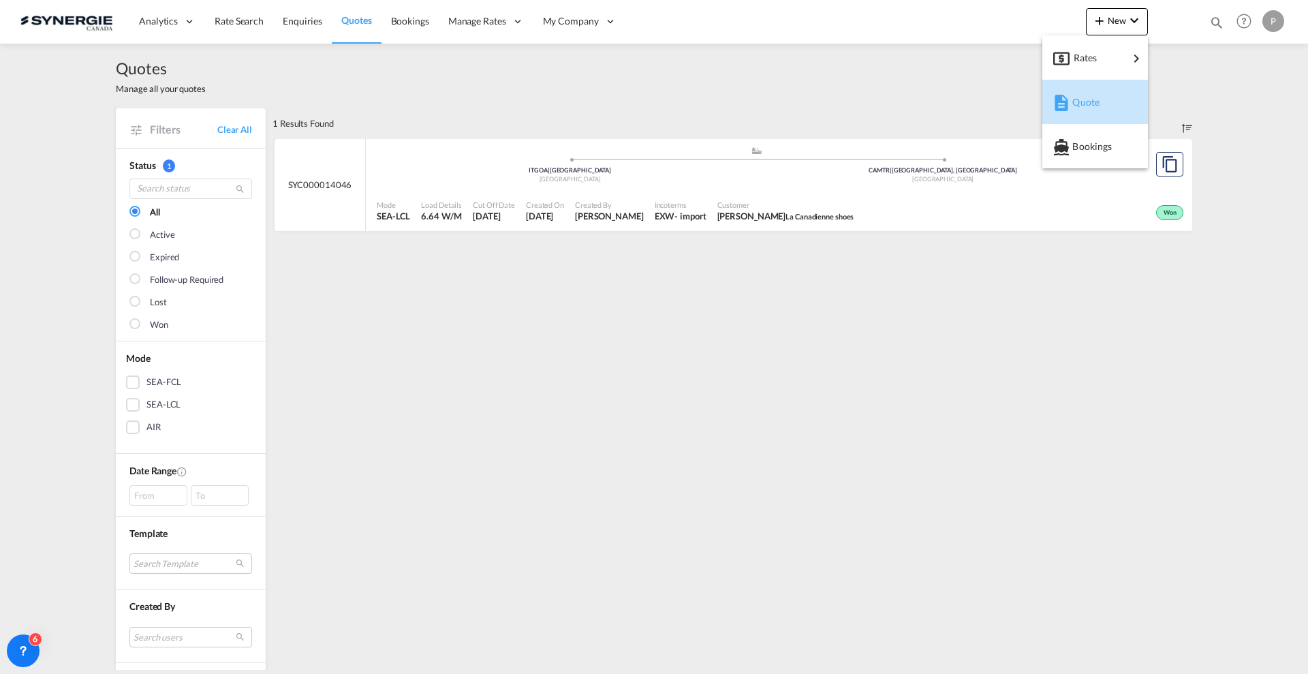
click at [1111, 102] on div "Quote" at bounding box center [1098, 102] width 50 height 34
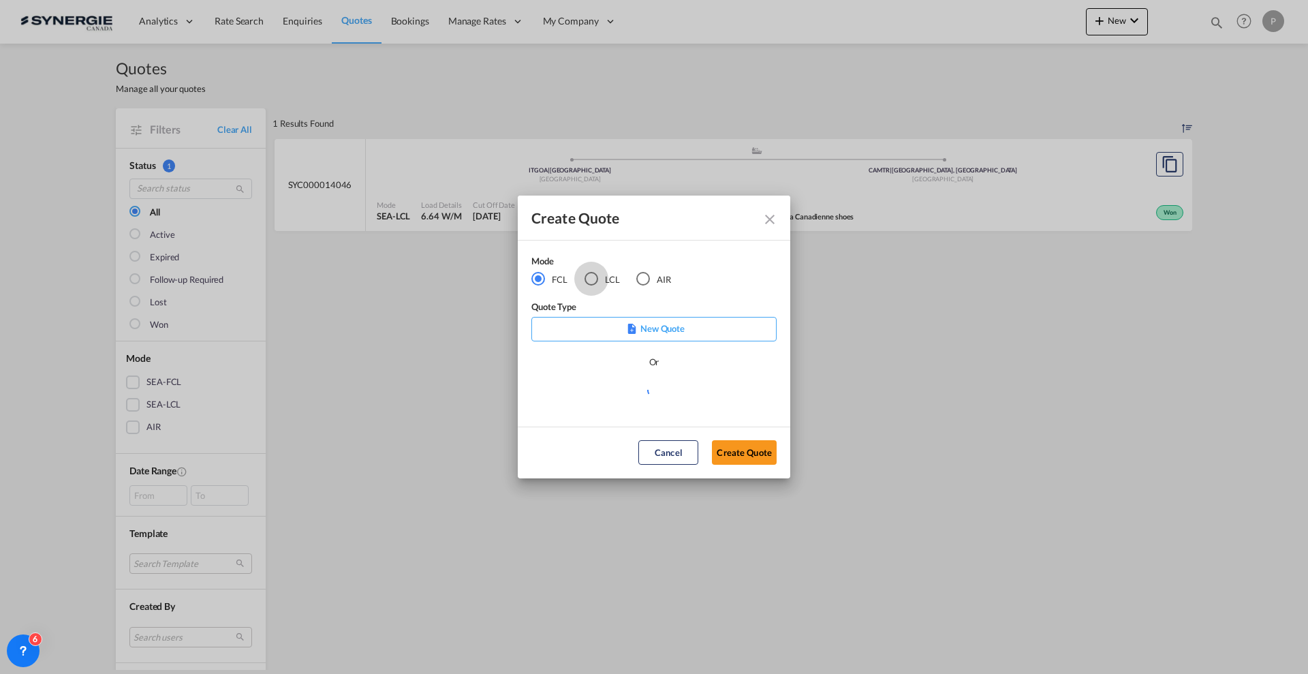
click at [587, 279] on div "LCL" at bounding box center [592, 279] width 14 height 14
click at [617, 392] on md-select "Select template New DAP Import LCL [PERSON_NAME] | [DATE] [GEOGRAPHIC_DATA] LCL…" at bounding box center [653, 395] width 245 height 27
